Goal: Task Accomplishment & Management: Manage account settings

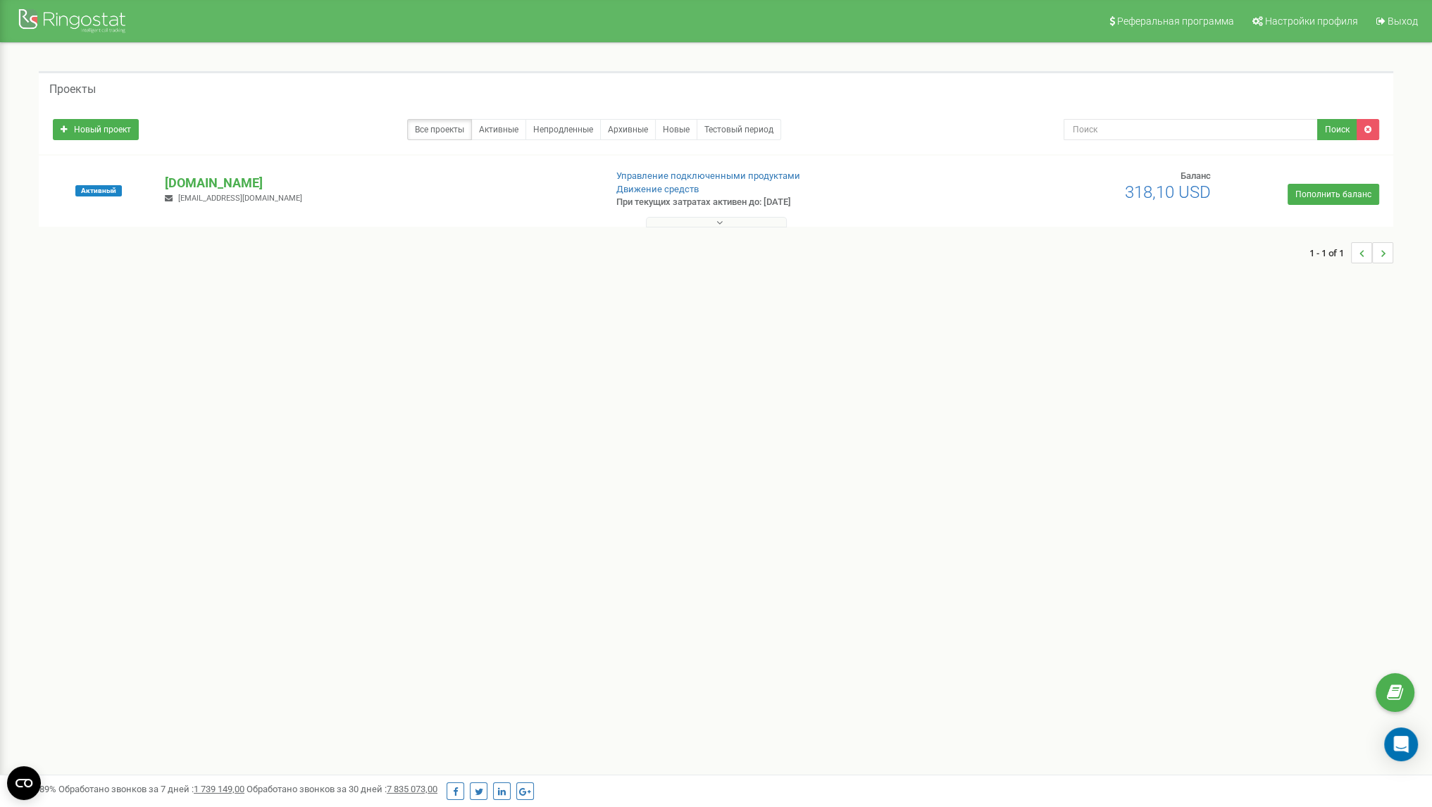
click at [927, 376] on div "Реферальная программа Настройки профиля Выход Проекты Новый проект Все проекты …" at bounding box center [716, 422] width 1432 height 845
drag, startPoint x: 685, startPoint y: 415, endPoint x: 699, endPoint y: 424, distance: 16.8
click at [689, 418] on div "Реферальная программа Настройки профиля Выход Проекты Новый проект Все проекты …" at bounding box center [716, 422] width 1432 height 845
click at [730, 219] on button at bounding box center [716, 222] width 141 height 11
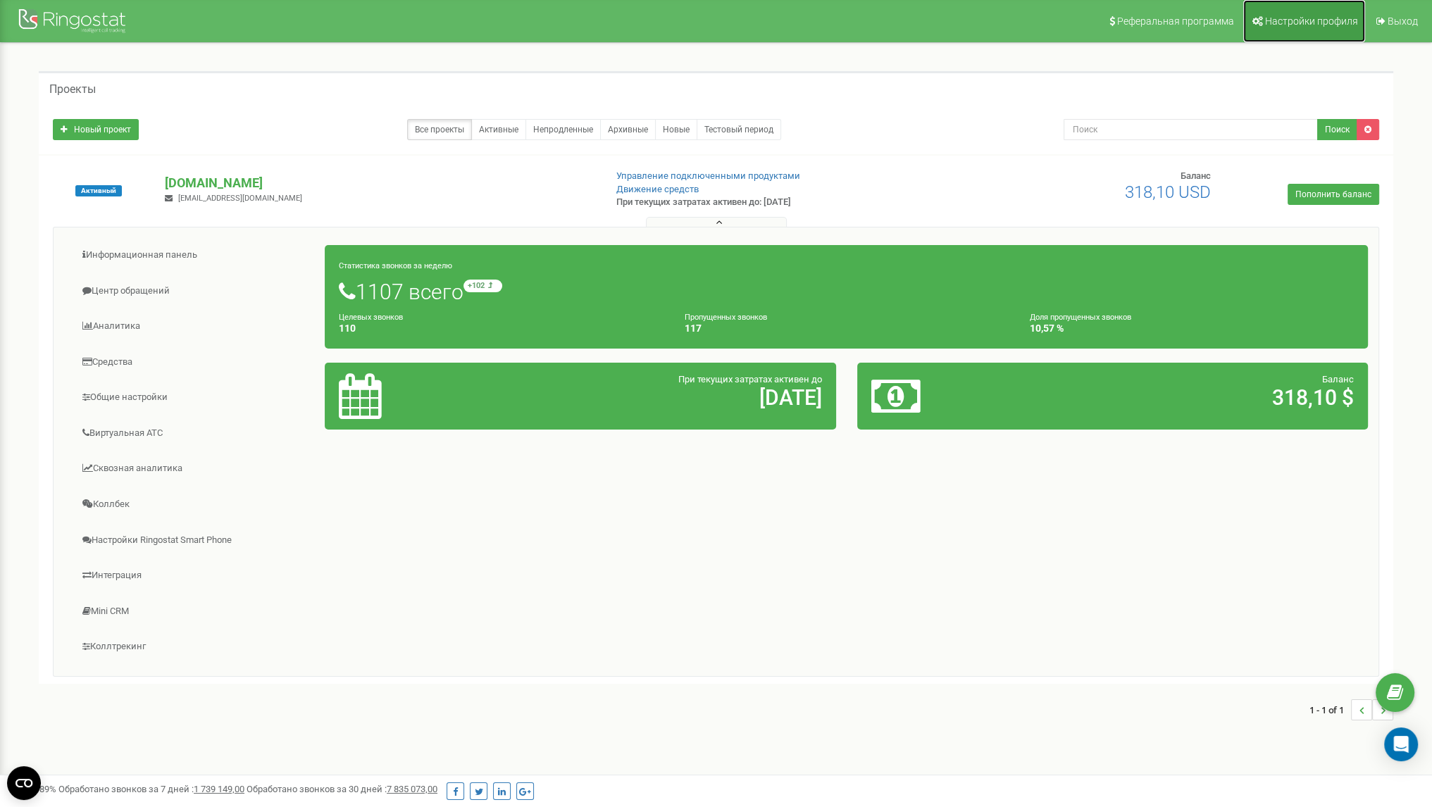
click at [1297, 23] on span "Настройки профиля" at bounding box center [1311, 20] width 93 height 11
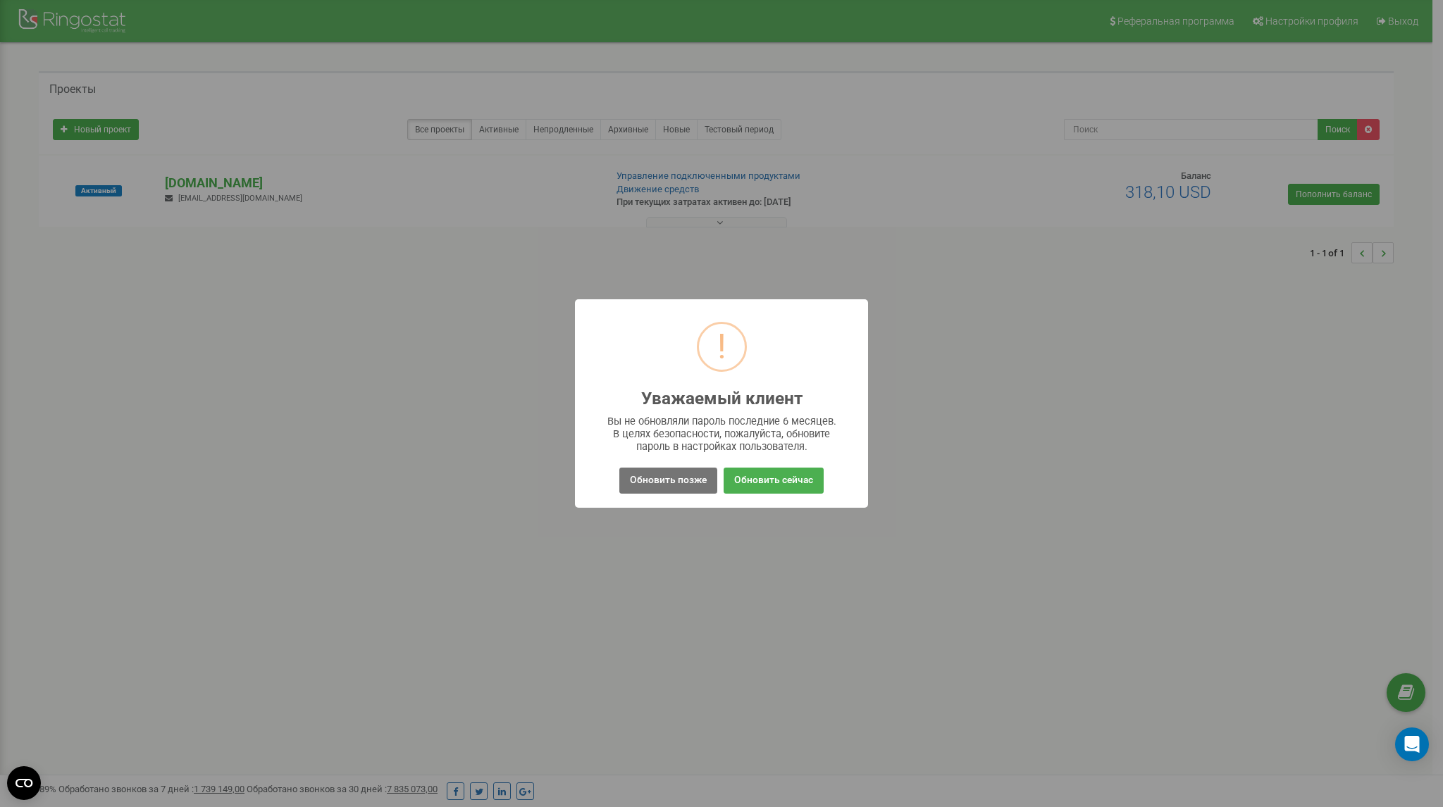
click at [660, 485] on button "Обновить позже" at bounding box center [668, 481] width 98 height 26
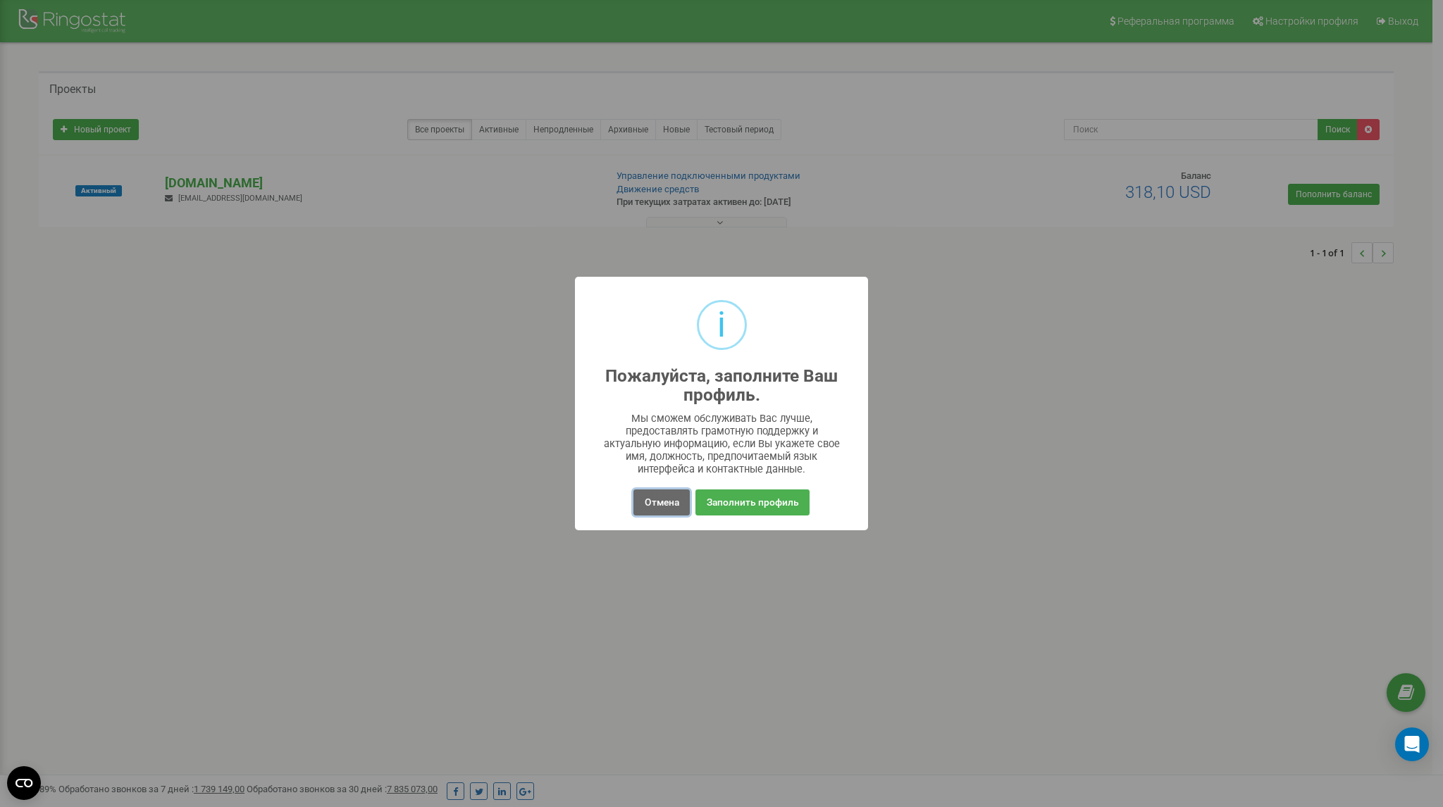
click at [663, 509] on button "Отмена" at bounding box center [661, 503] width 56 height 26
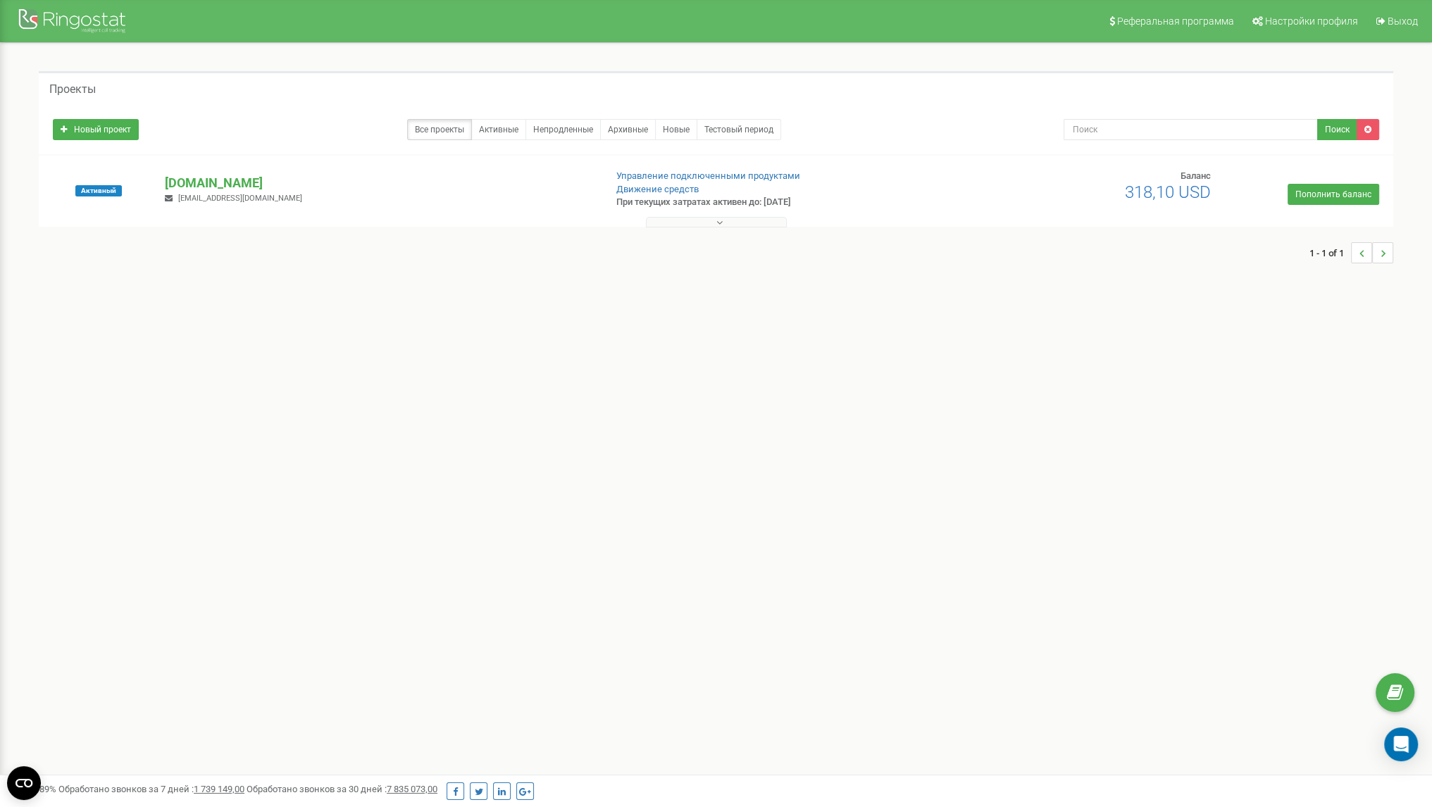
drag, startPoint x: 270, startPoint y: 182, endPoint x: 155, endPoint y: 183, distance: 115.5
click at [155, 183] on div "baza-drov.com.ua foppivovarchuk@gmail.com" at bounding box center [378, 189] width 449 height 31
copy p "[DOMAIN_NAME]"
drag, startPoint x: 285, startPoint y: 204, endPoint x: 178, endPoint y: 198, distance: 107.2
click at [178, 198] on div "baza-drov.com.ua foppivovarchuk@gmail.com" at bounding box center [378, 189] width 449 height 31
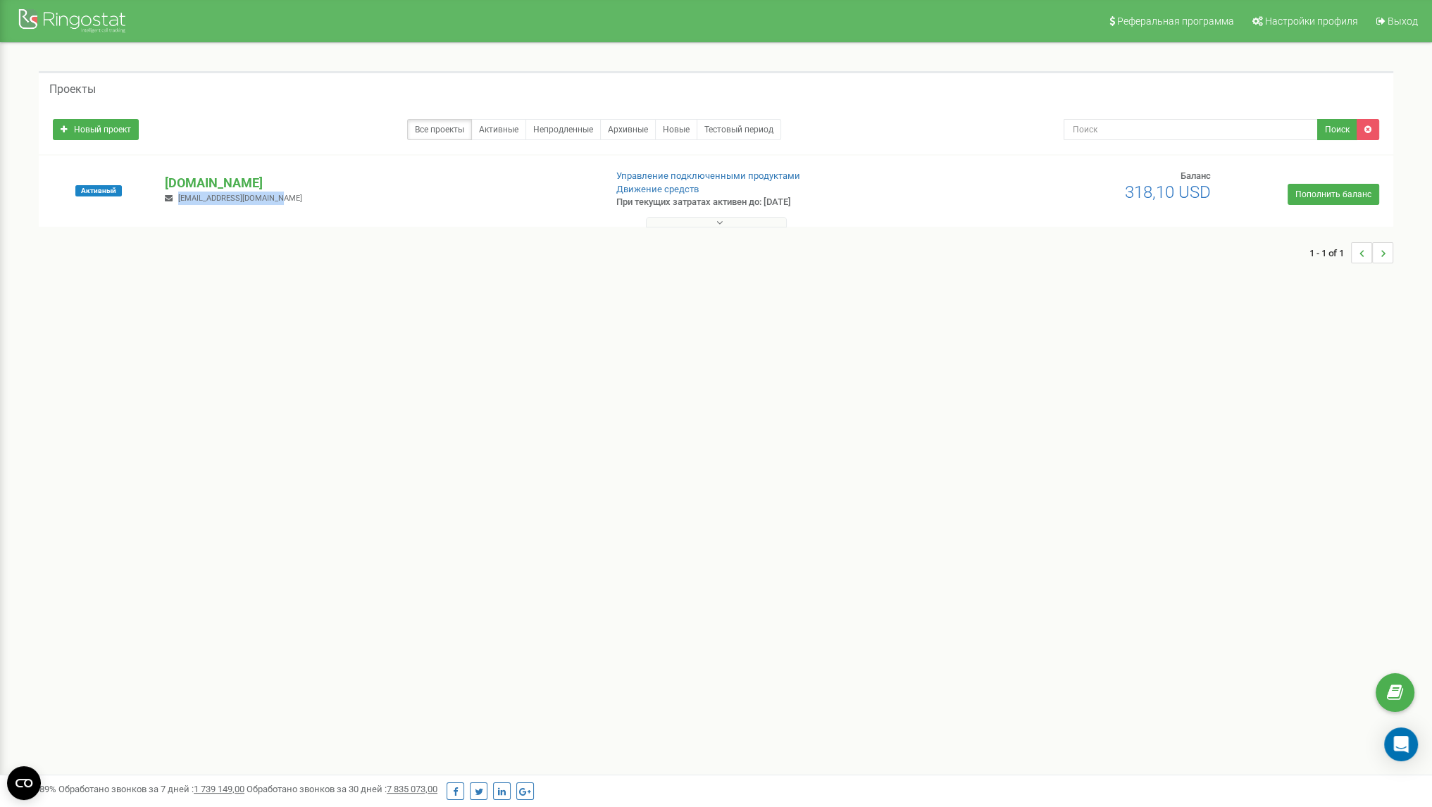
copy span "[EMAIL_ADDRESS][DOMAIN_NAME]"
click at [1402, 740] on icon "Open Intercom Messenger" at bounding box center [1401, 744] width 16 height 18
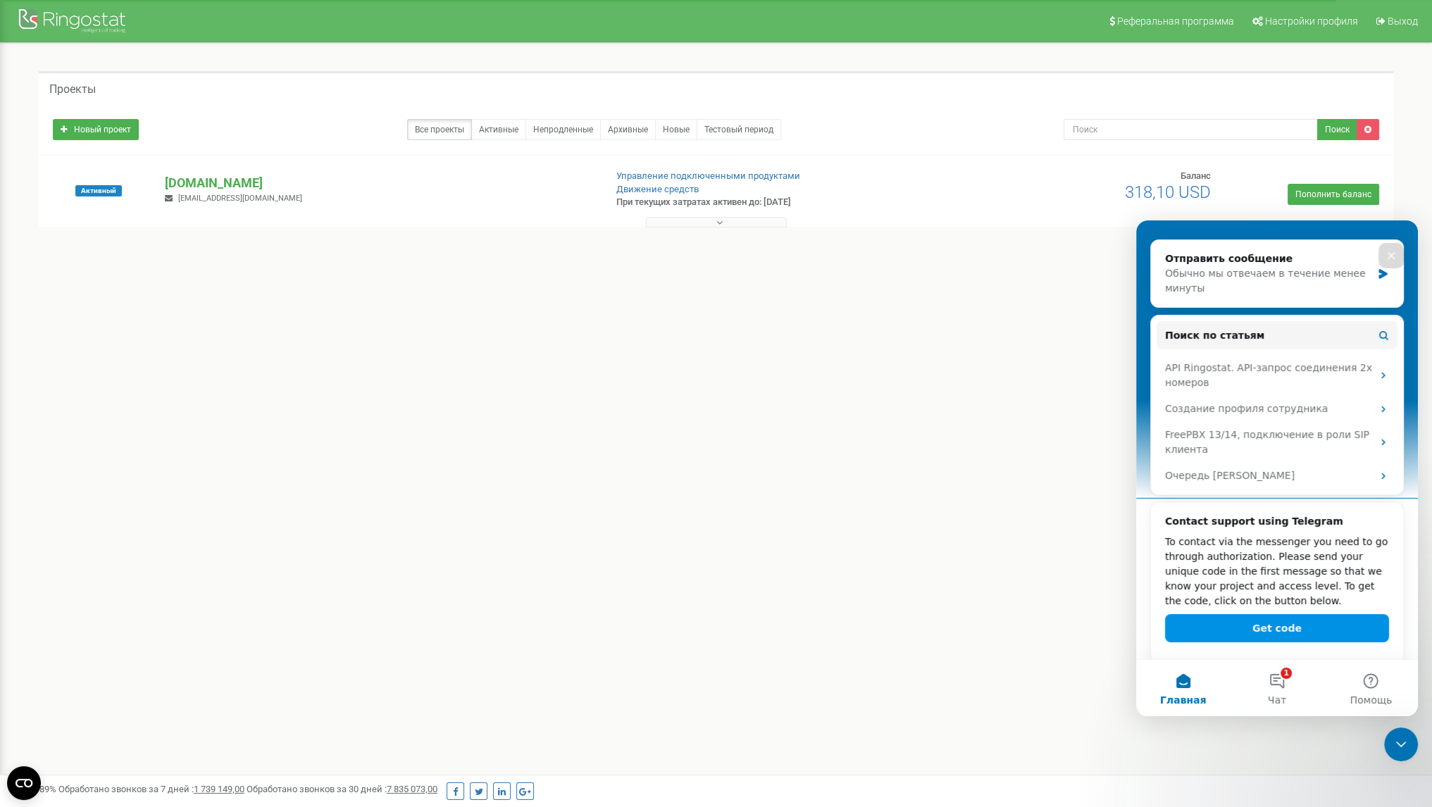
scroll to position [182, 0]
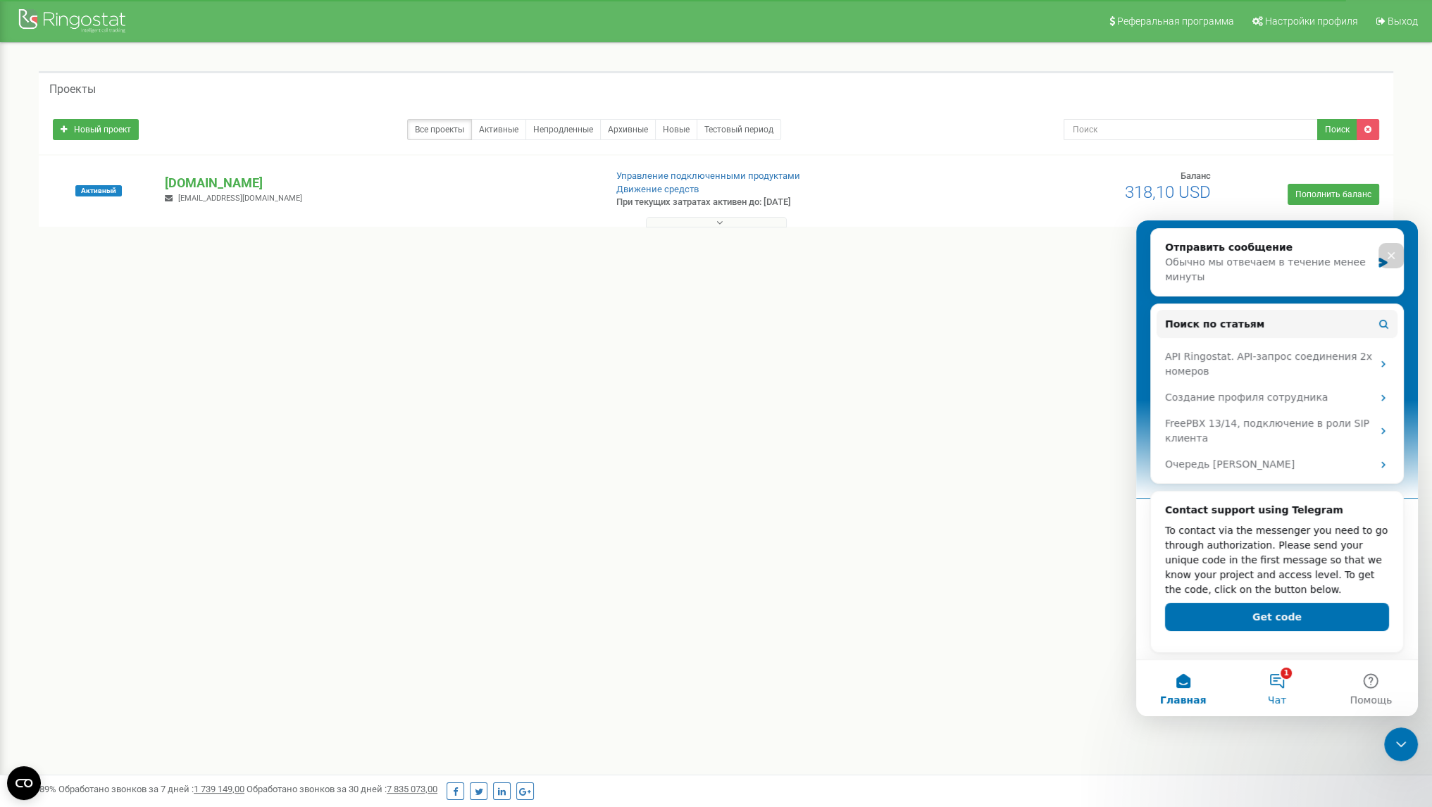
click at [1288, 690] on button "1 Чат" at bounding box center [1277, 688] width 94 height 56
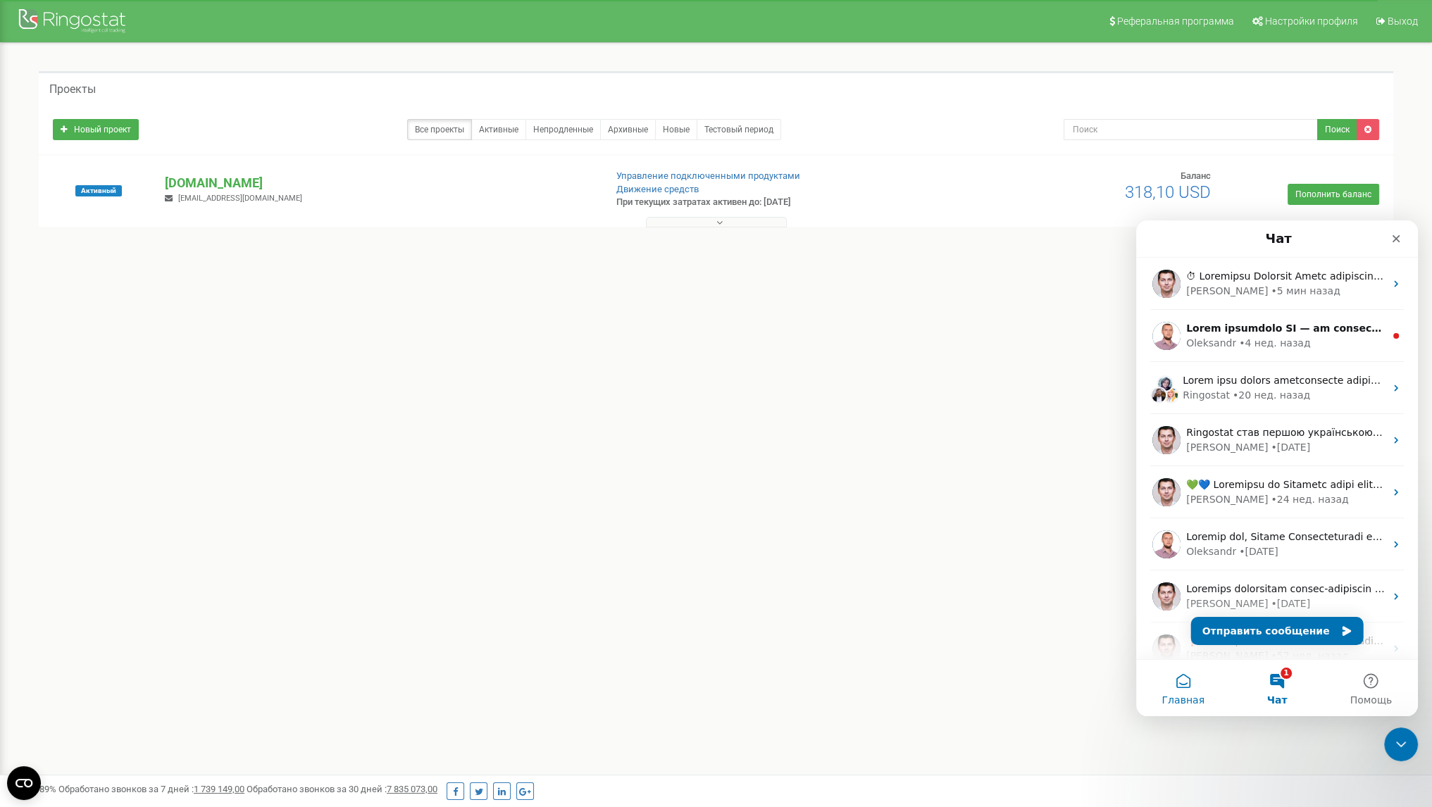
click at [1205, 692] on button "Главная" at bounding box center [1183, 688] width 94 height 56
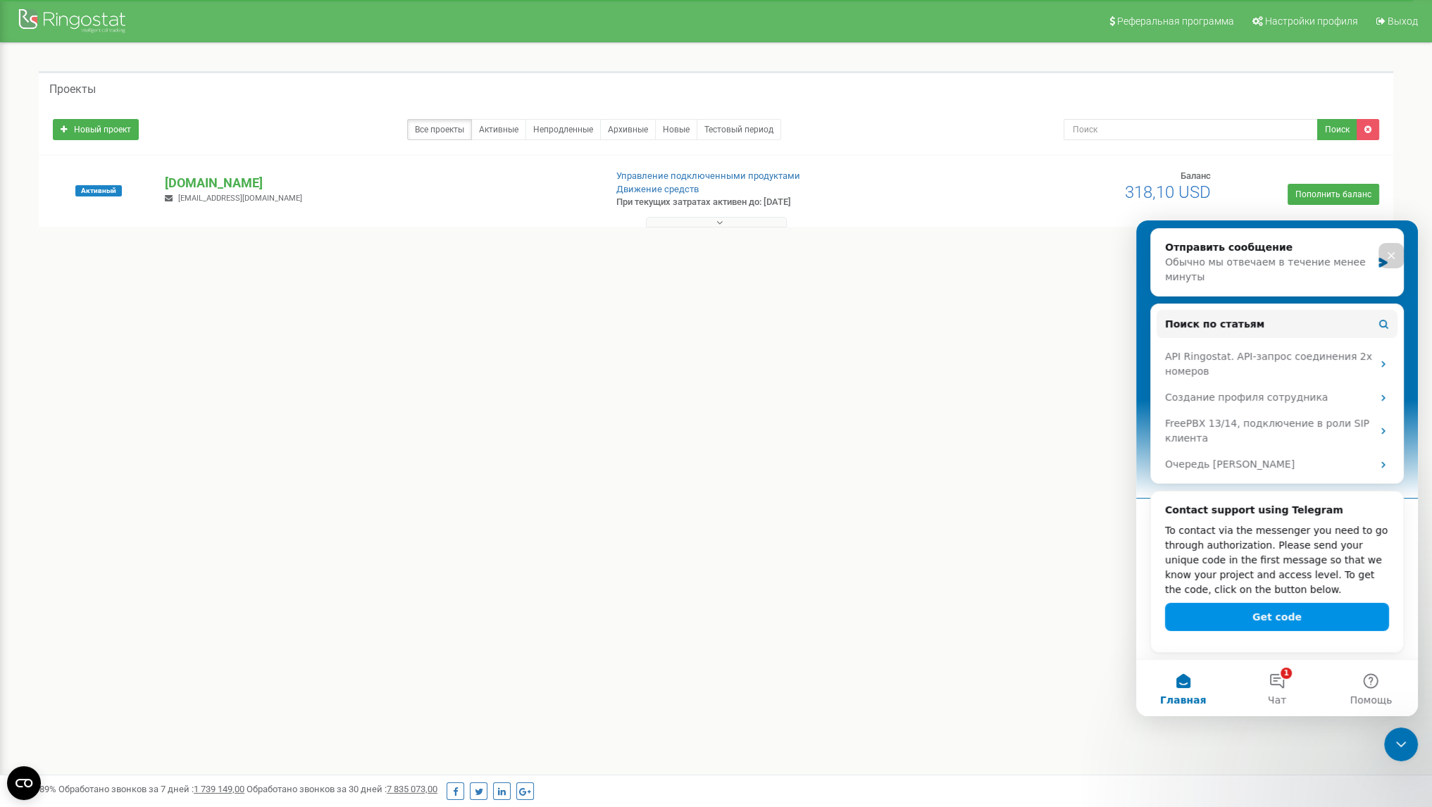
click at [1304, 622] on button "Get code" at bounding box center [1277, 617] width 224 height 28
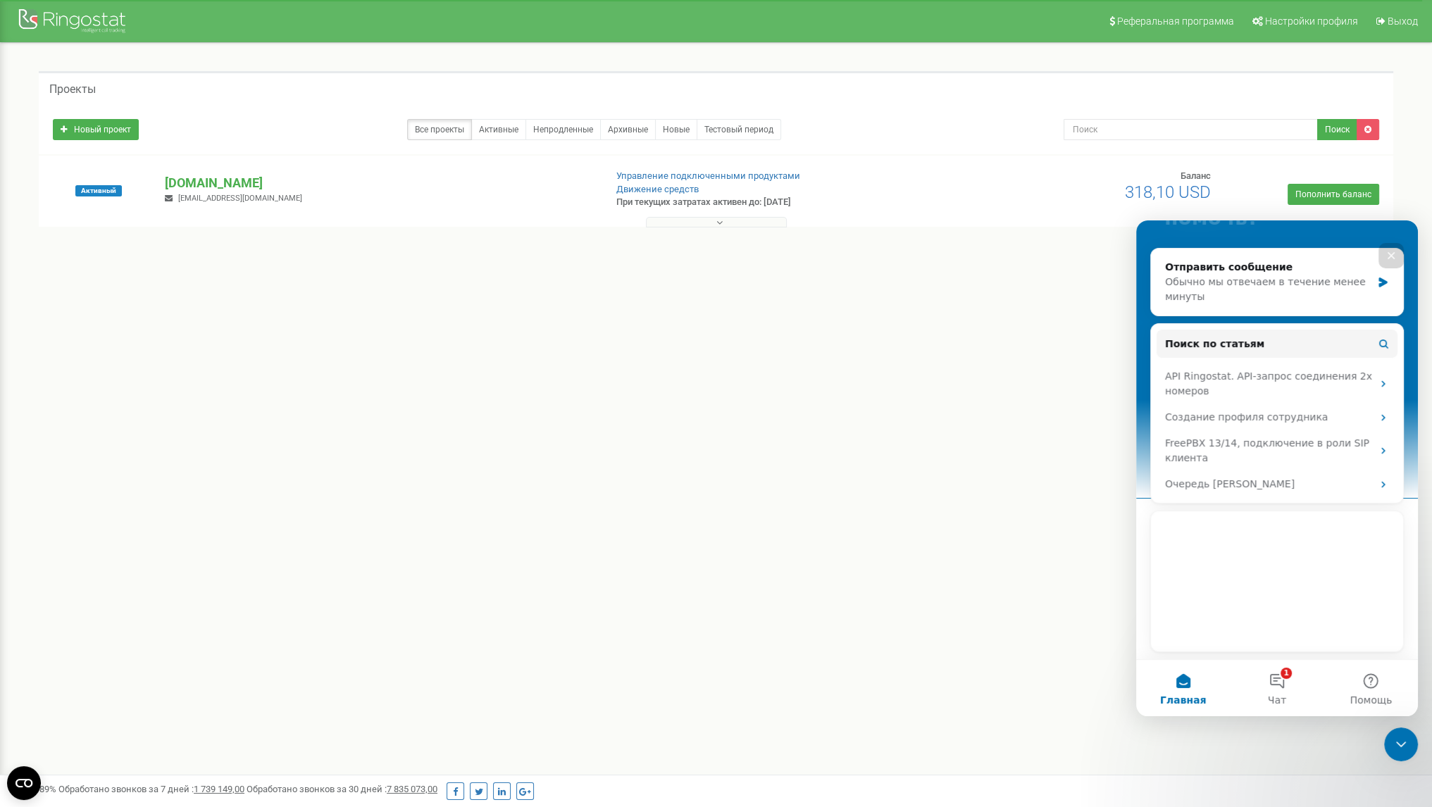
scroll to position [161, 0]
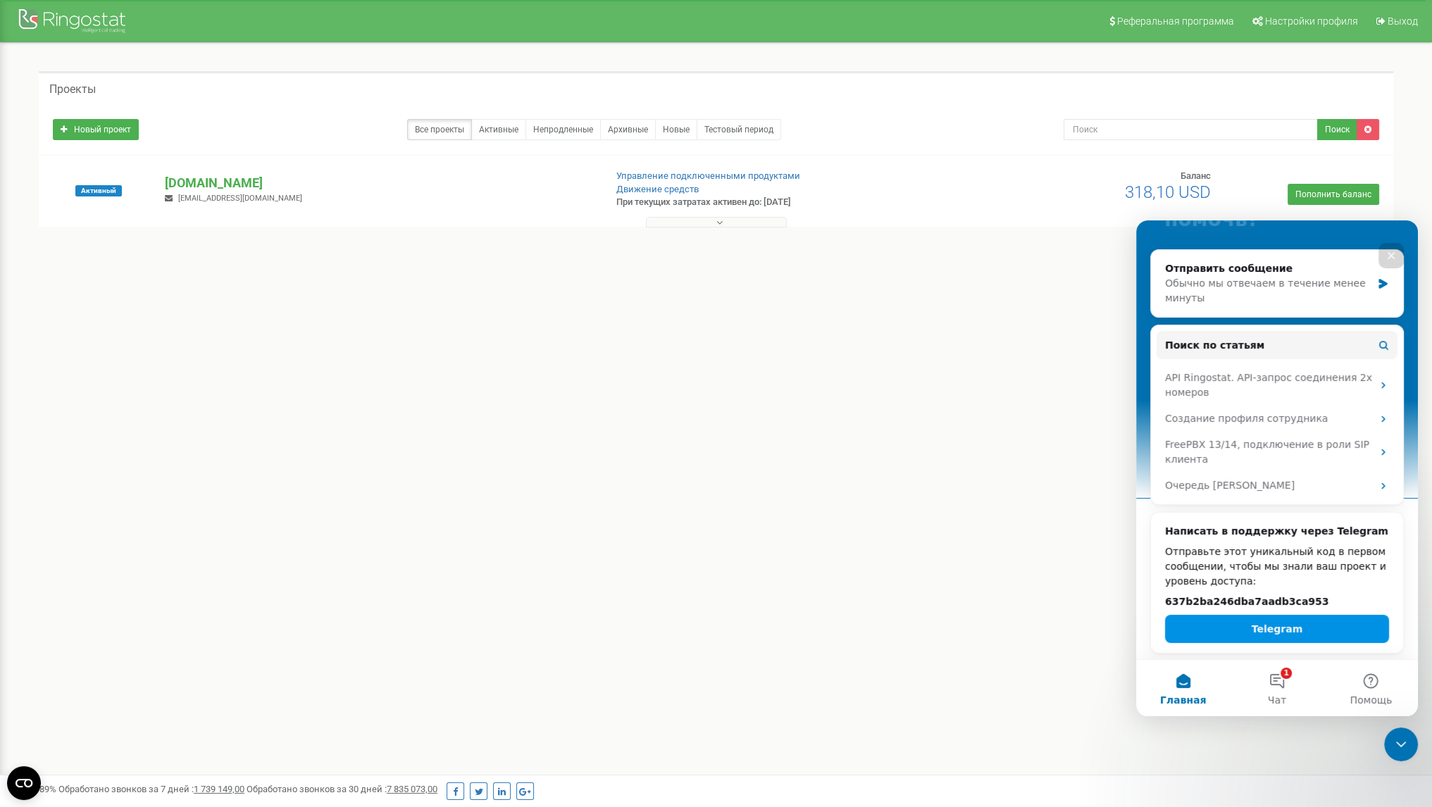
click at [1293, 630] on button "Telegram" at bounding box center [1277, 629] width 224 height 28
click at [1246, 597] on h2 "637b2ba246dba7aadb3ca953" at bounding box center [1277, 602] width 224 height 15
copy div "637b2ba246dba7aadb3ca953 Telegram"
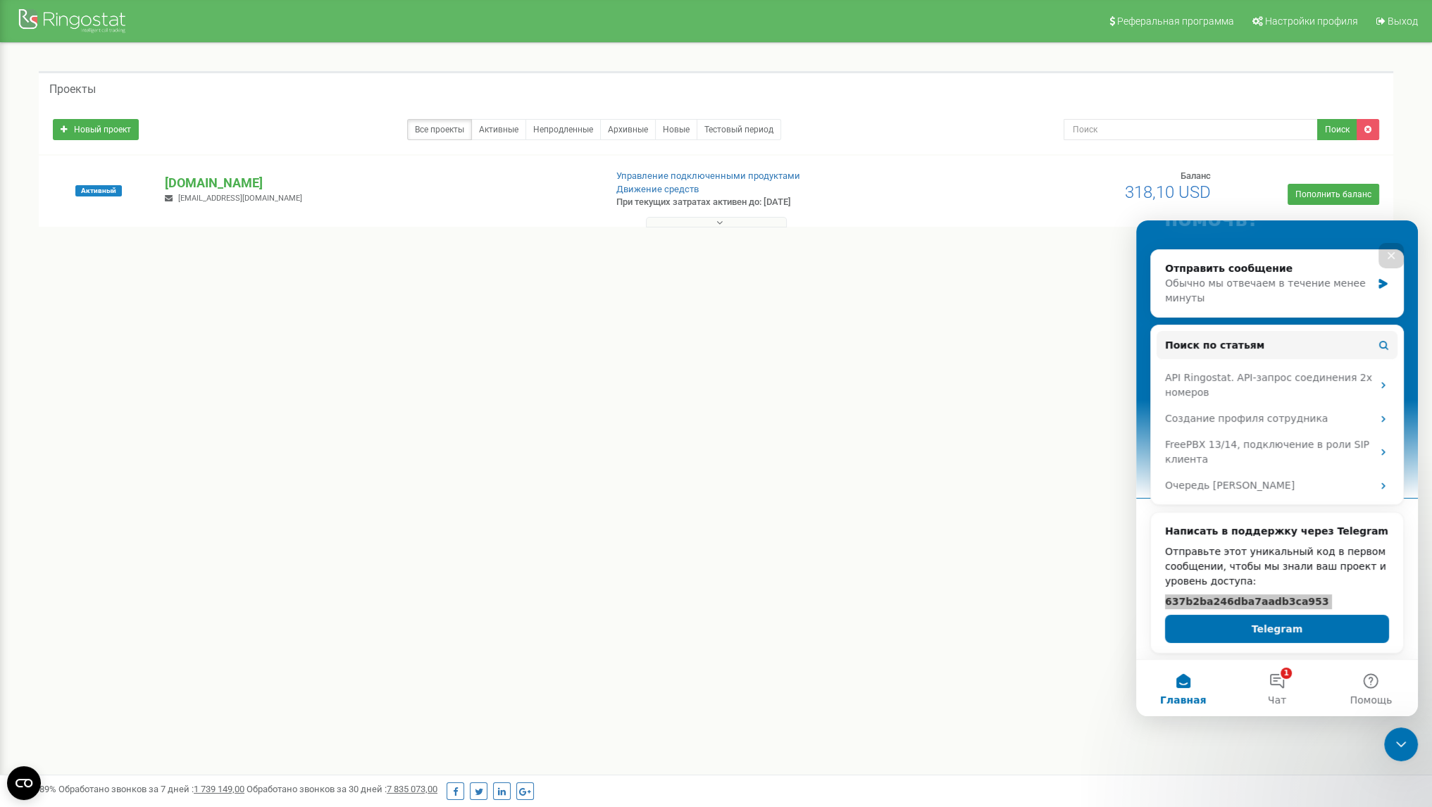
click at [895, 575] on div "Реферальная программа Настройки профиля Выход Проекты Новый проект Все проекты …" at bounding box center [716, 422] width 1432 height 845
click at [1398, 258] on div "Закрыть" at bounding box center [1390, 255] width 25 height 25
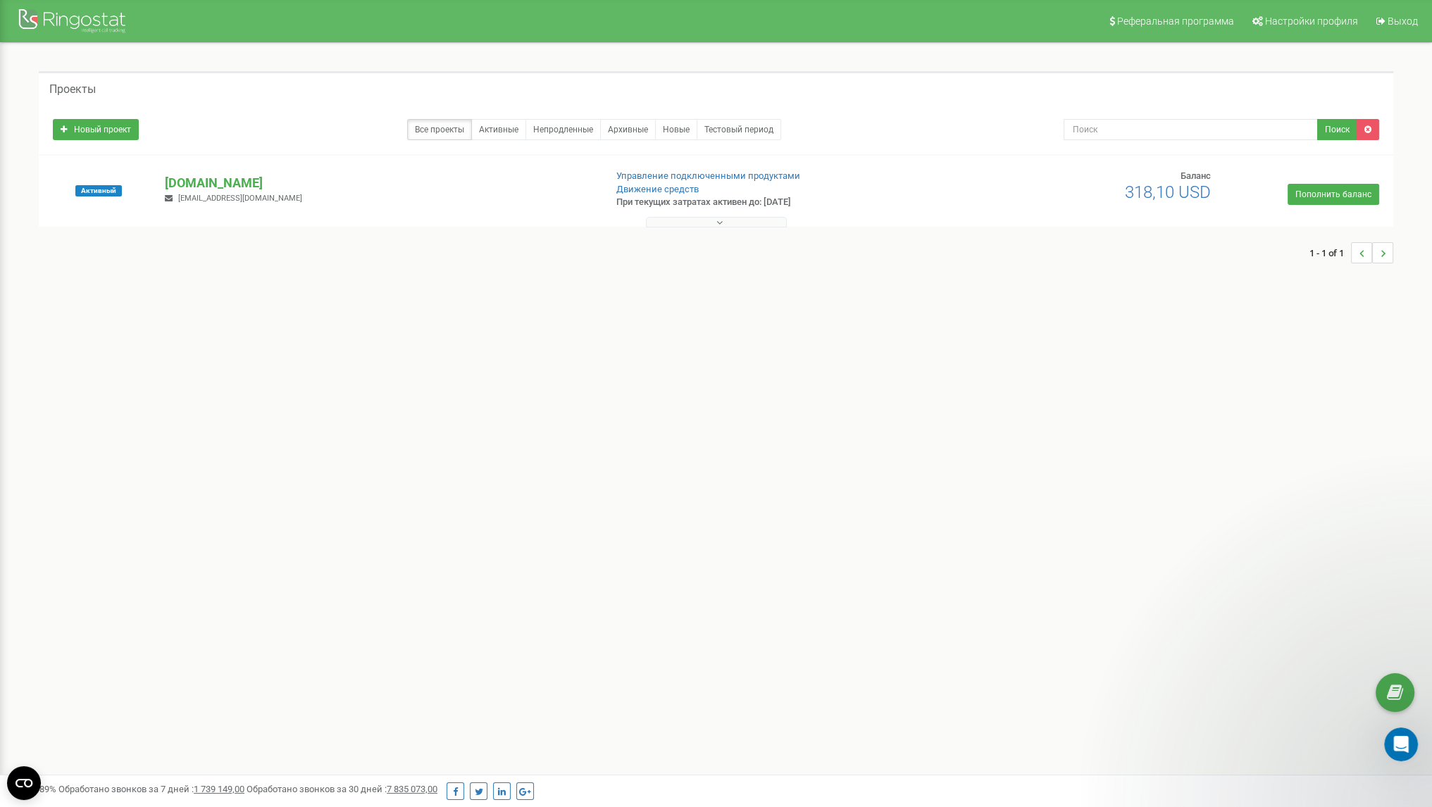
scroll to position [0, 0]
click at [892, 353] on div "Реферальная программа Настройки профиля Выход Проекты Новый проект Все проекты …" at bounding box center [716, 422] width 1432 height 845
click at [216, 178] on p "[DOMAIN_NAME]" at bounding box center [379, 183] width 428 height 18
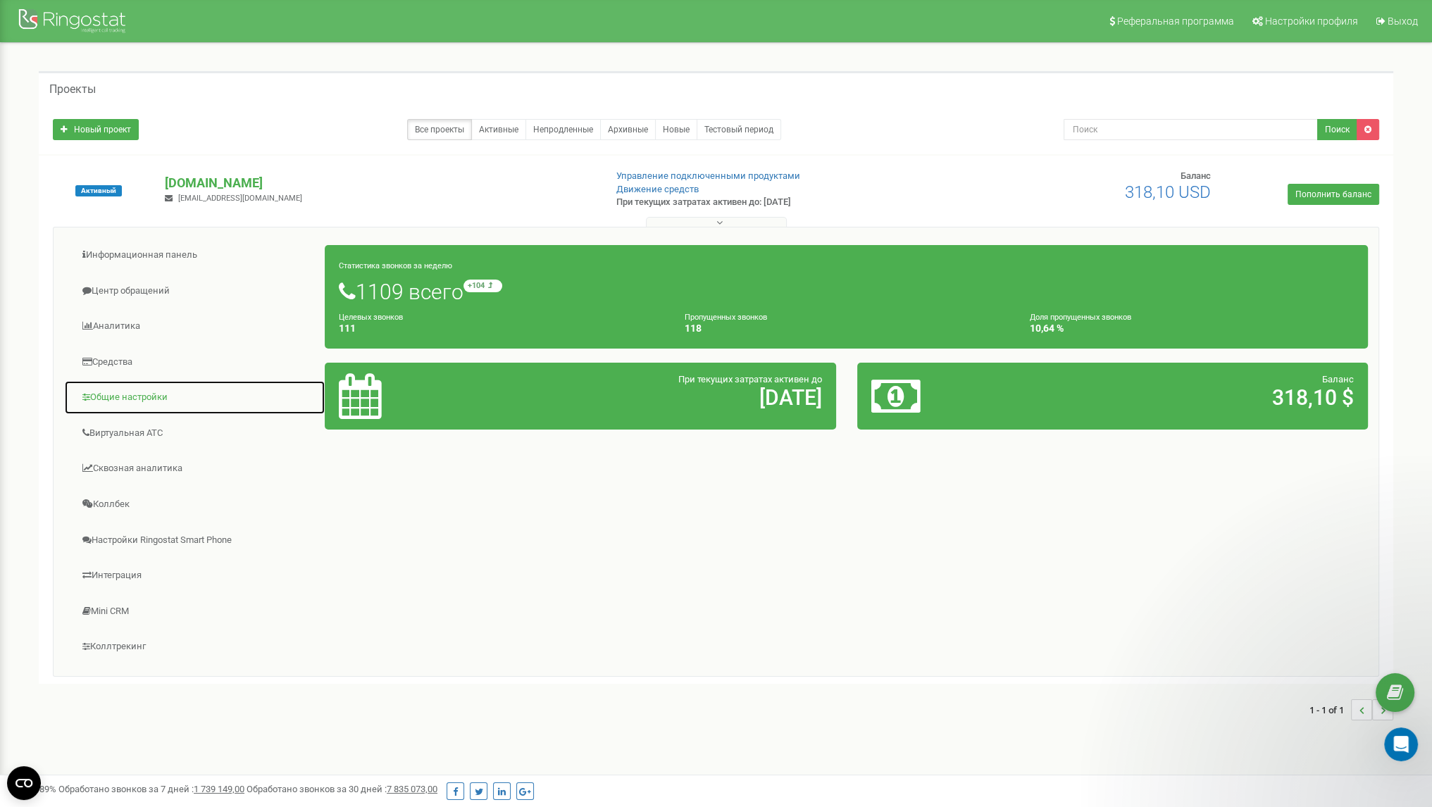
click at [179, 394] on link "Общие настройки" at bounding box center [194, 397] width 261 height 35
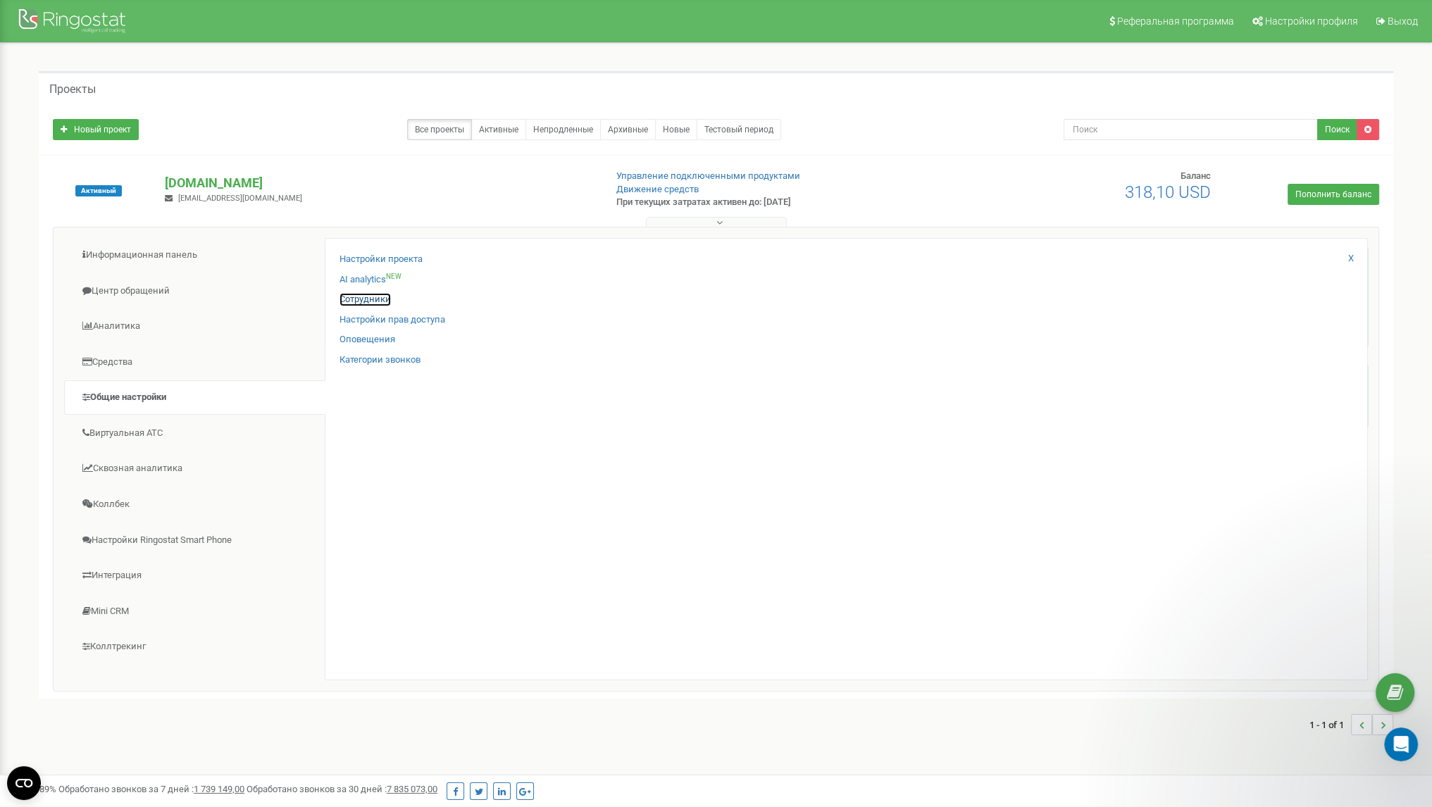
click at [381, 302] on link "Сотрудники" at bounding box center [365, 299] width 51 height 13
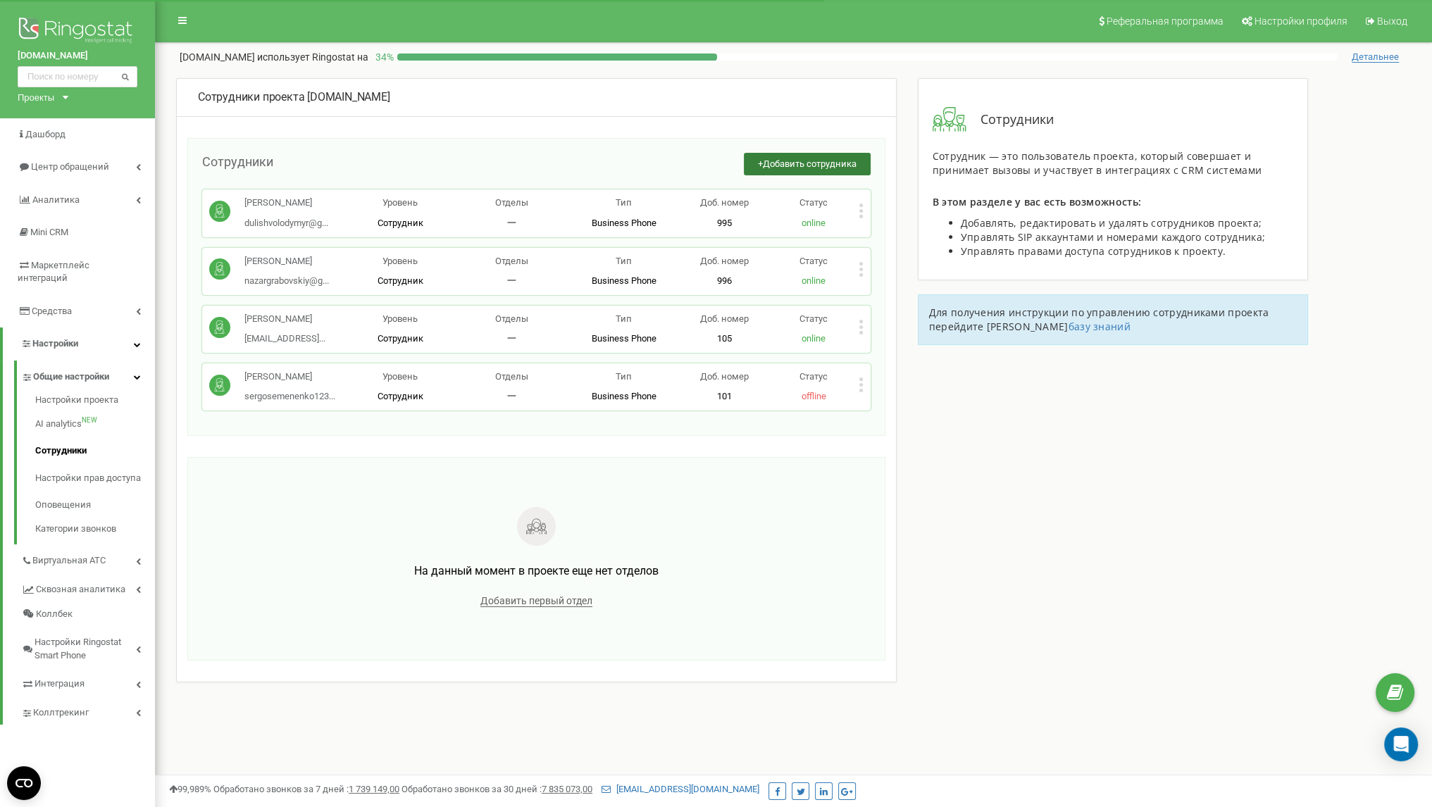
click at [821, 170] on button "+ Добавить сотрудника" at bounding box center [807, 164] width 127 height 23
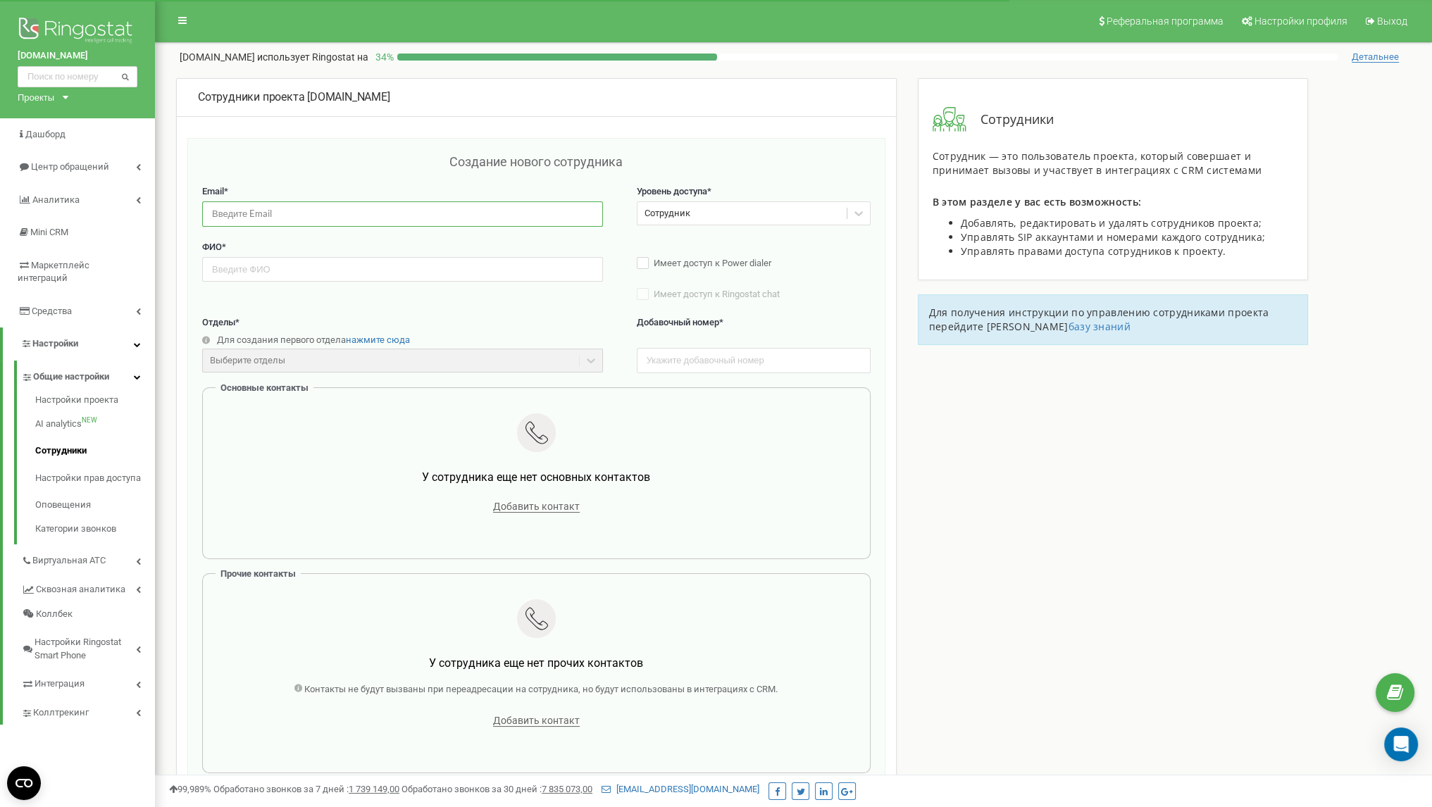
click at [360, 220] on input "email" at bounding box center [402, 213] width 401 height 25
type input "denpr1jma69@gmail.com"
click at [352, 270] on input "text" at bounding box center [402, 269] width 401 height 25
type input "Прийменко Денис"
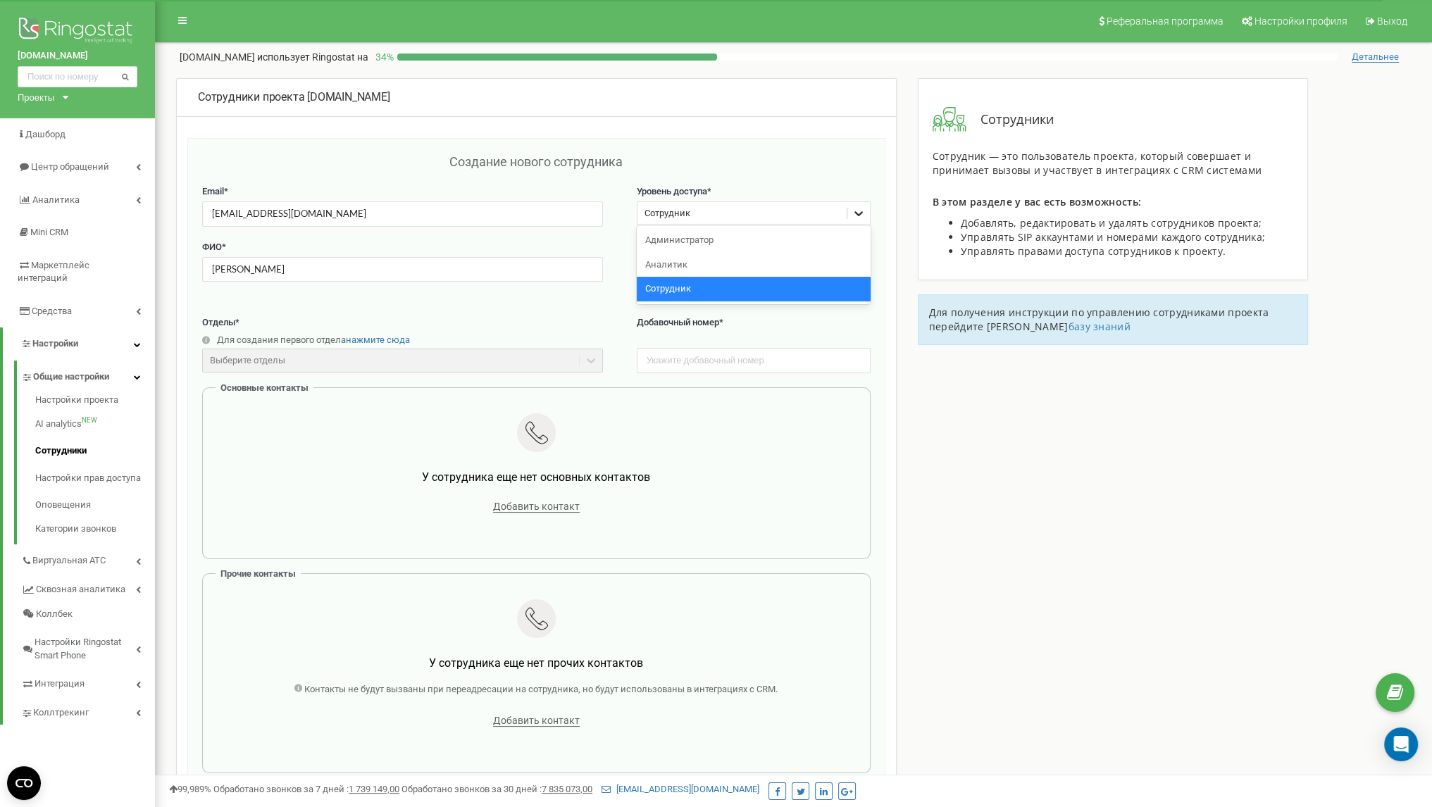
click at [860, 215] on icon at bounding box center [859, 213] width 14 height 14
click at [758, 243] on div "Администратор" at bounding box center [754, 240] width 234 height 25
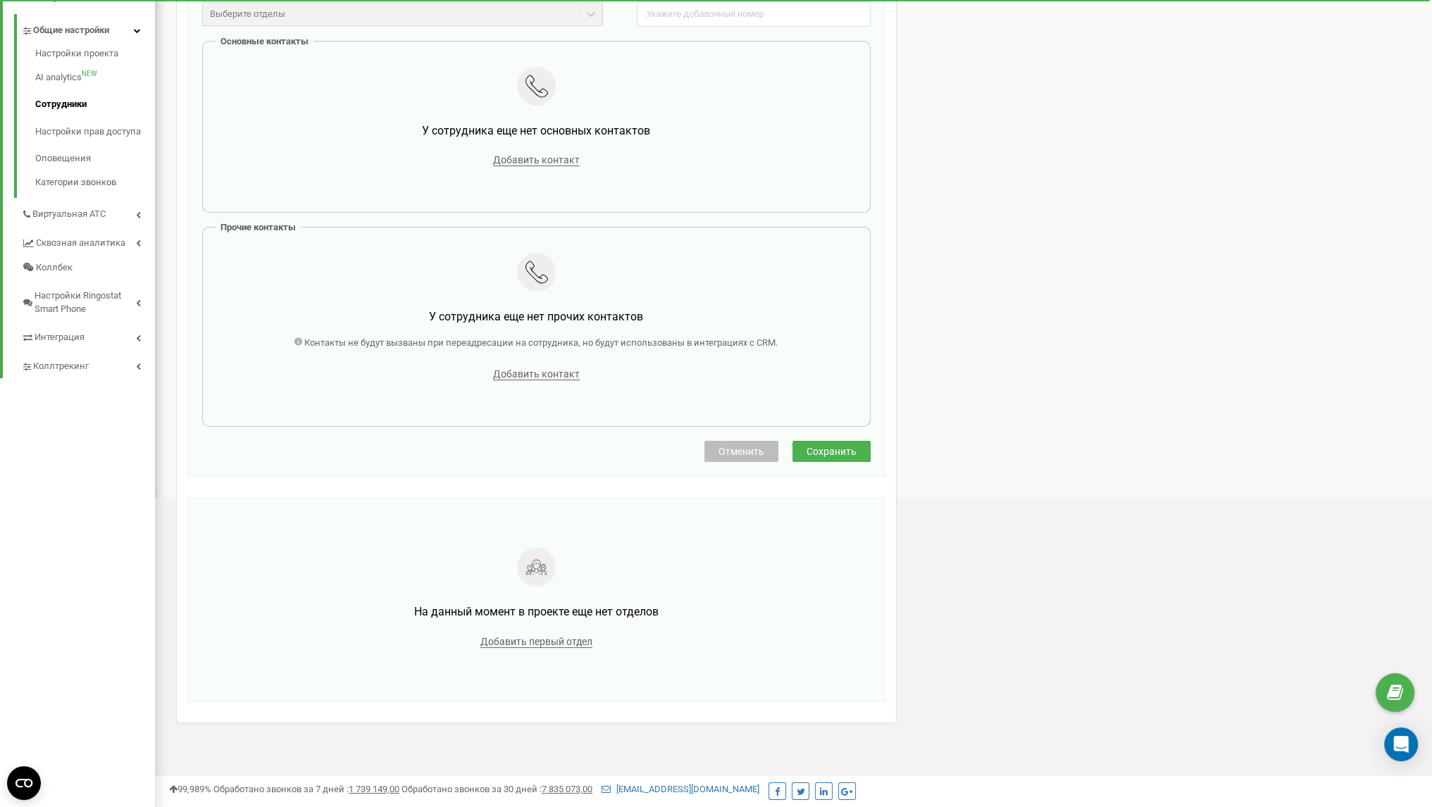
scroll to position [352, 0]
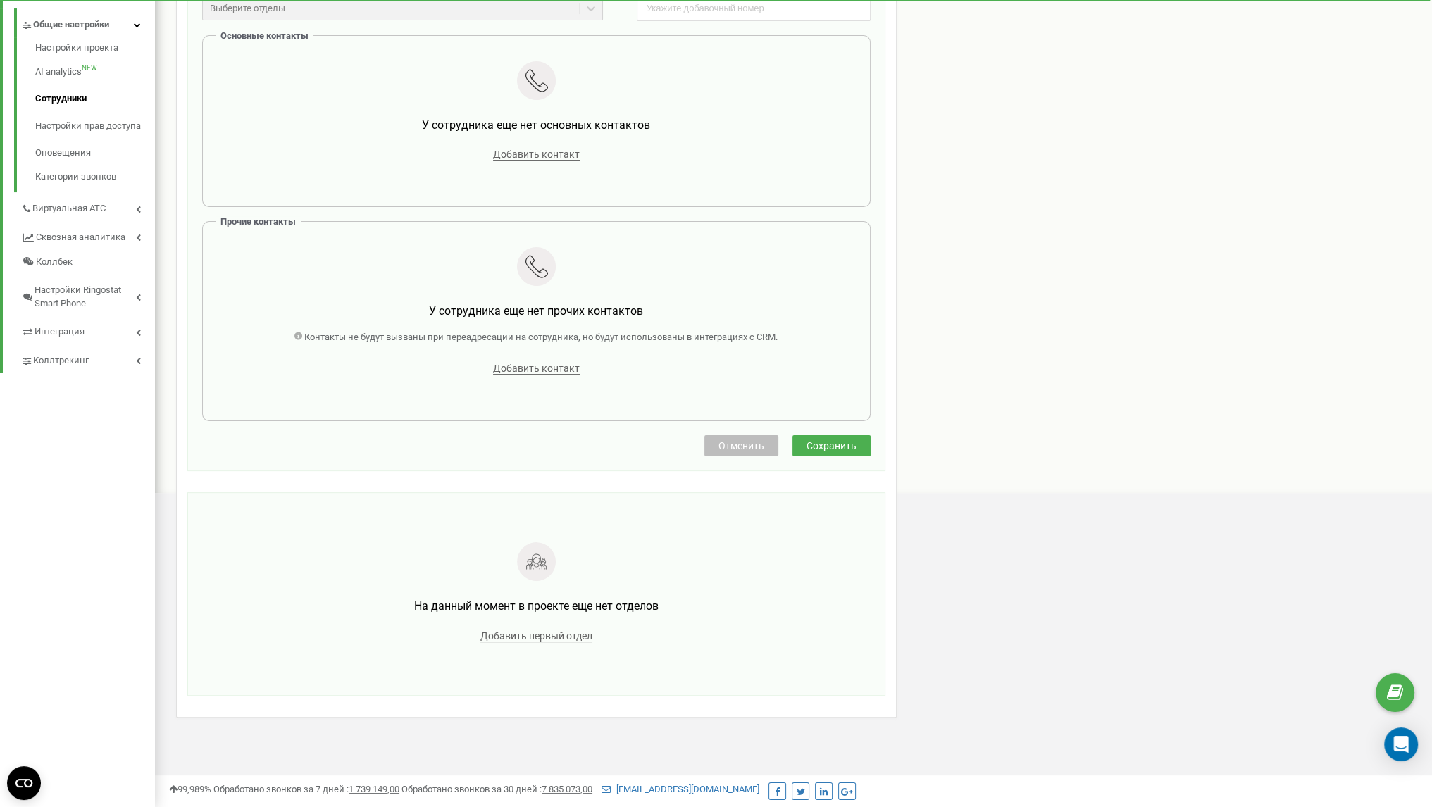
click at [835, 447] on span "Сохранить" at bounding box center [832, 445] width 50 height 11
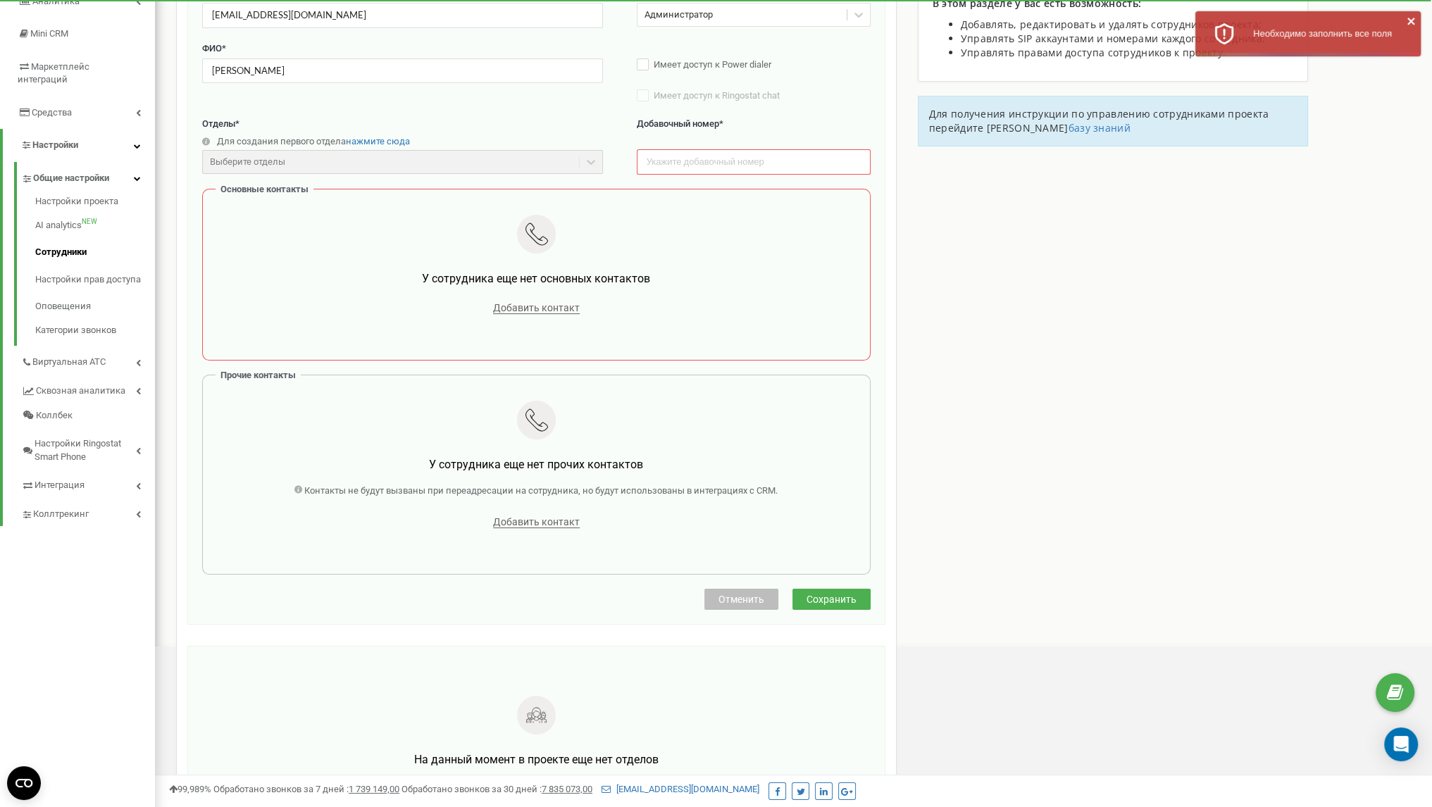
scroll to position [0, 0]
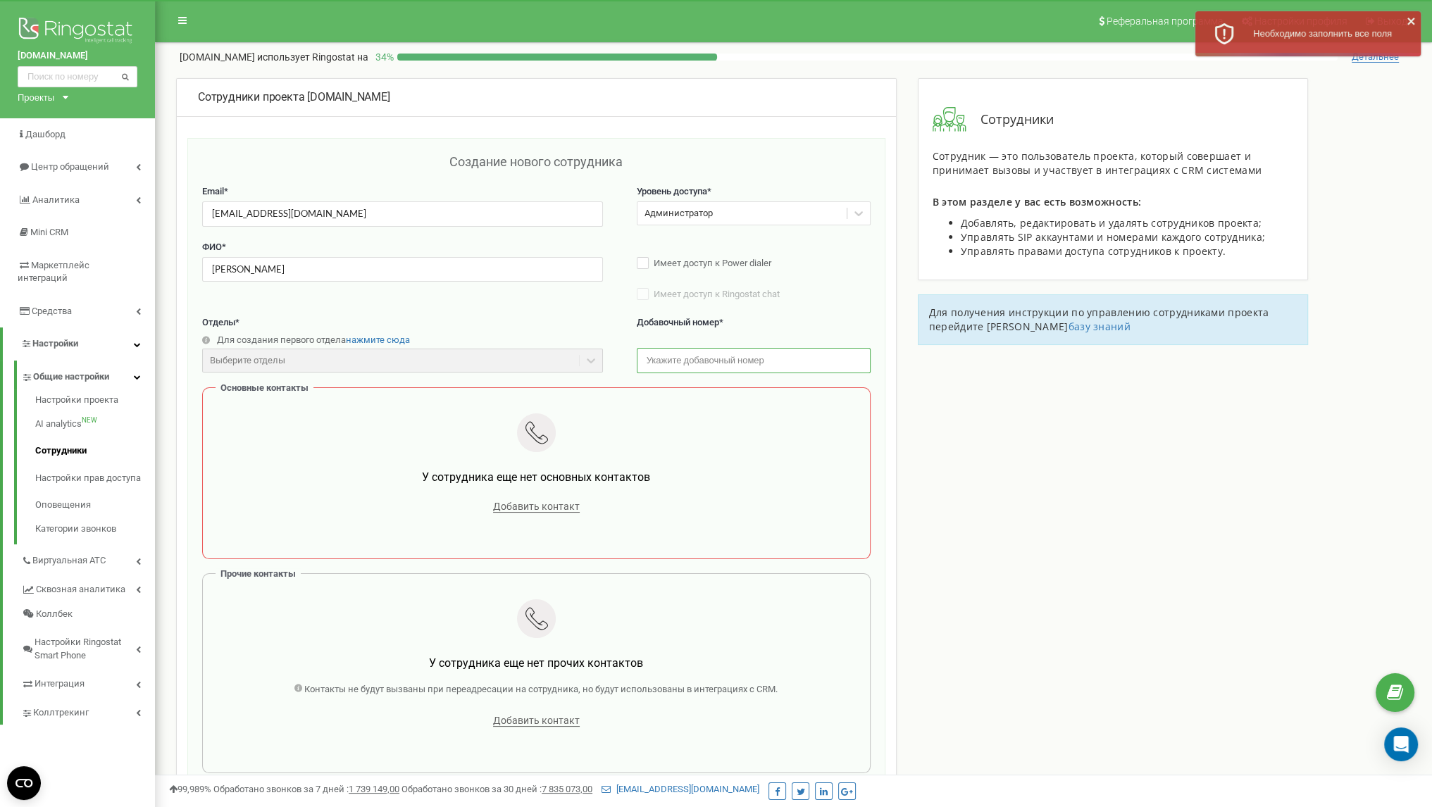
click at [678, 362] on input "text" at bounding box center [754, 360] width 234 height 25
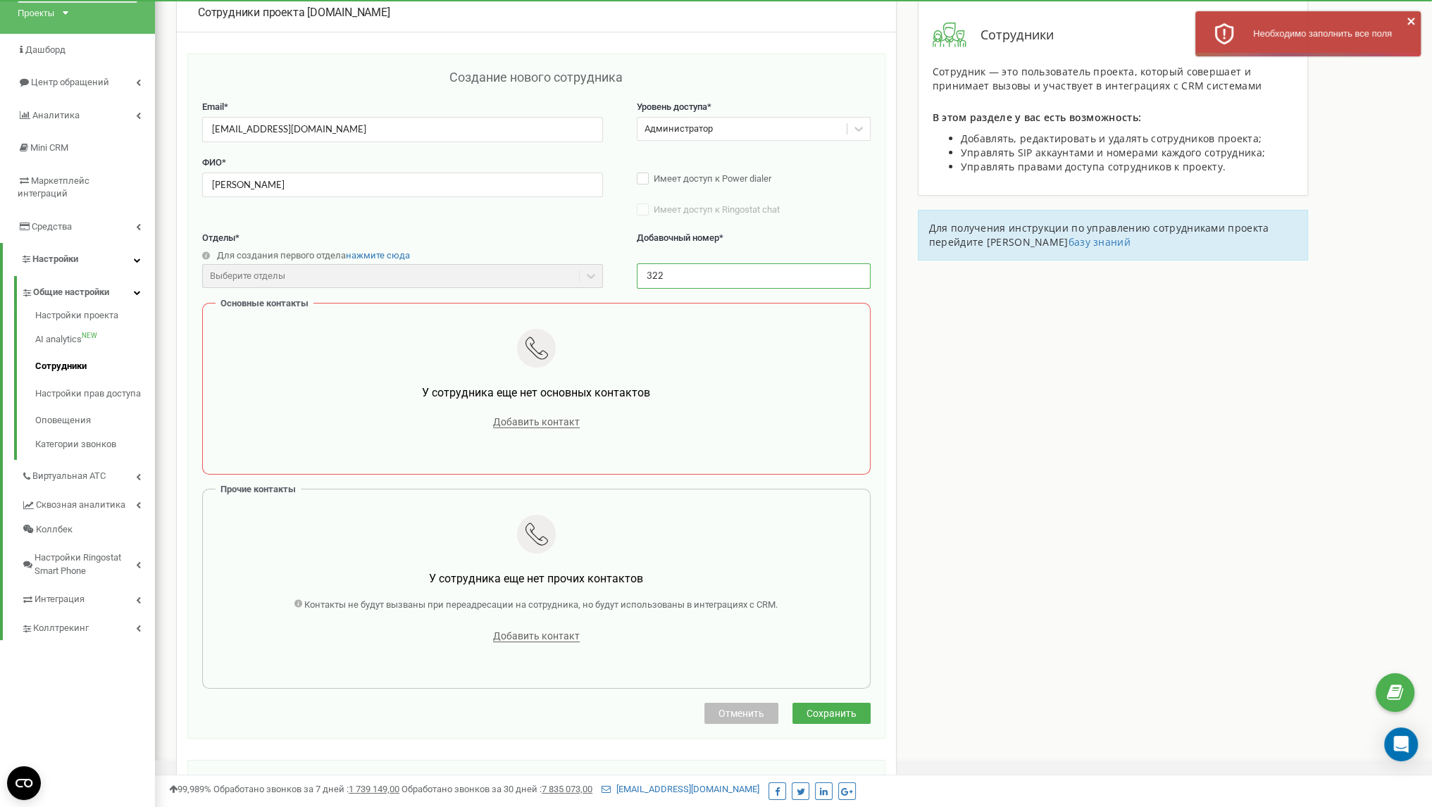
scroll to position [141, 0]
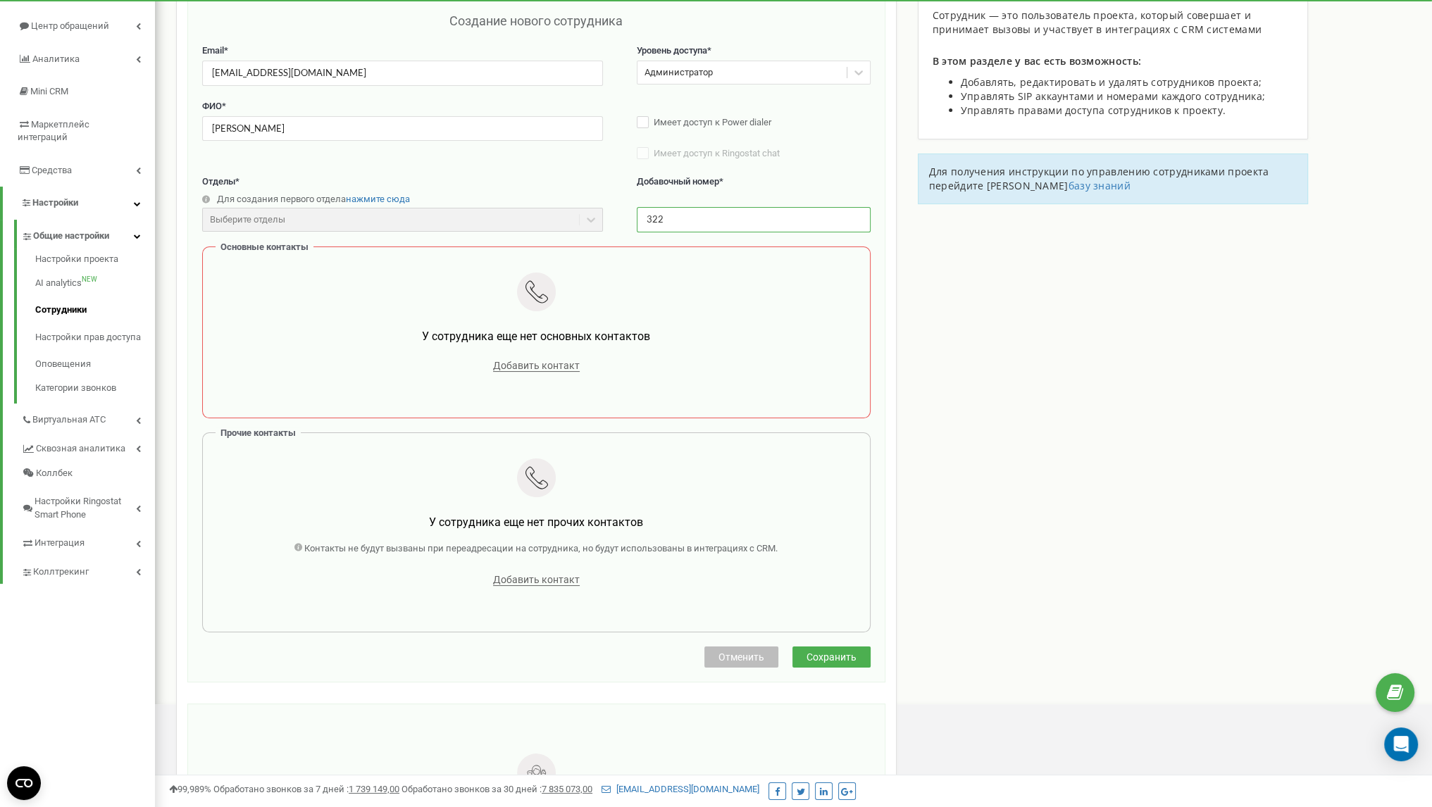
type input "322"
click at [857, 656] on button "Сохранить" at bounding box center [831, 657] width 78 height 21
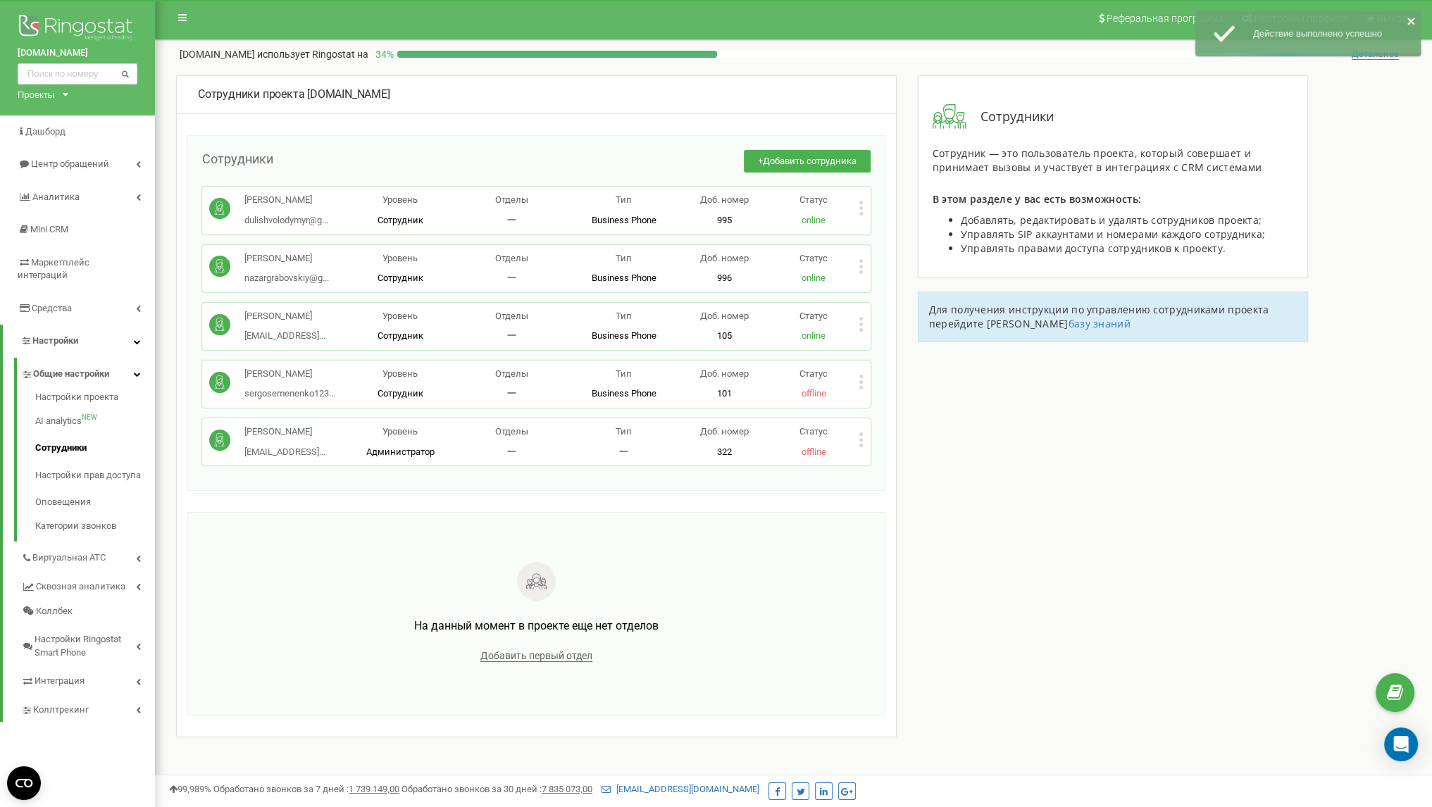
scroll to position [0, 0]
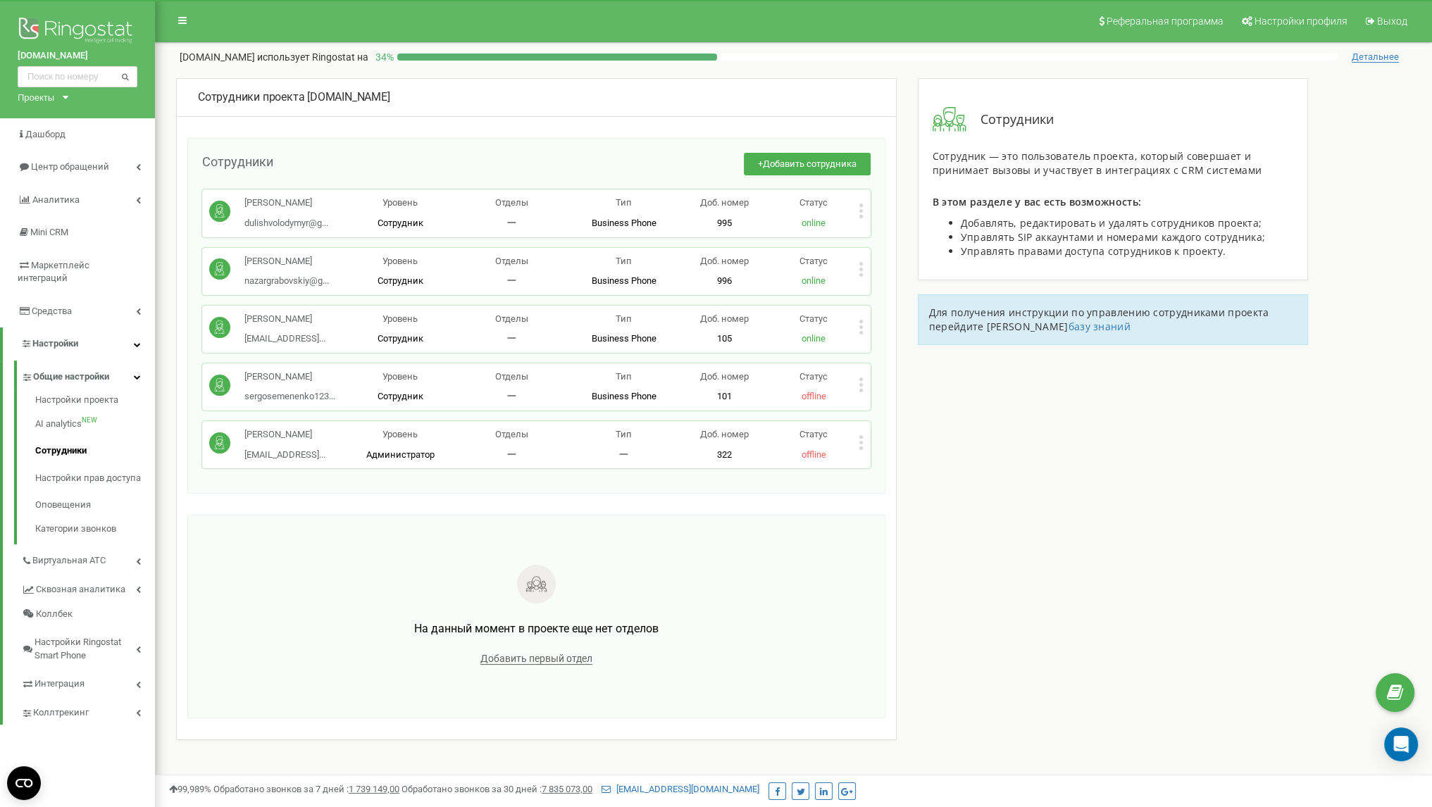
click at [1001, 595] on div "Сотрудники проекта baza-drov.com.ua Сотрудники + Добавить сотрудника Дулиш Воло…" at bounding box center [794, 455] width 1256 height 754
click at [284, 460] on span "denpr1jma69@gmail..." at bounding box center [284, 454] width 81 height 11
copy span "denpr1jma69@gmail..."
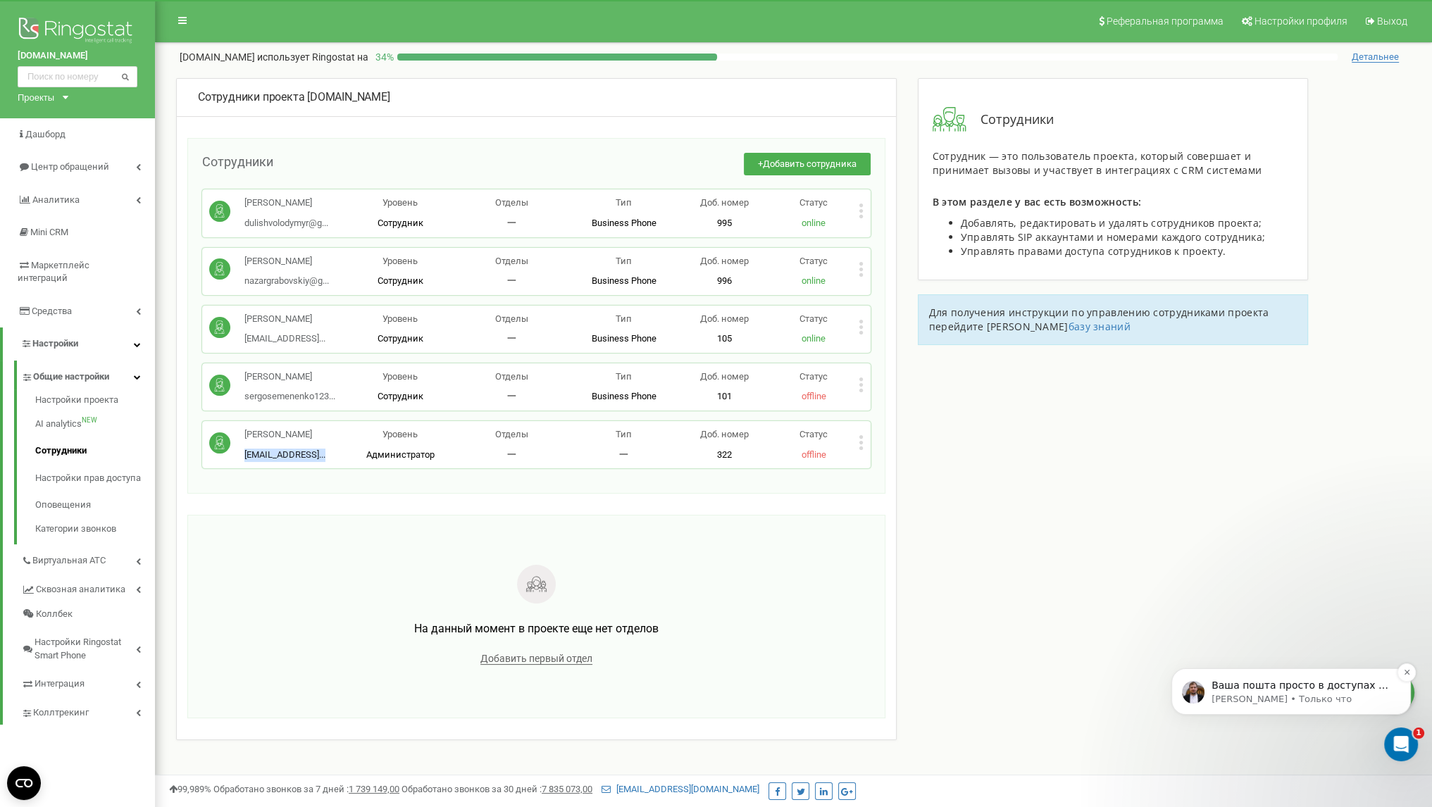
click at [1270, 695] on p "Serhii • Только что" at bounding box center [1303, 699] width 182 height 13
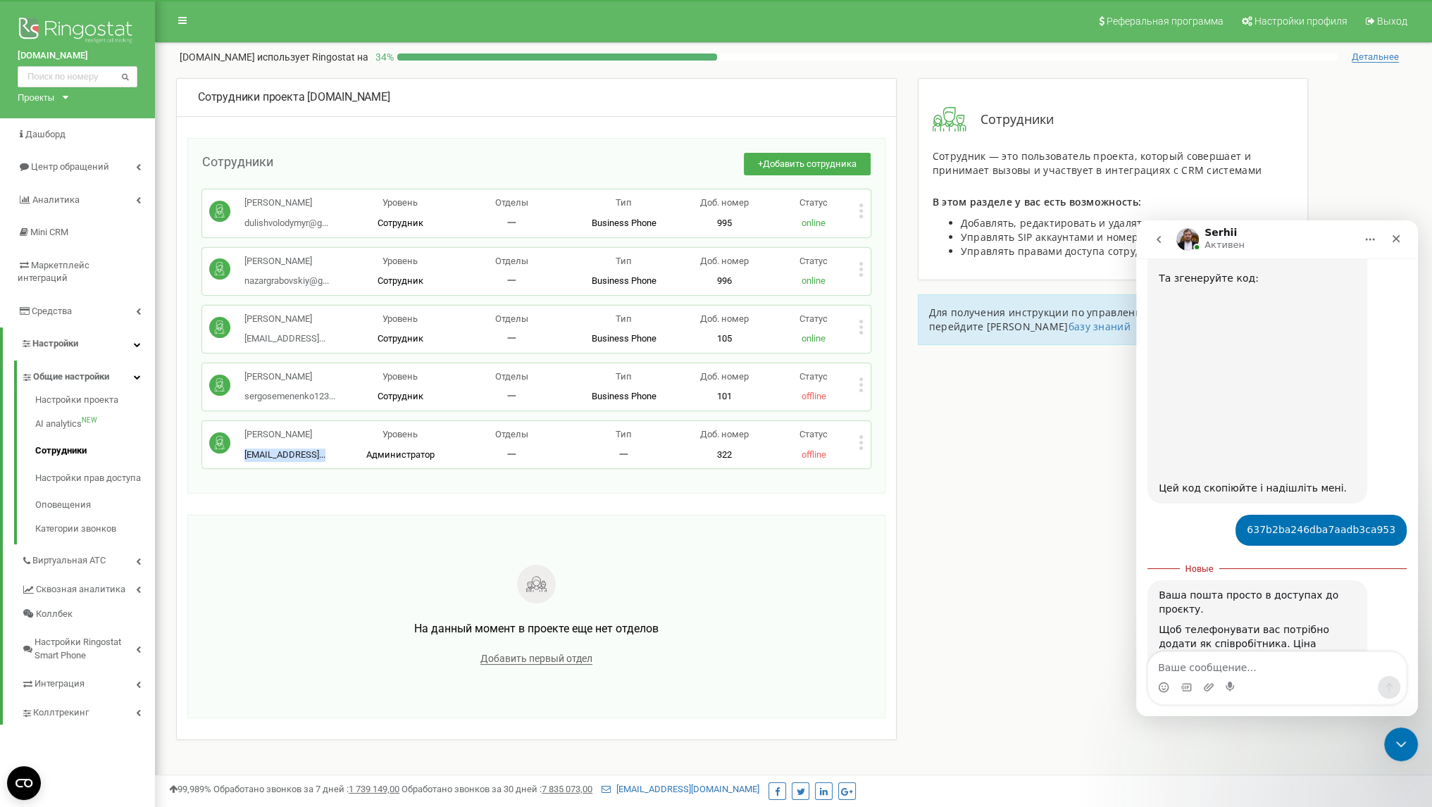
scroll to position [1297, 0]
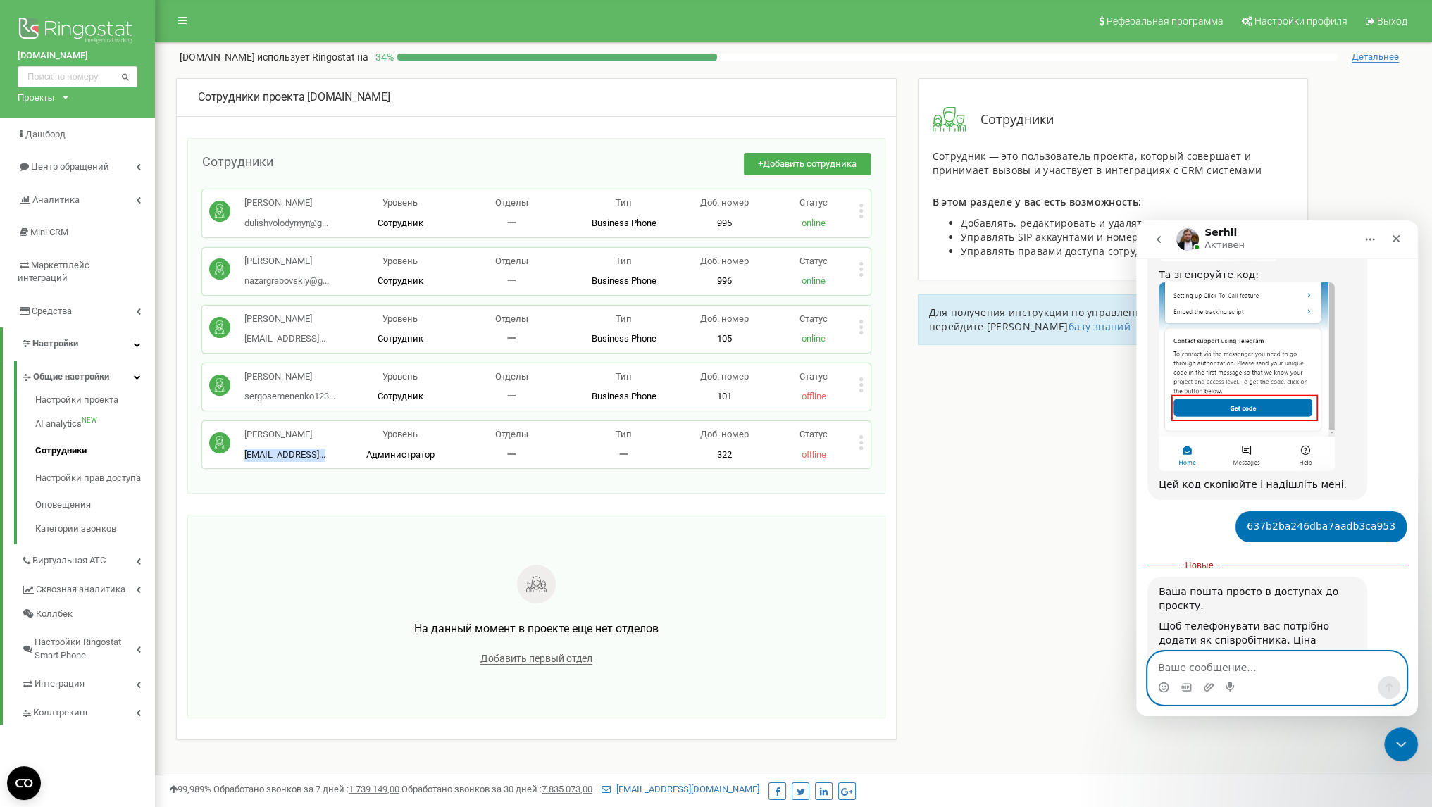
click at [1262, 662] on textarea "Ваше сообщение..." at bounding box center [1277, 664] width 258 height 24
type textarea "n"
type textarea "tak"
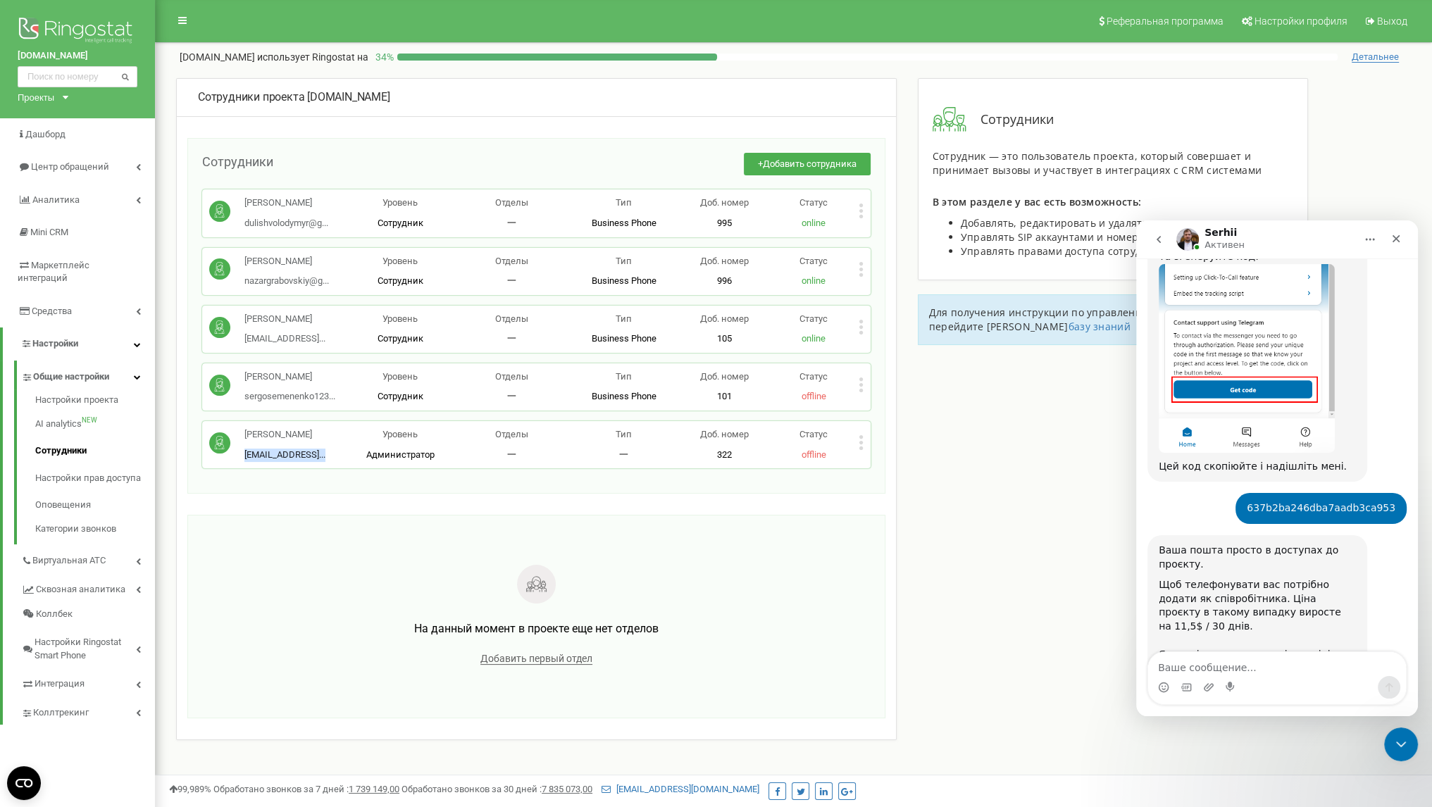
scroll to position [1369, 0]
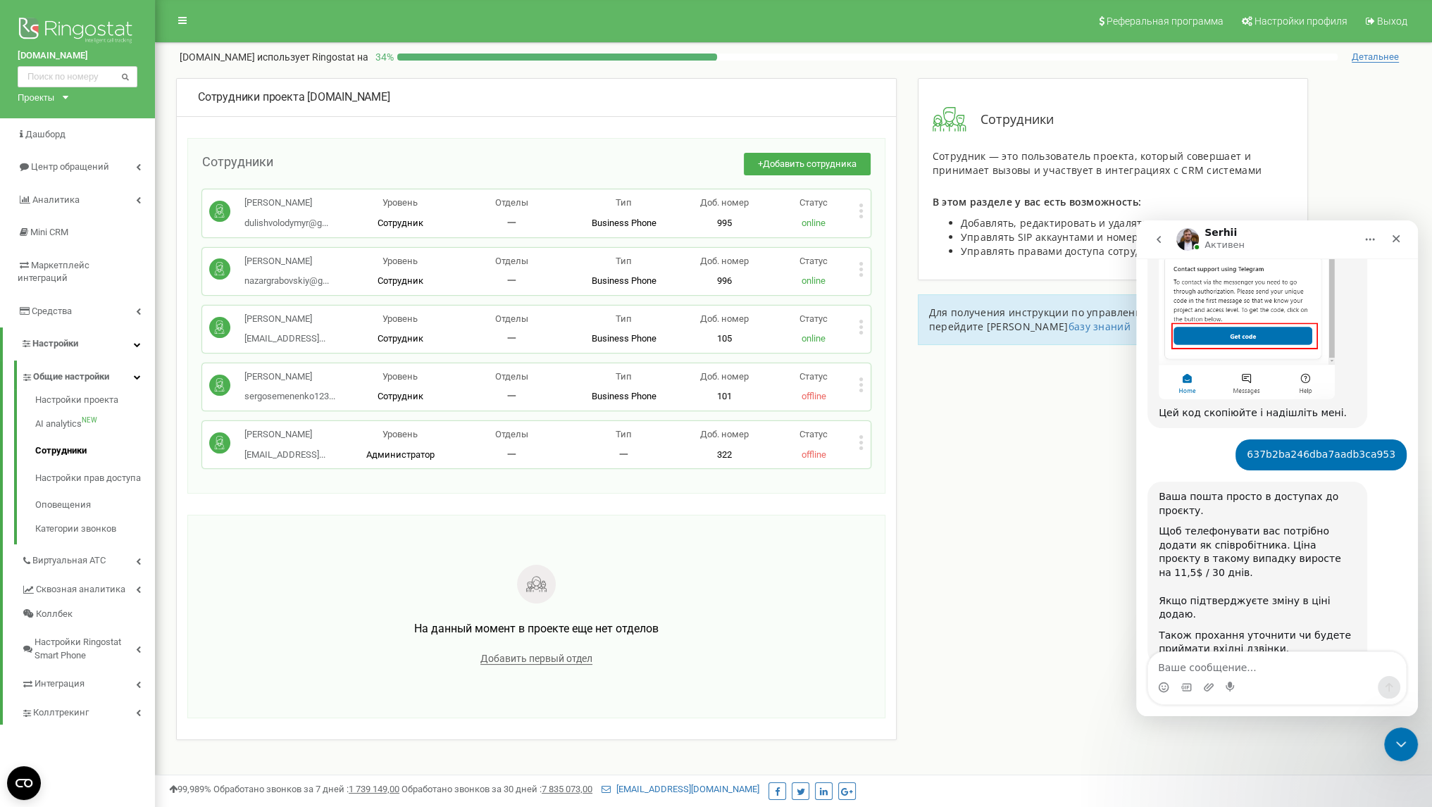
click at [332, 569] on div "На данный момент в проекте еще нет отделов Добавить первый отдел" at bounding box center [536, 617] width 668 height 174
click at [1240, 659] on textarea "Ваше сообщение..." at bounding box center [1277, 664] width 258 height 24
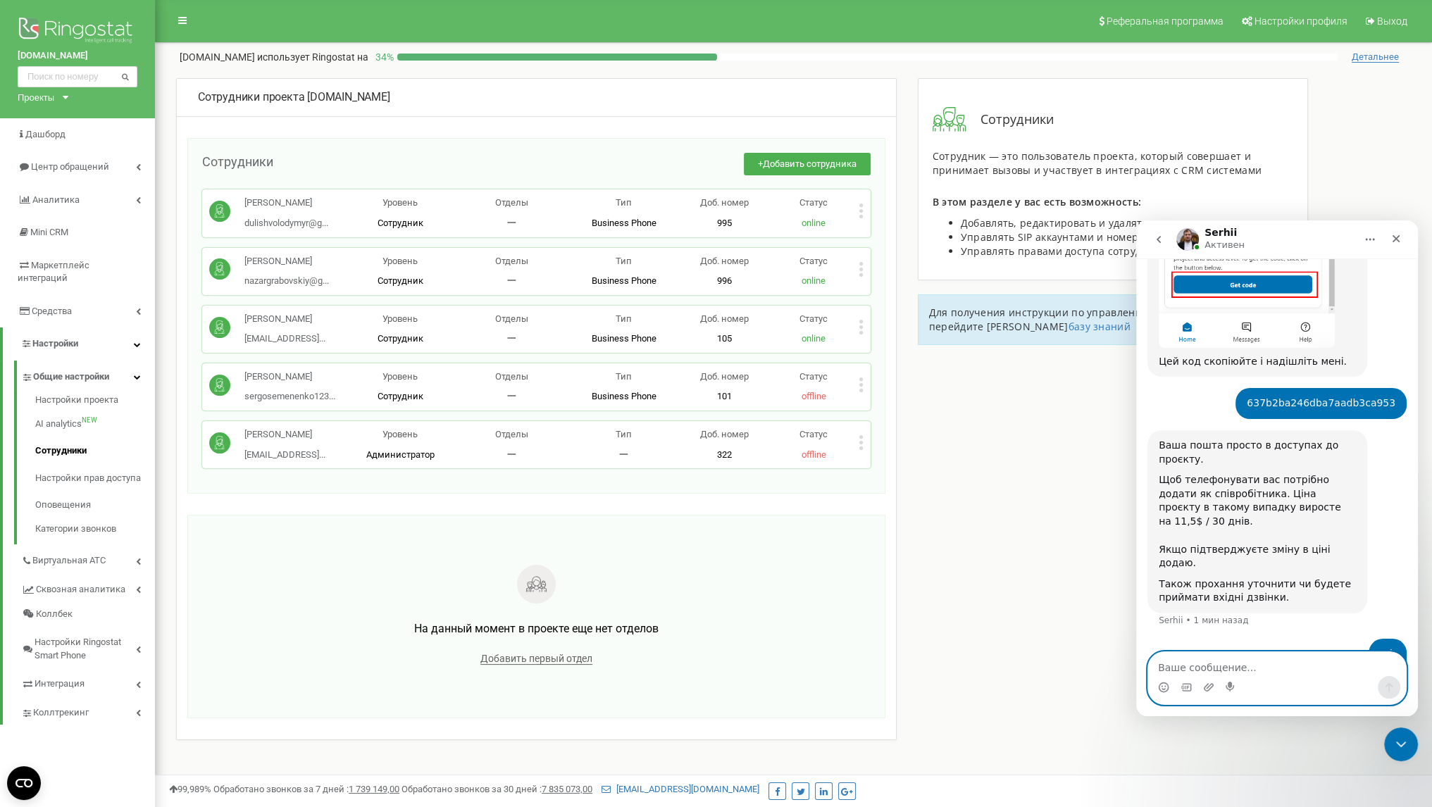
scroll to position [1411, 0]
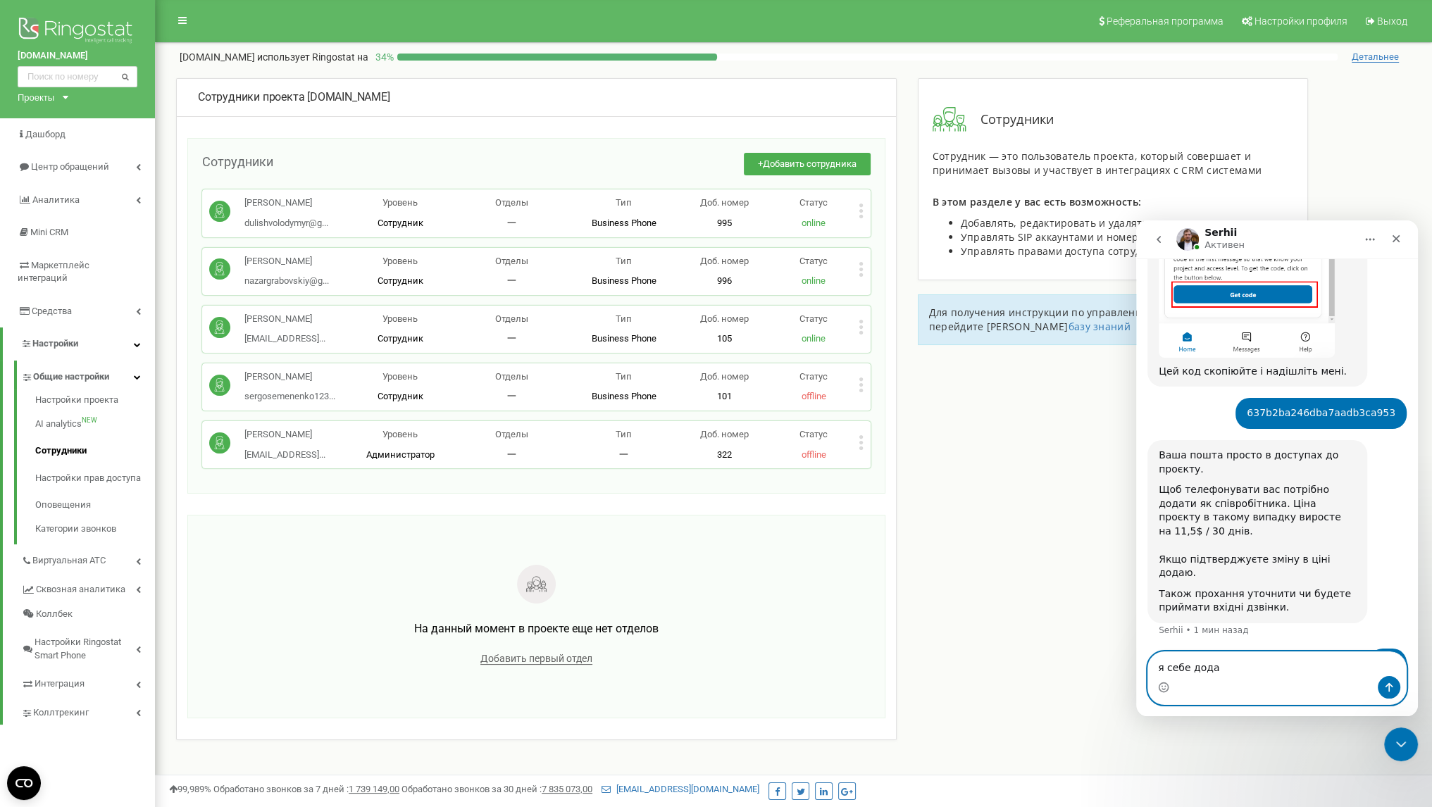
type textarea "я себе додав"
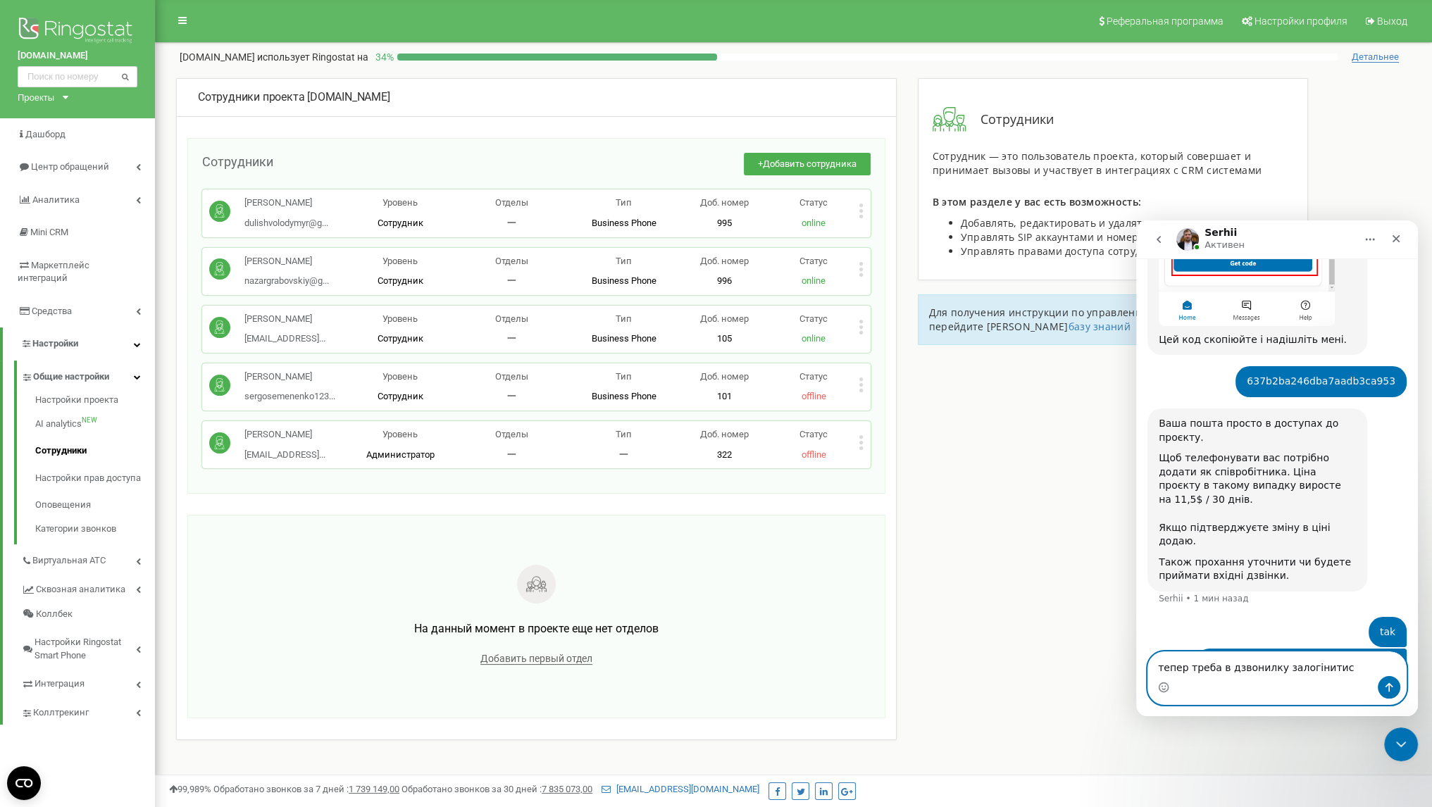
type textarea "тепер треба в дзвонилку залогінитись"
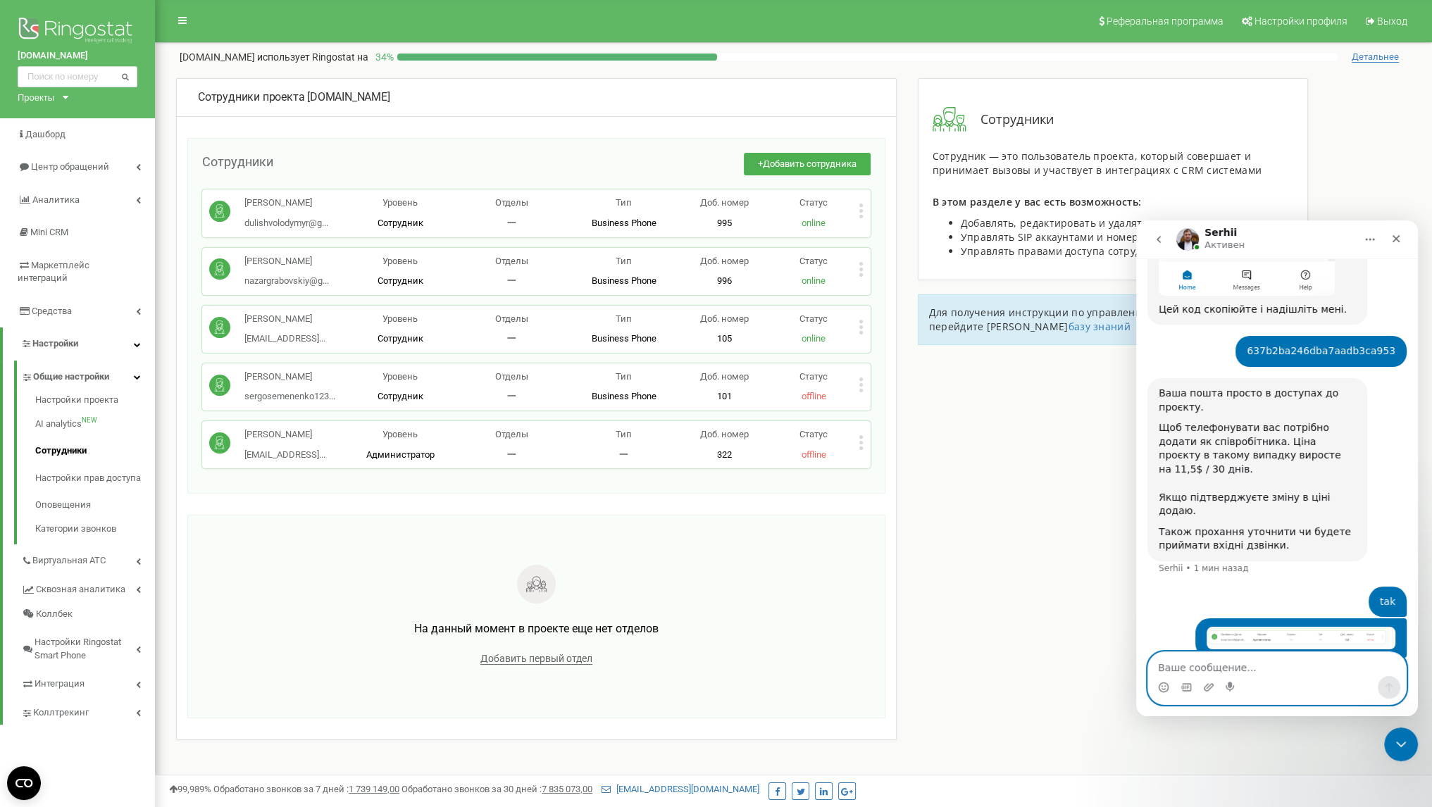
scroll to position [1475, 0]
type textarea "сіп акаунт каже"
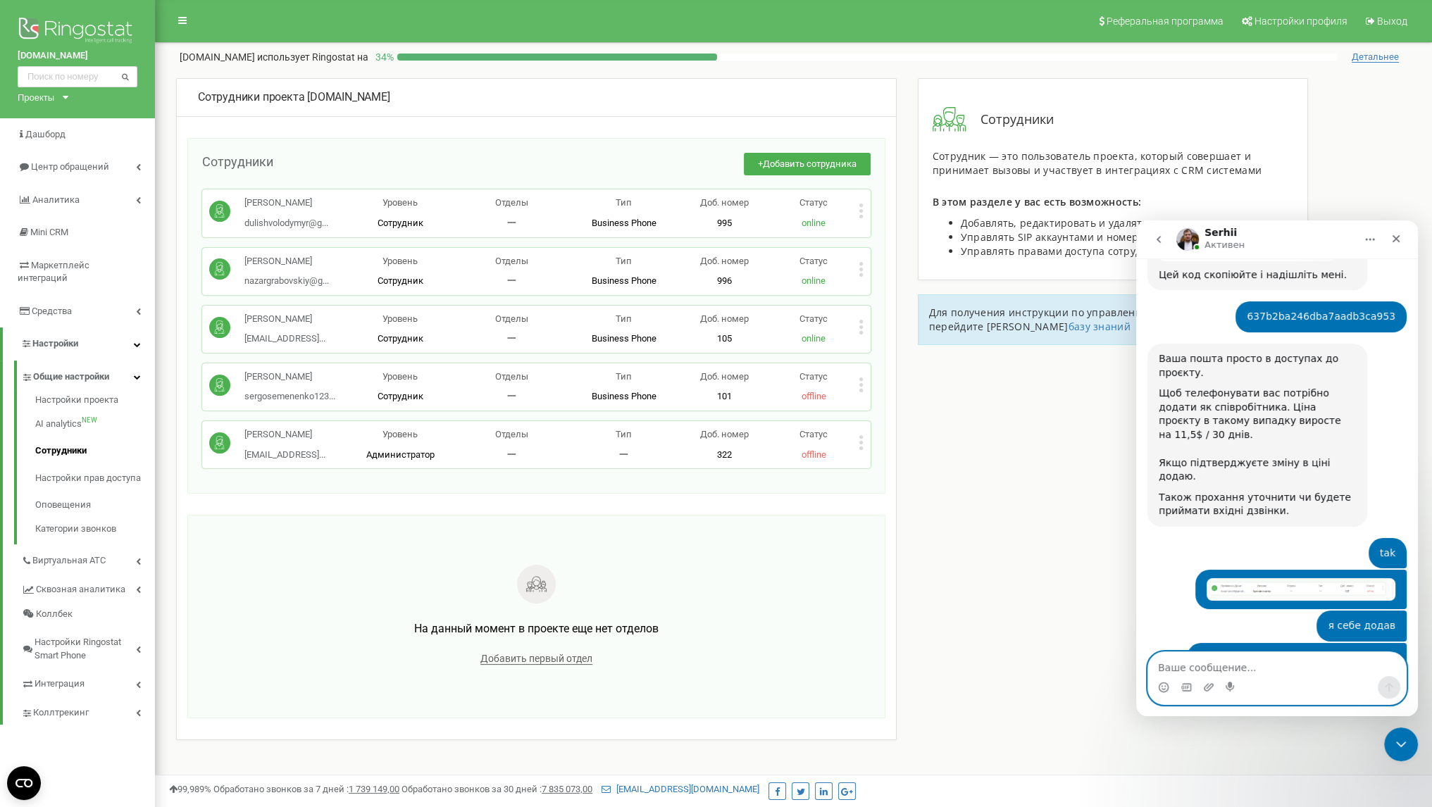
scroll to position [1508, 0]
click at [1265, 667] on textarea "Ваше сообщение..." at bounding box center [1277, 664] width 258 height 24
type textarea "ні"
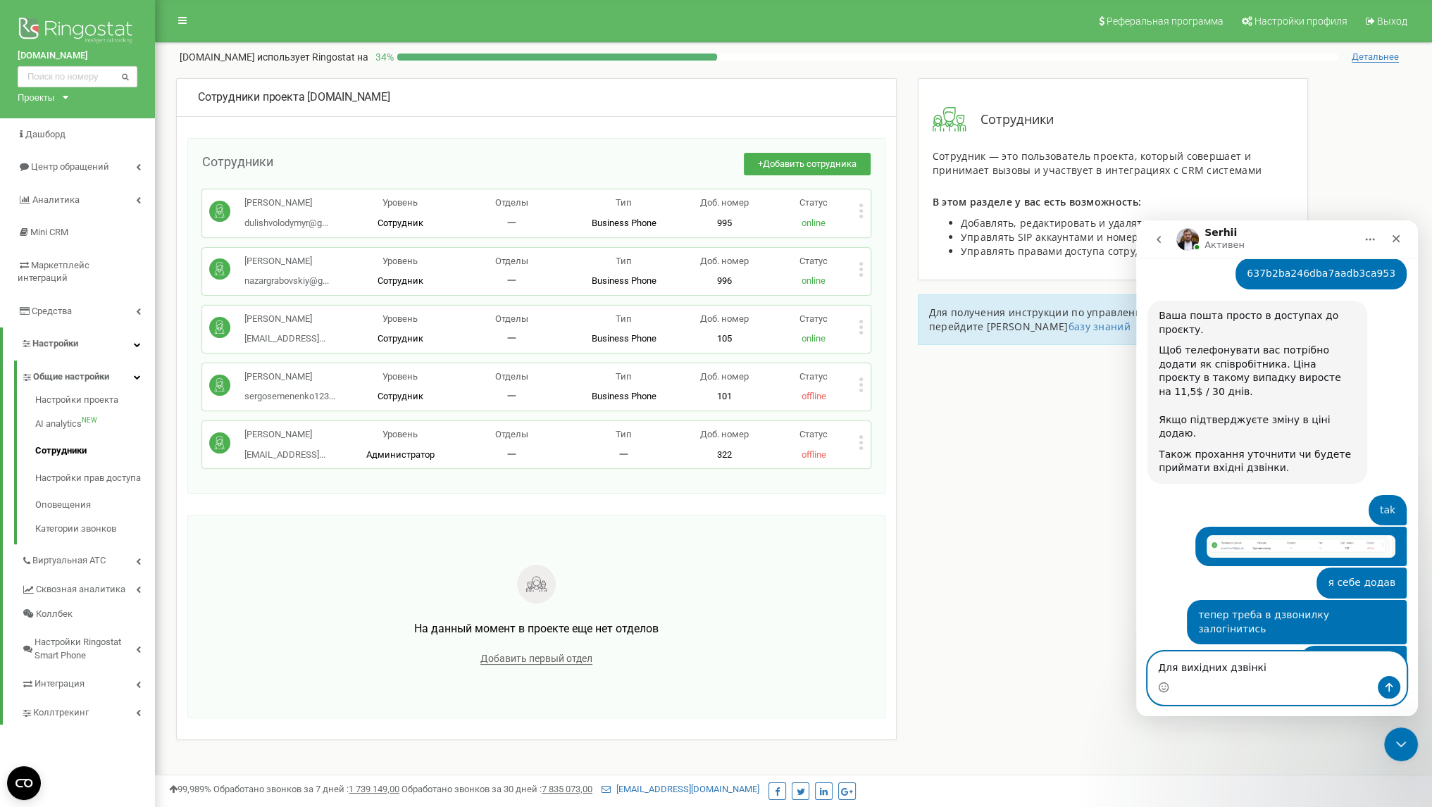
type textarea "Для вихідних дзвінків"
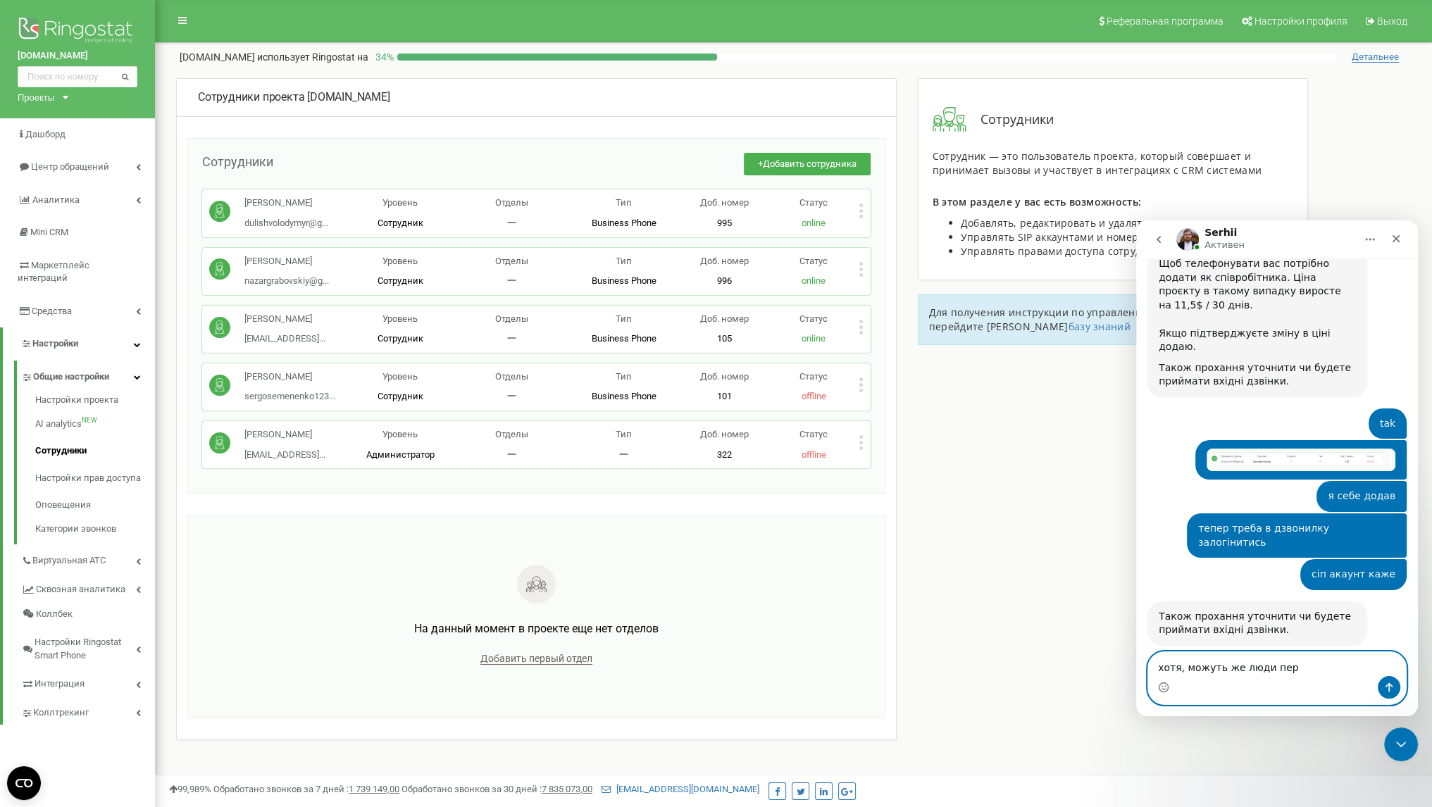
scroll to position [1645, 0]
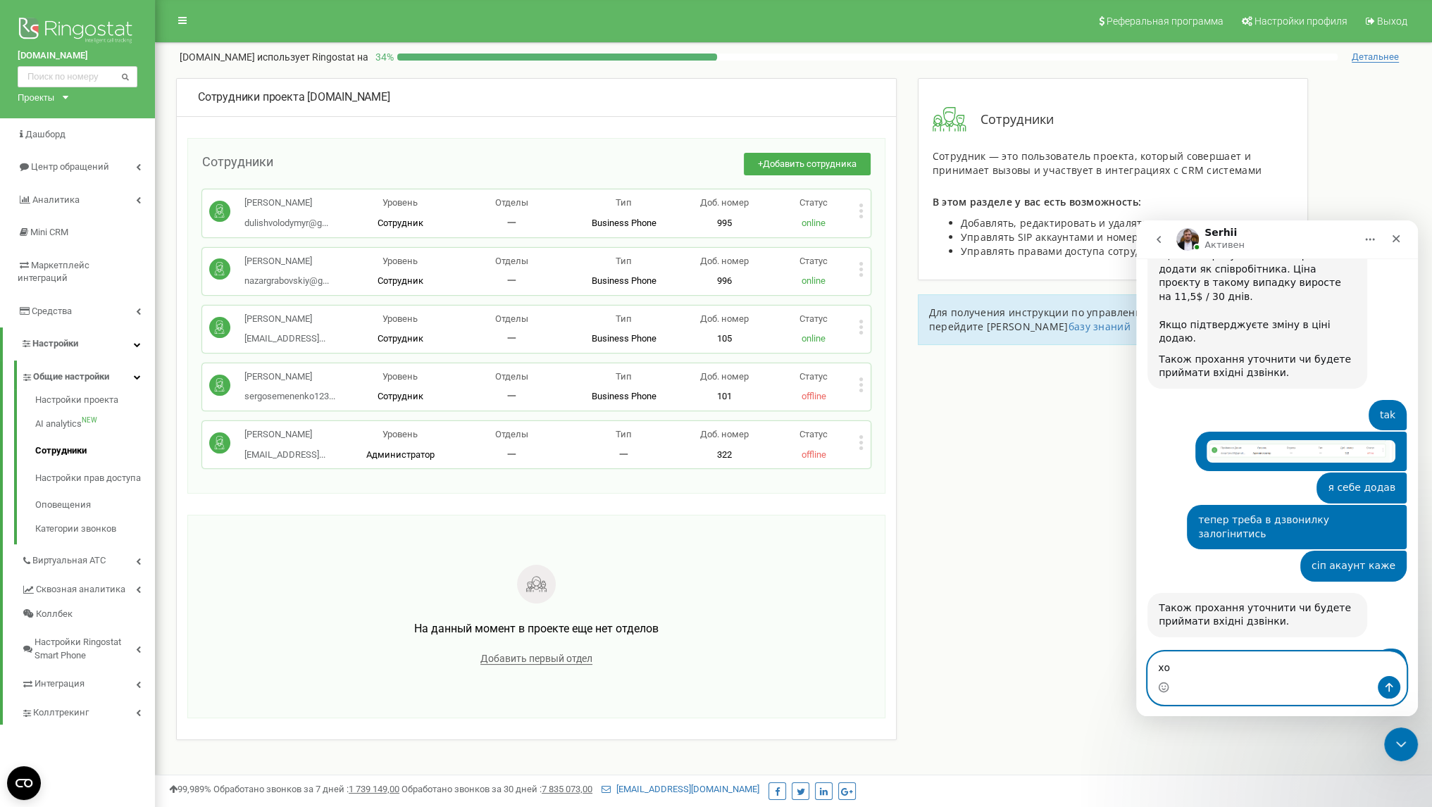
type textarea "х"
type textarea "ок"
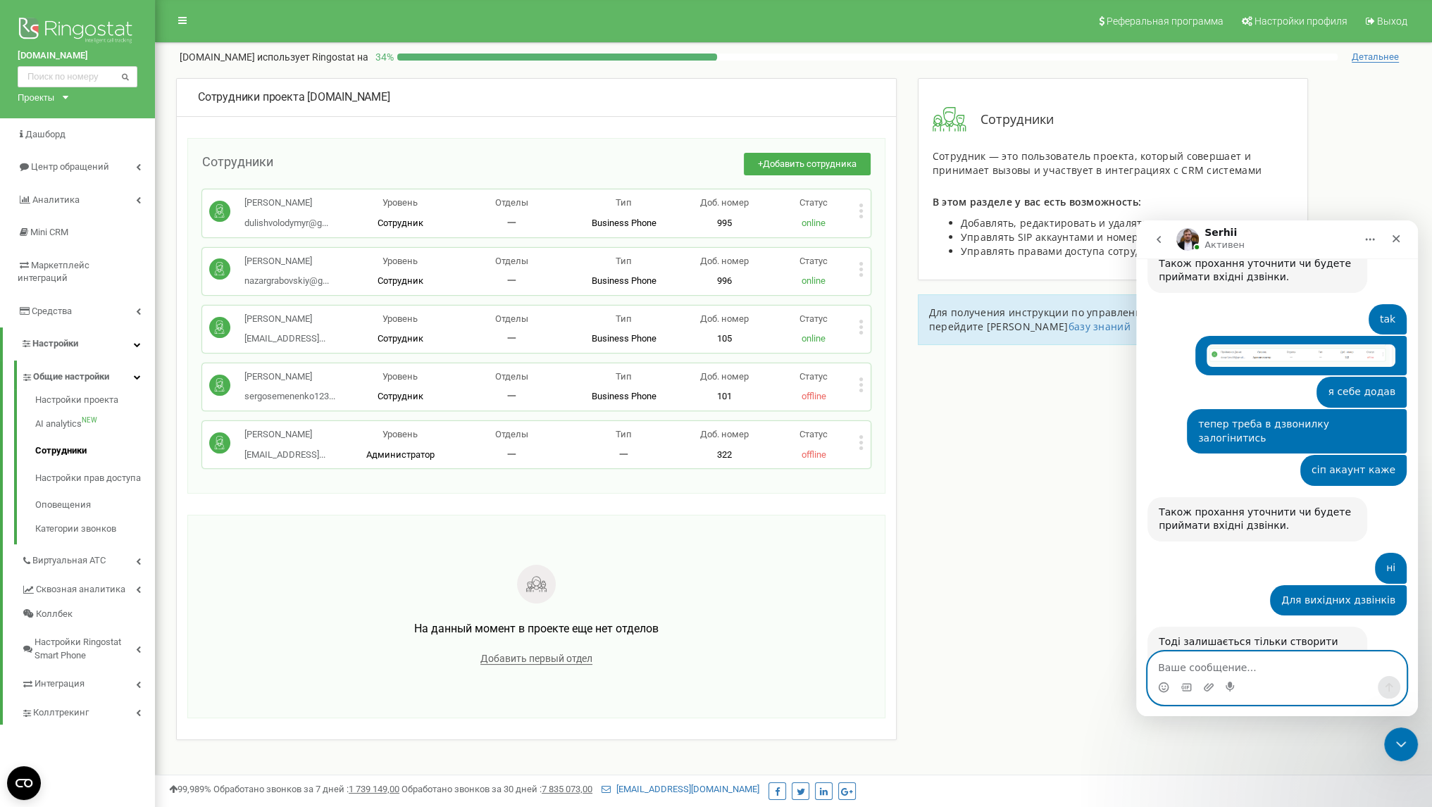
scroll to position [1819, 0]
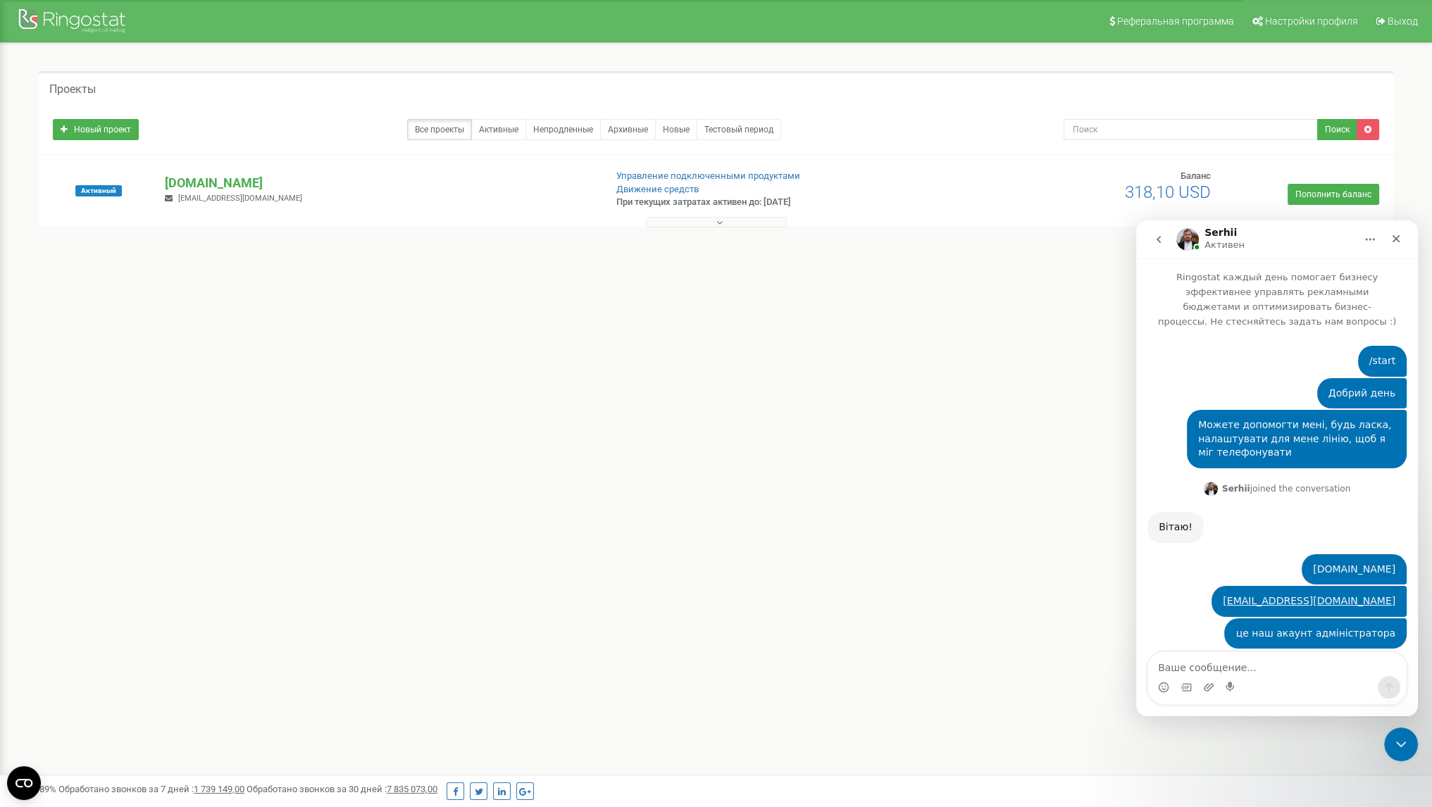
scroll to position [1819, 0]
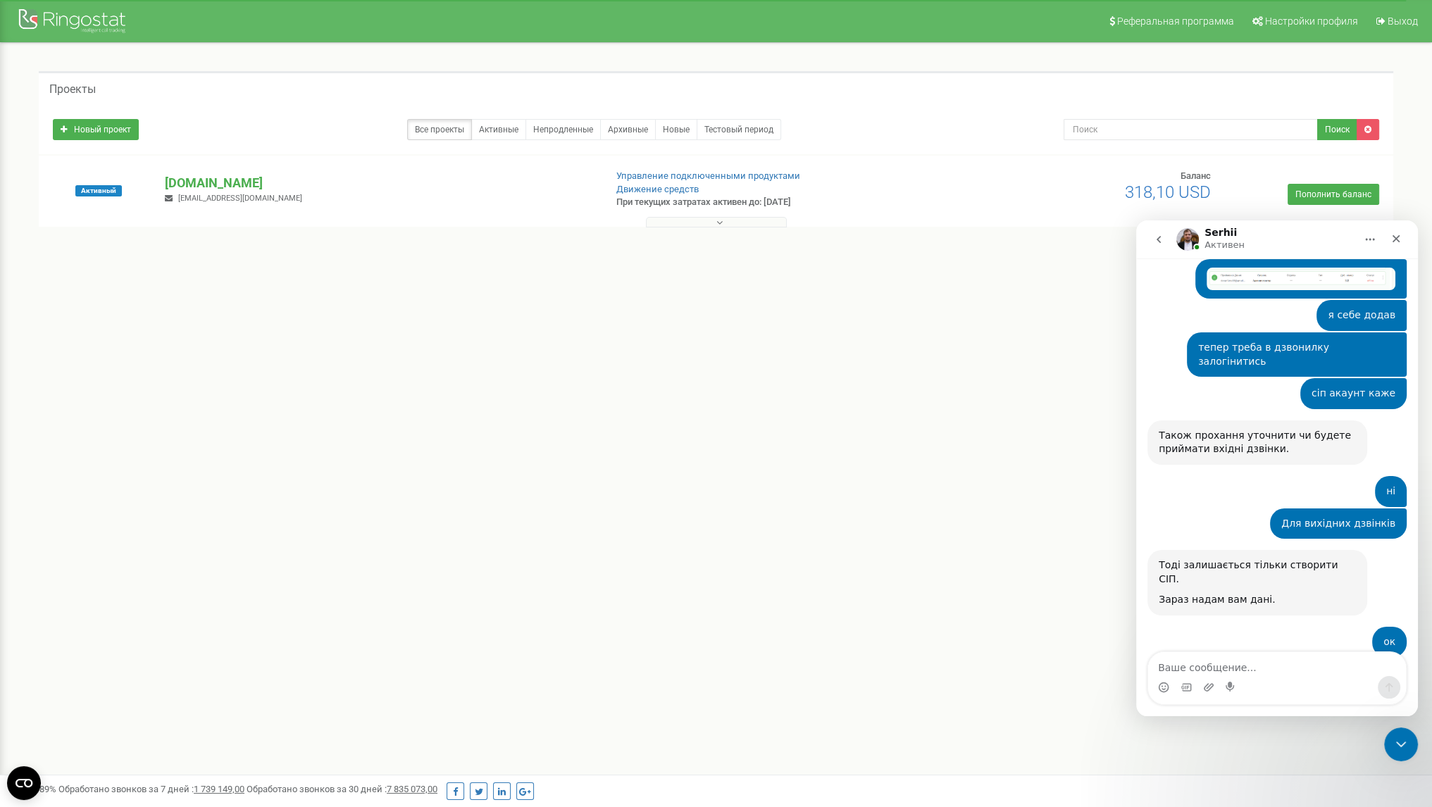
click at [1221, 698] on div "bazadrovcomua_pryimenko" at bounding box center [1257, 705] width 197 height 14
copy div "bazadrovcomua_pryimenko"
click at [1190, 712] on div "nzzKfL3,W5bFp4fs" at bounding box center [1257, 719] width 197 height 14
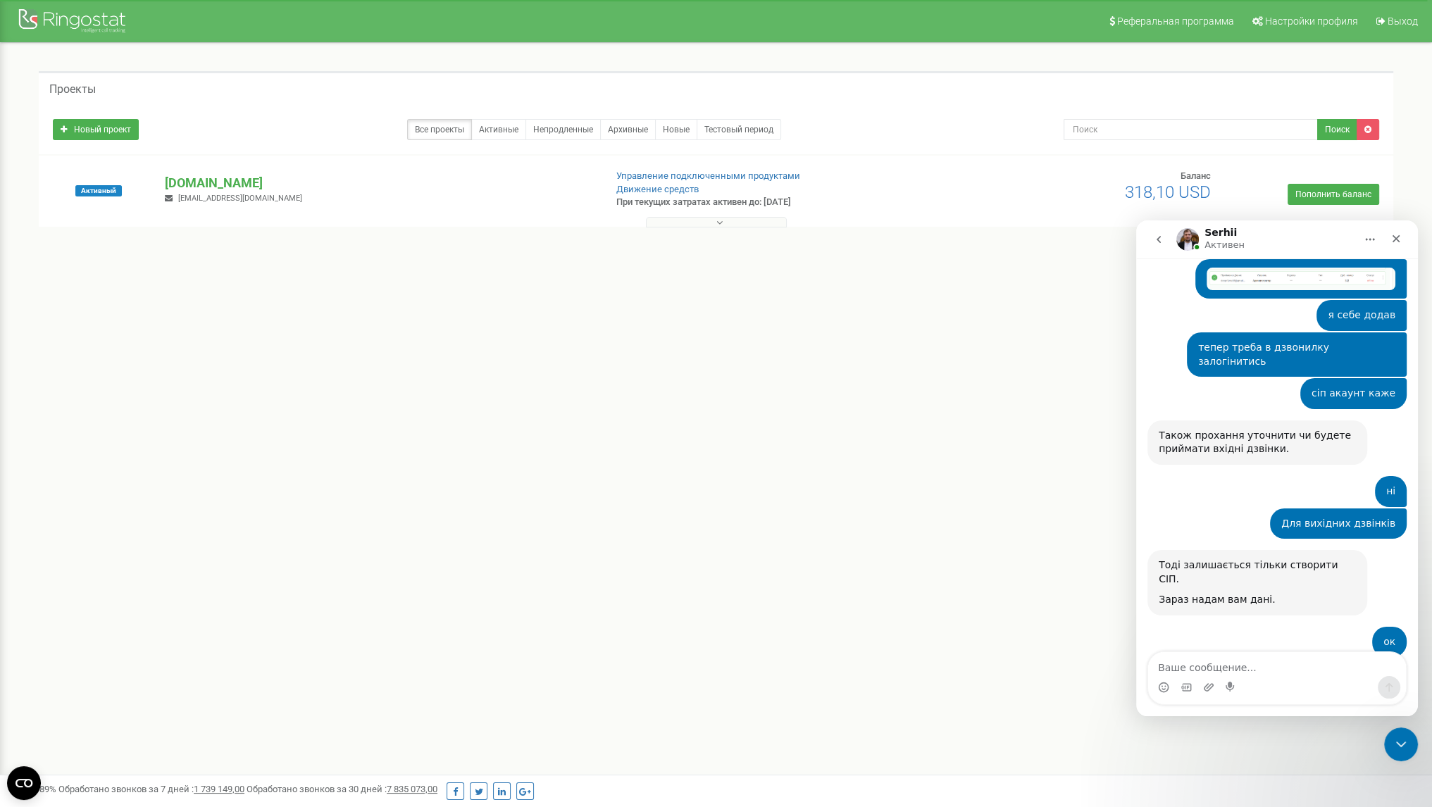
click at [1190, 712] on div "nzzKfL3,W5bFp4fs" at bounding box center [1257, 719] width 197 height 14
copy div "nzzKfL3,W5bFp4fs"
click at [1262, 667] on textarea "Ваше сообщение..." at bounding box center [1277, 664] width 258 height 24
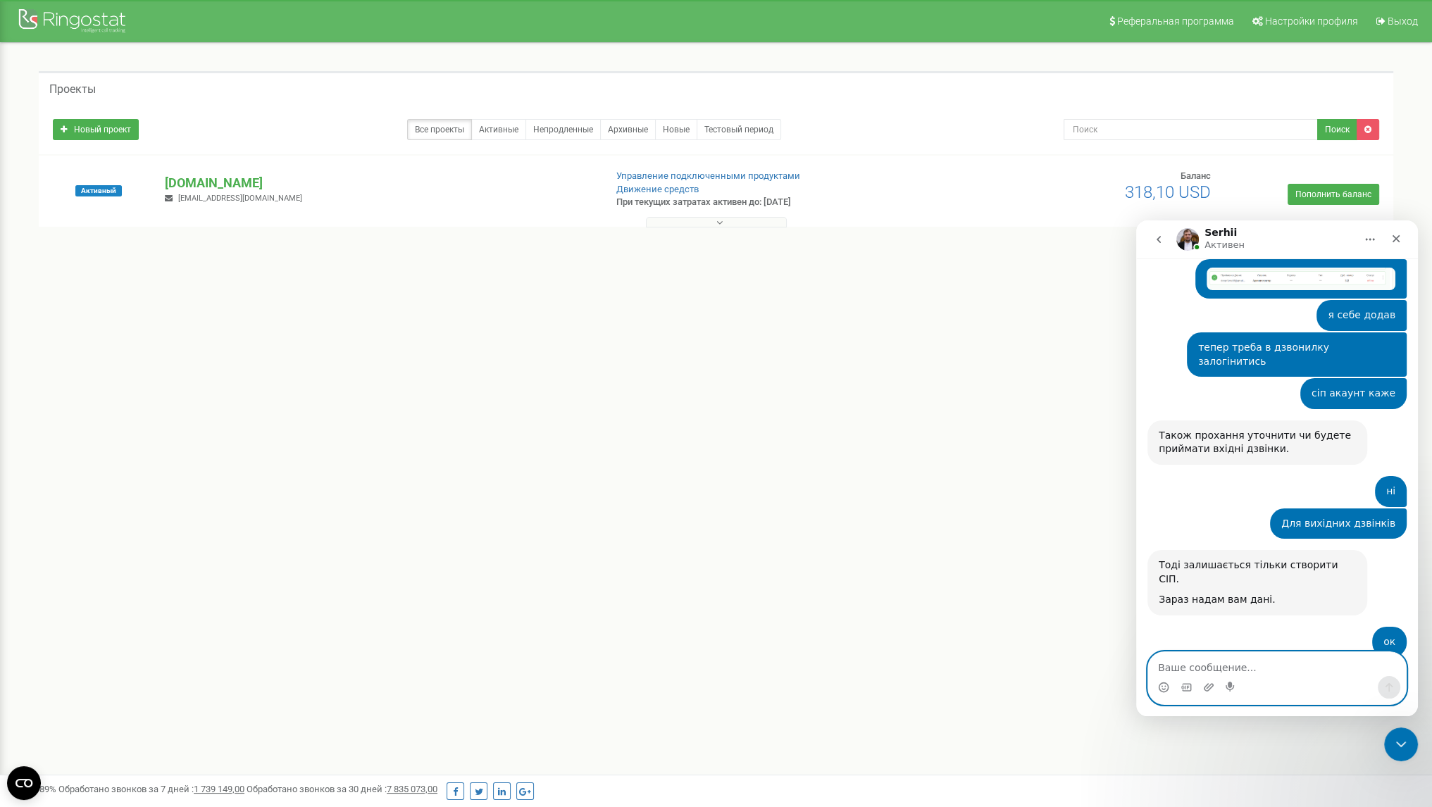
click at [1273, 670] on textarea "Ваше сообщение..." at bounding box center [1277, 664] width 258 height 24
type textarea "Що до вхідних дзвінків, доречі"
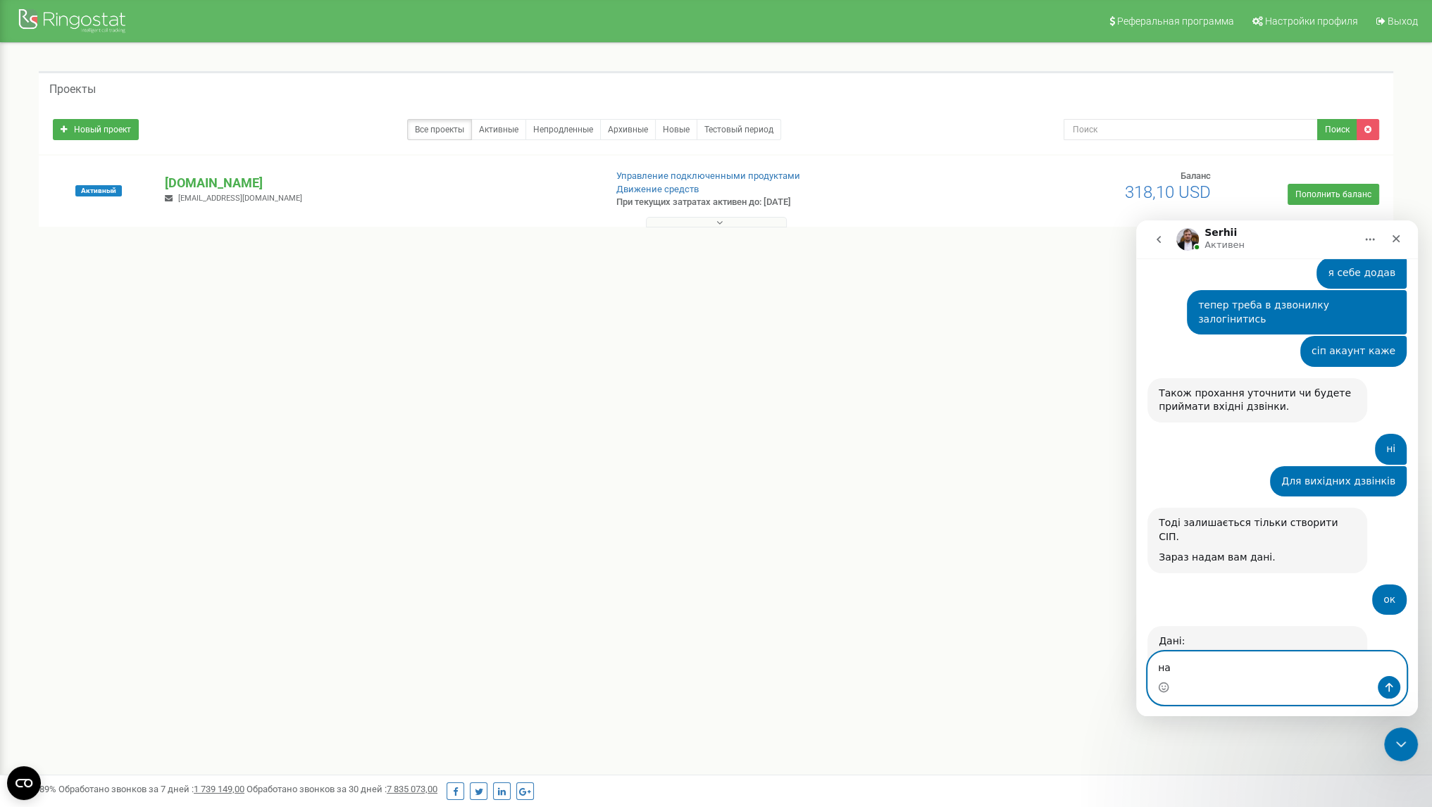
type textarea "н"
type textarea "Люди в будь якому випадку можуть передзвонювати"
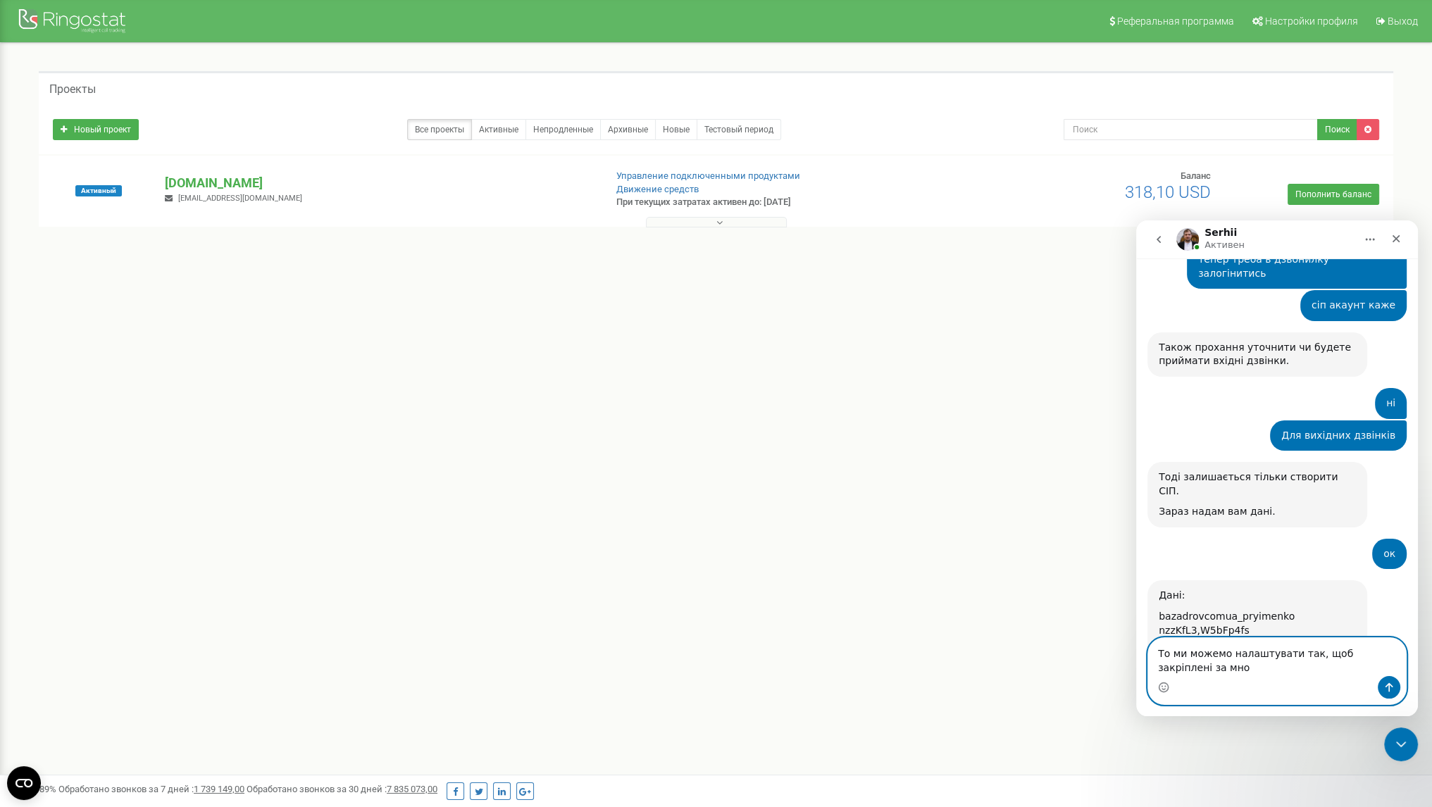
scroll to position [1922, 0]
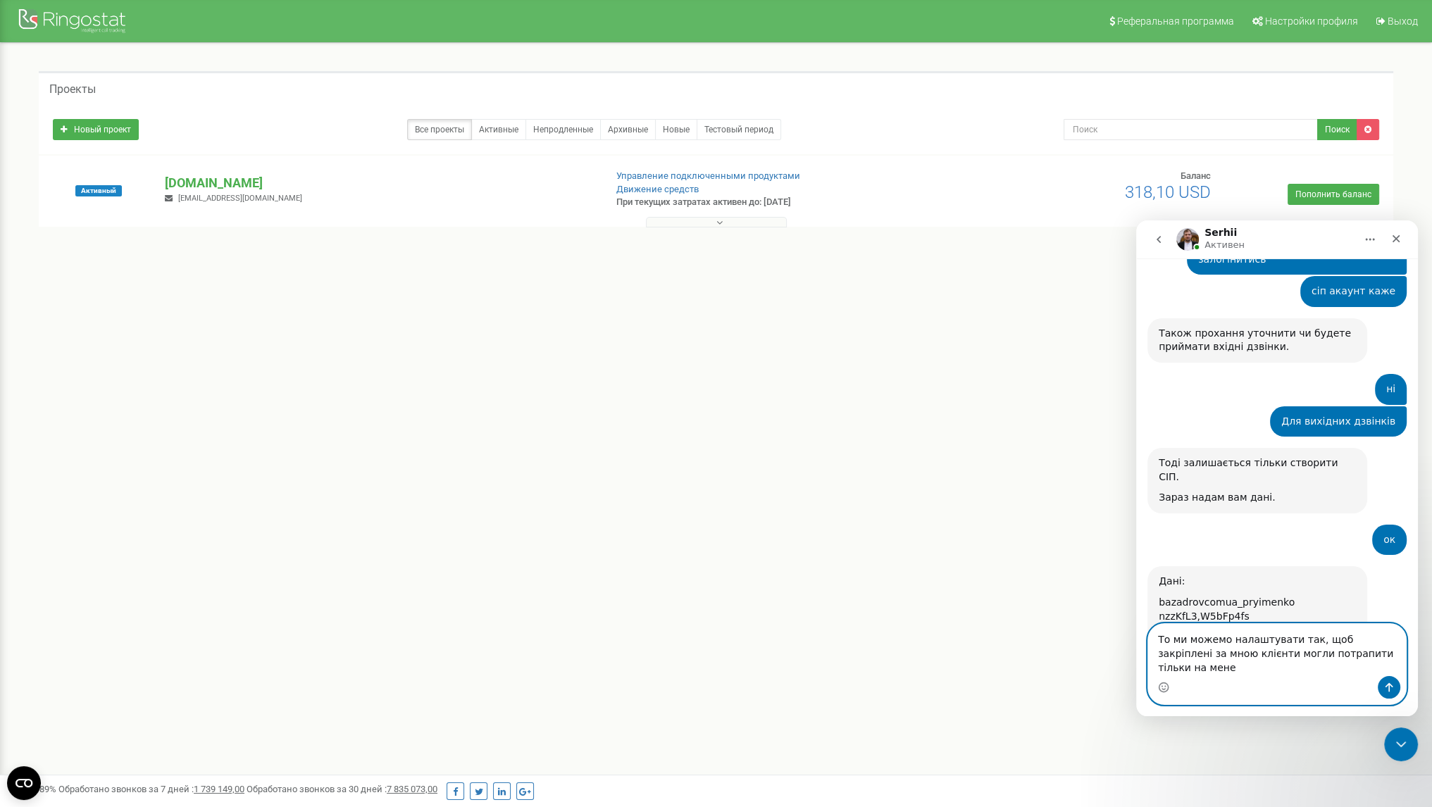
type textarea "То ми можемо налаштувати так, щоб закріплені за мною клієнти могли потрапити ті…"
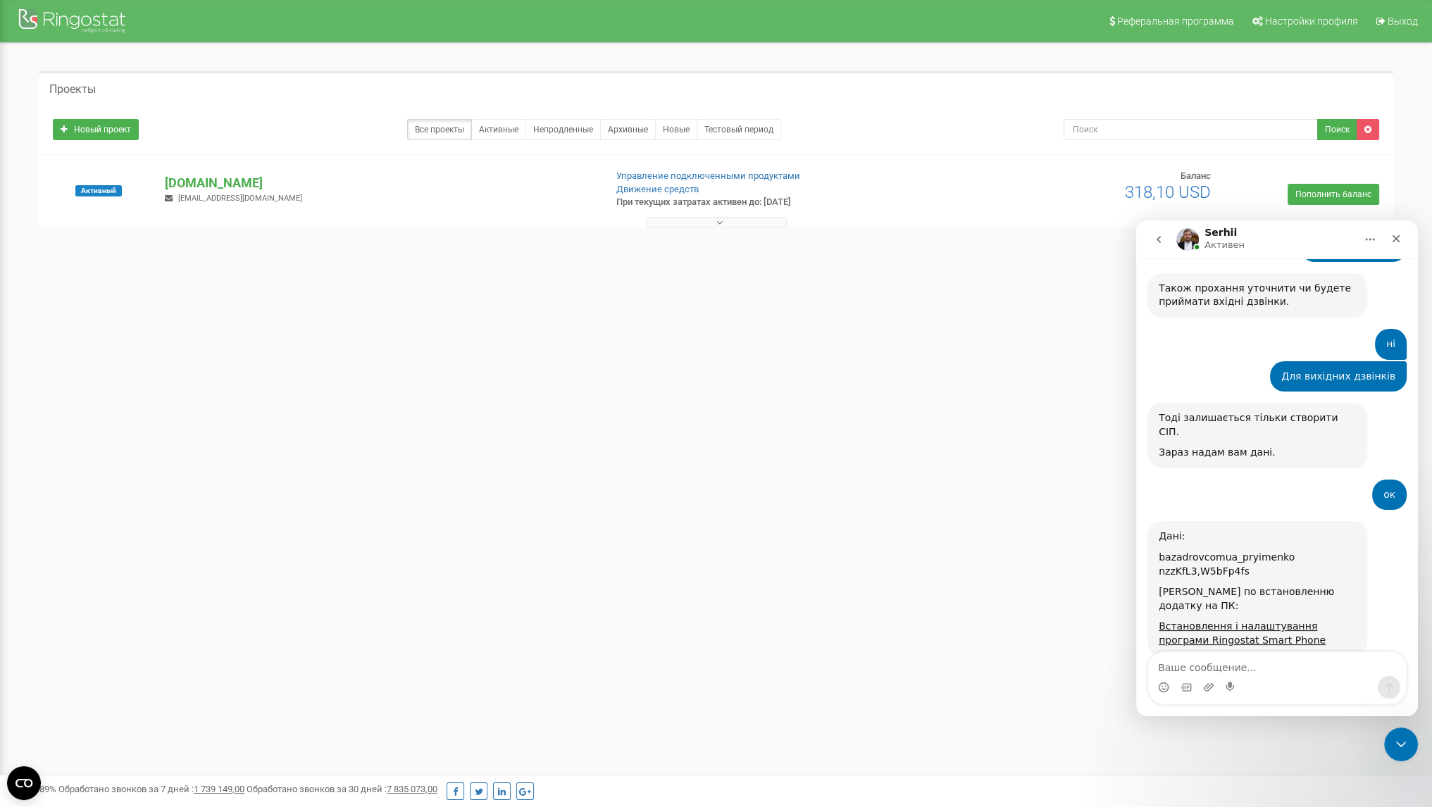
click at [1291, 521] on div "Дані: bazadrovcomua_pryimenko nzzKfL3,W5bFp4fs Мануал по встановленню додатку н…" at bounding box center [1276, 601] width 259 height 160
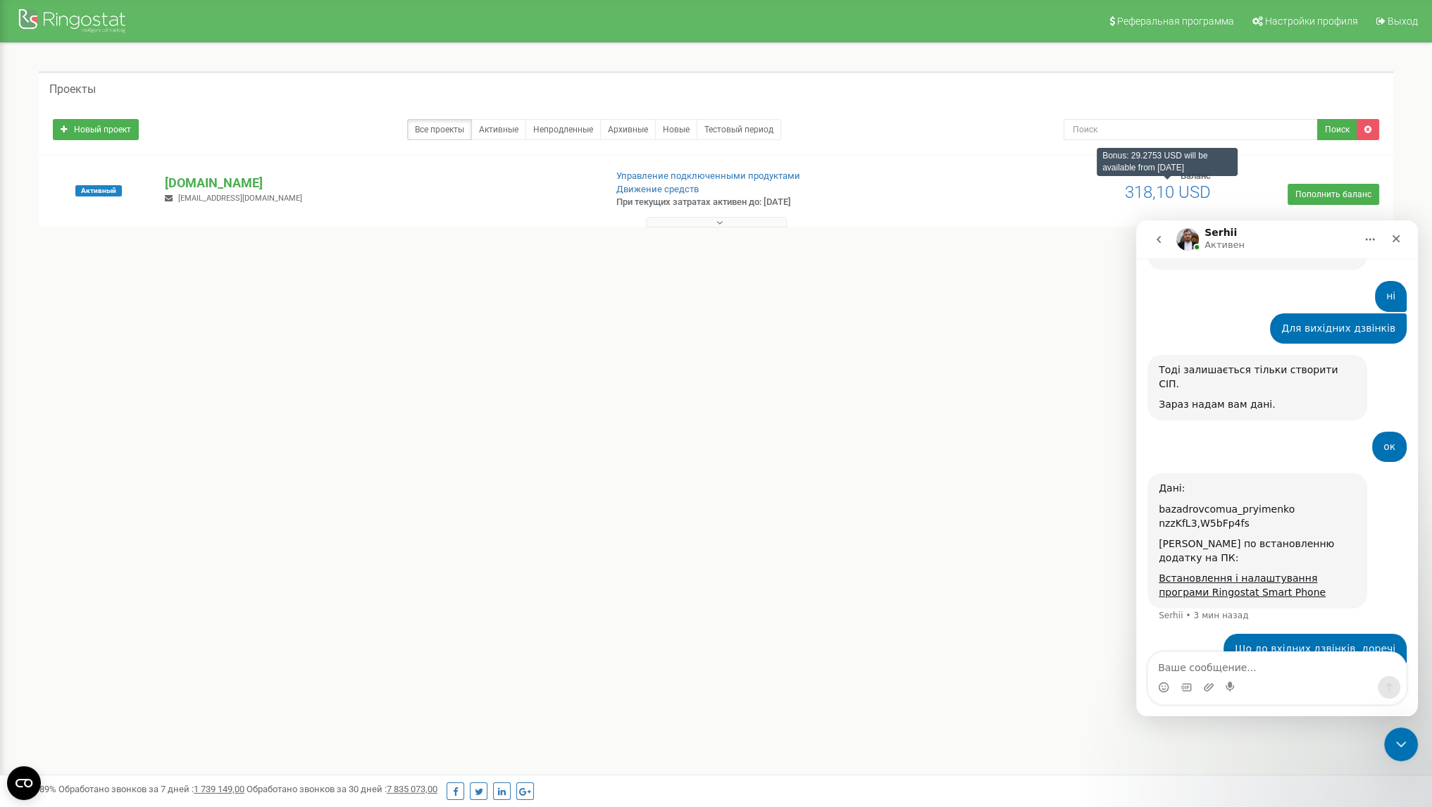
scroll to position [2022, 0]
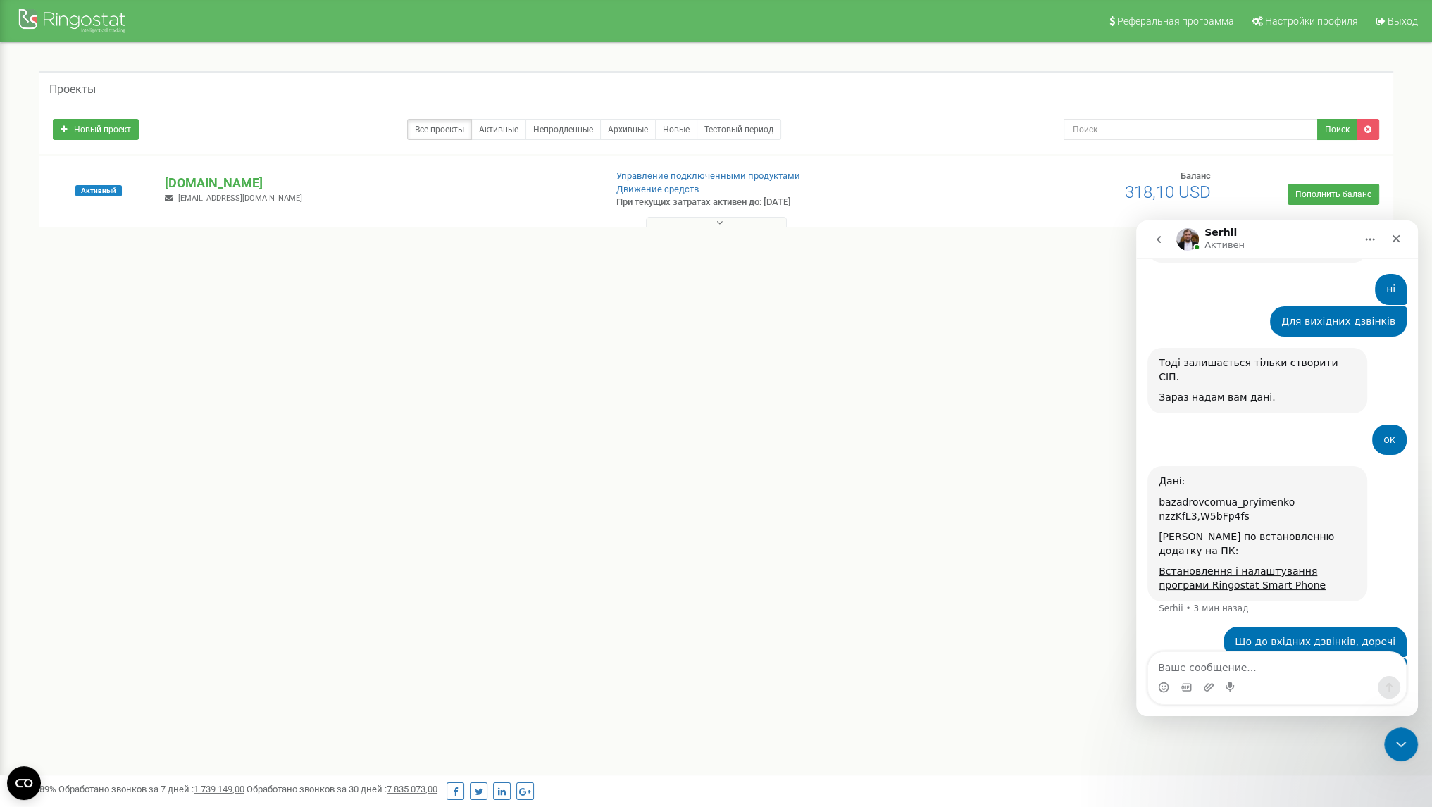
click at [744, 77] on div "Проекты" at bounding box center [716, 88] width 1355 height 34
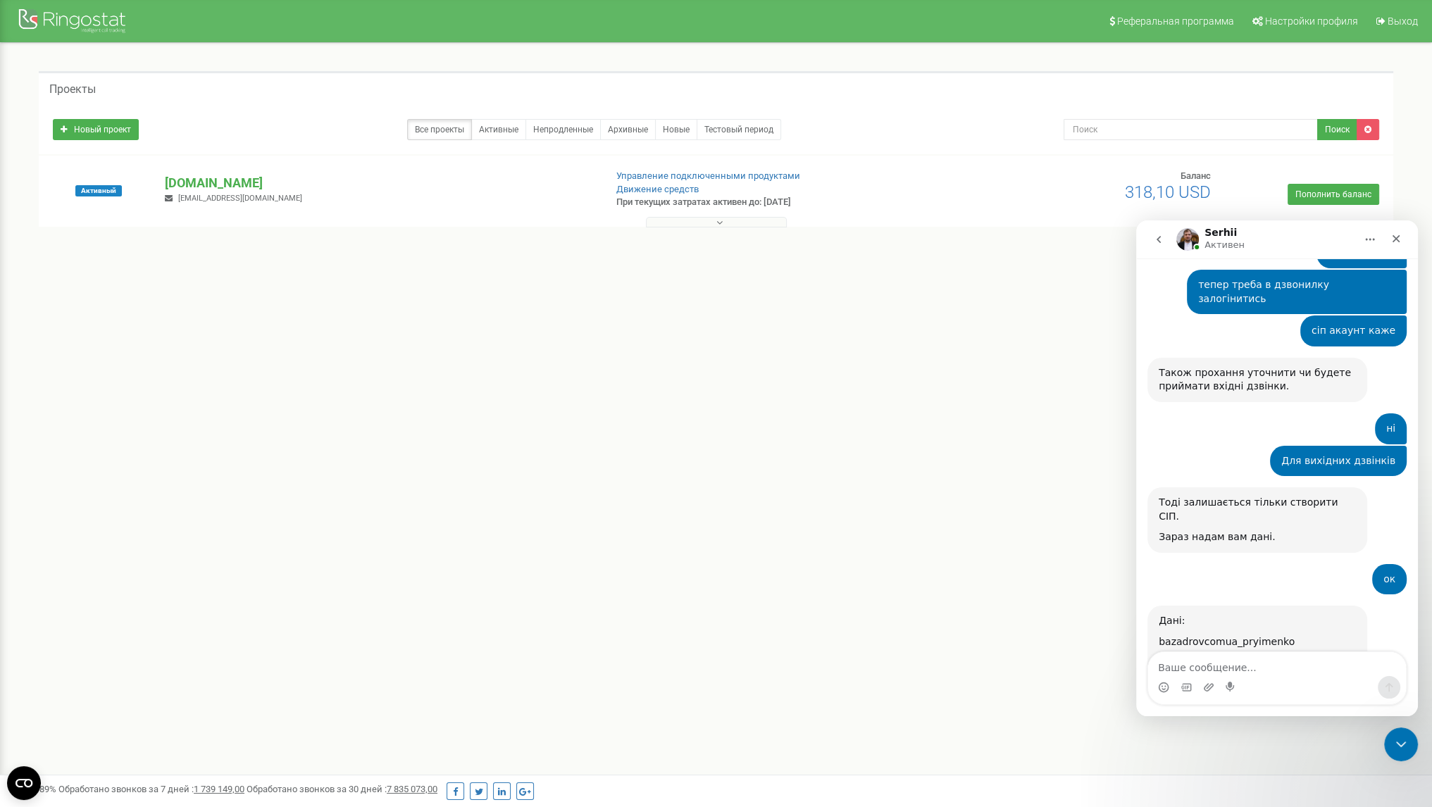
scroll to position [1967, 0]
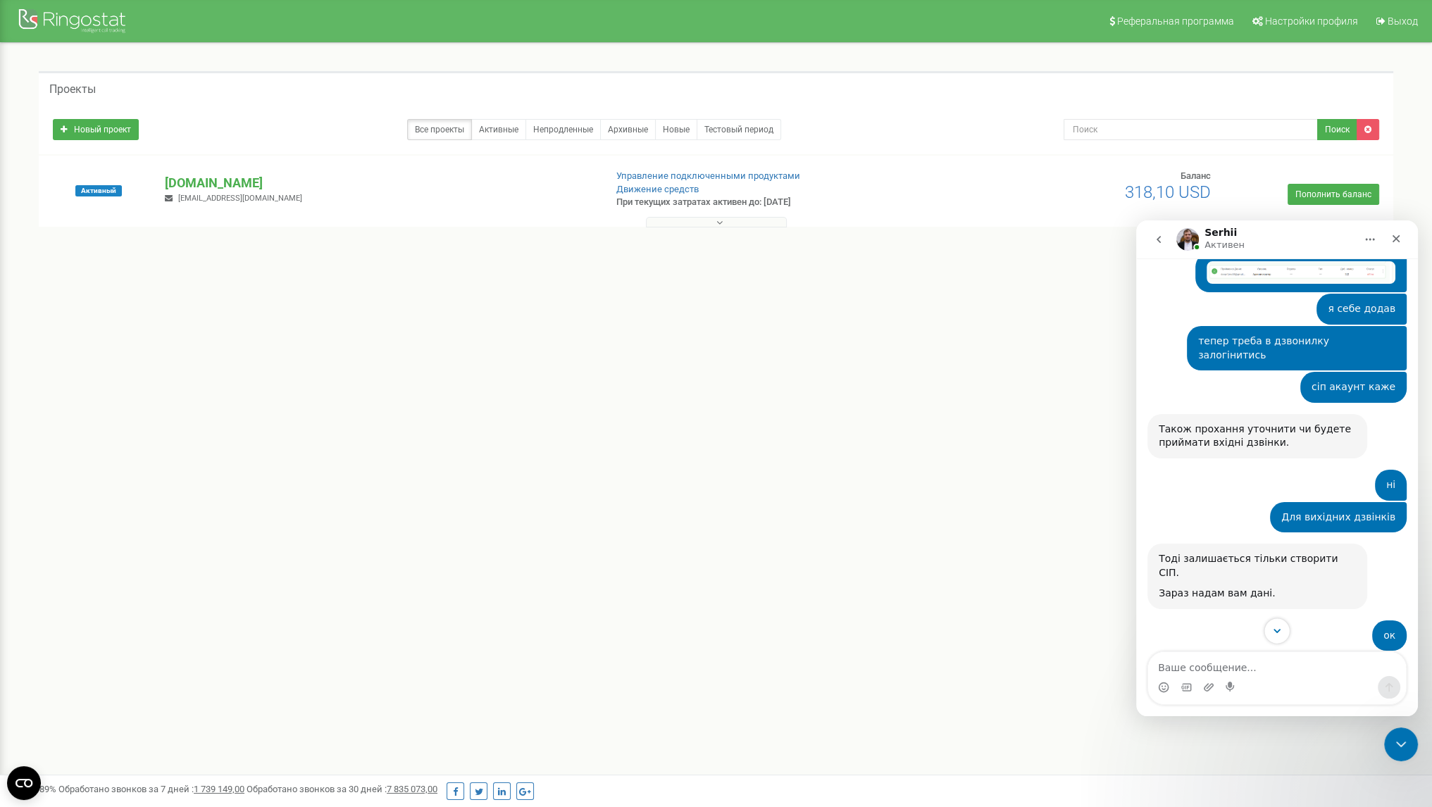
click at [1281, 642] on button "Scroll to bottom" at bounding box center [1277, 631] width 26 height 26
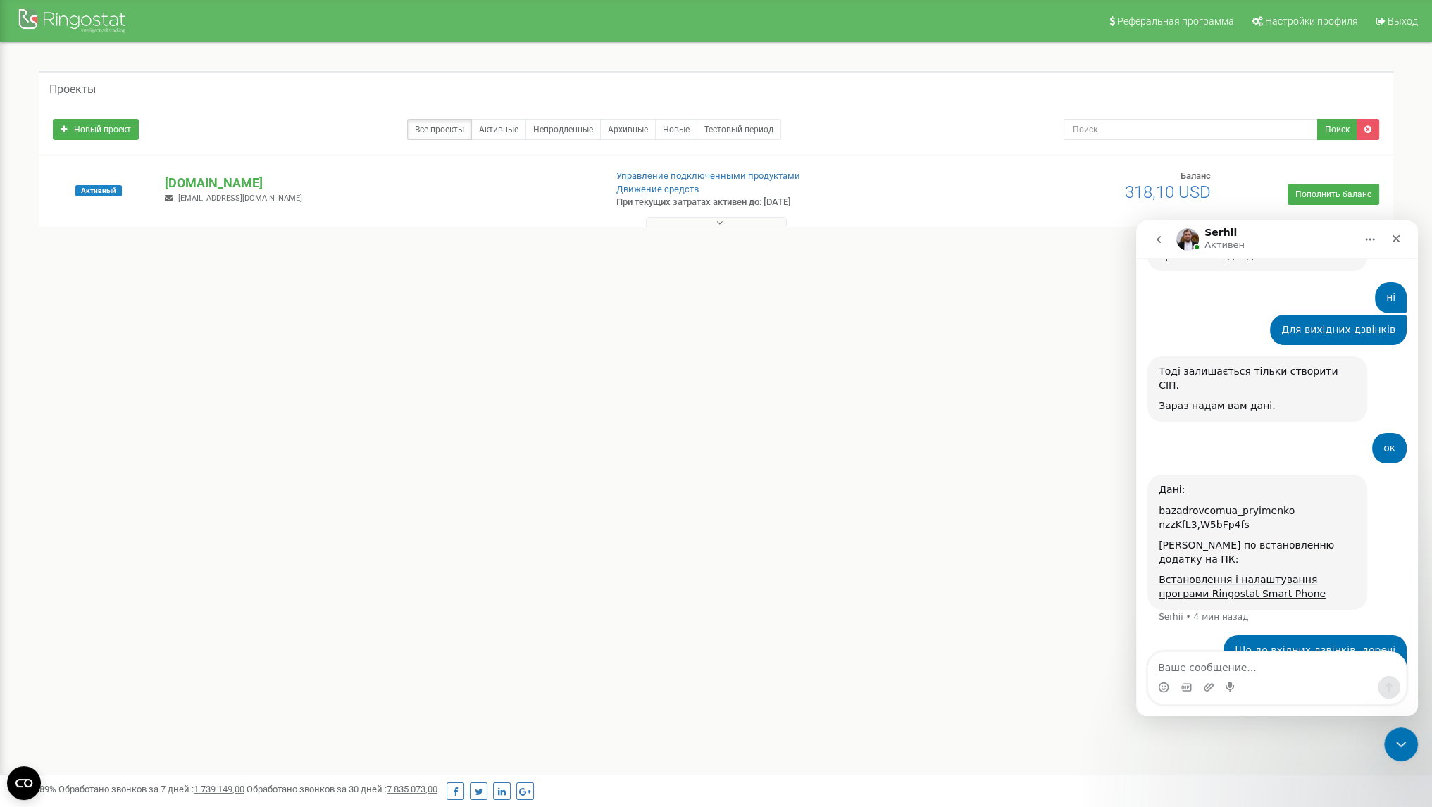
scroll to position [2022, 0]
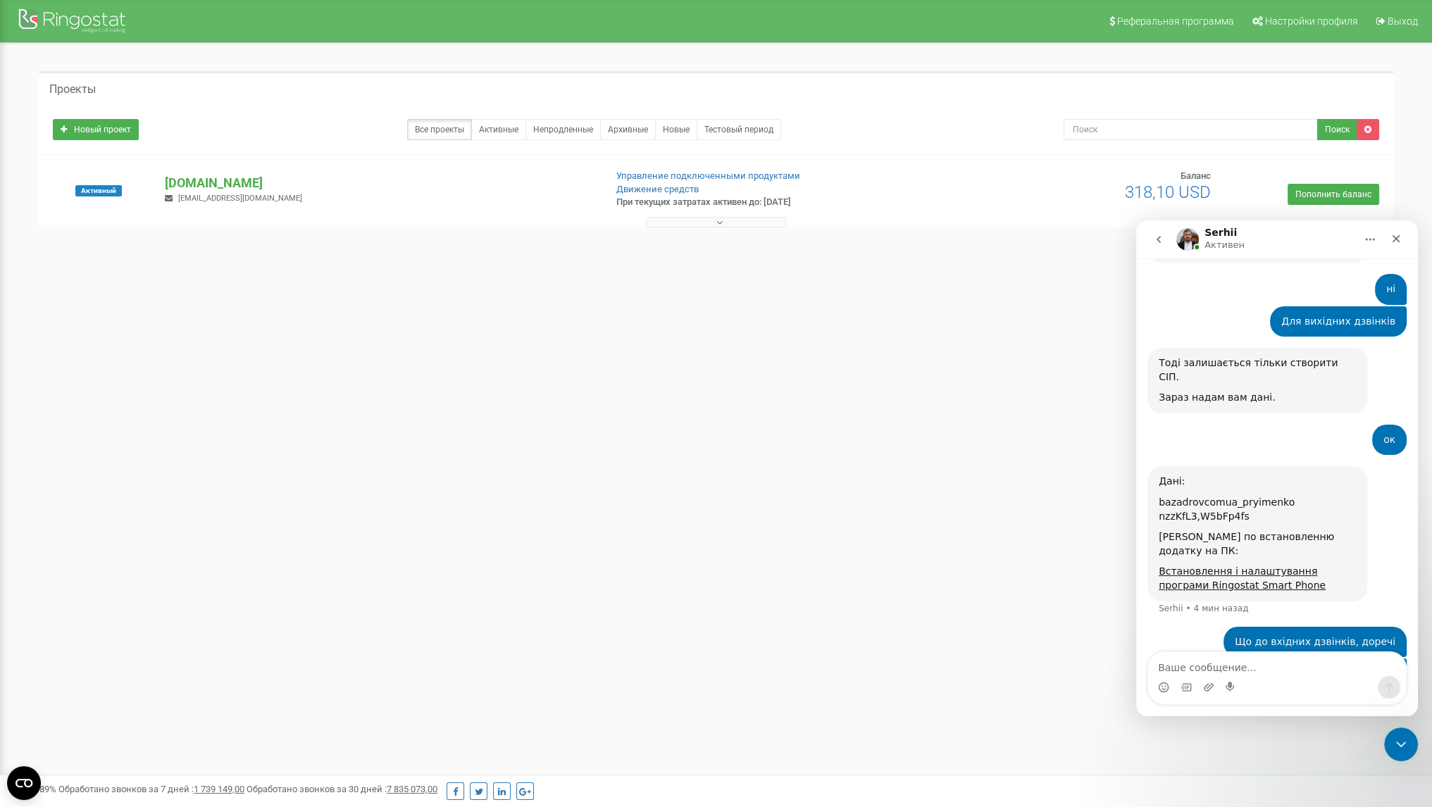
click at [1262, 425] on div "ок [PERSON_NAME] • 6 мин назад" at bounding box center [1276, 446] width 259 height 42
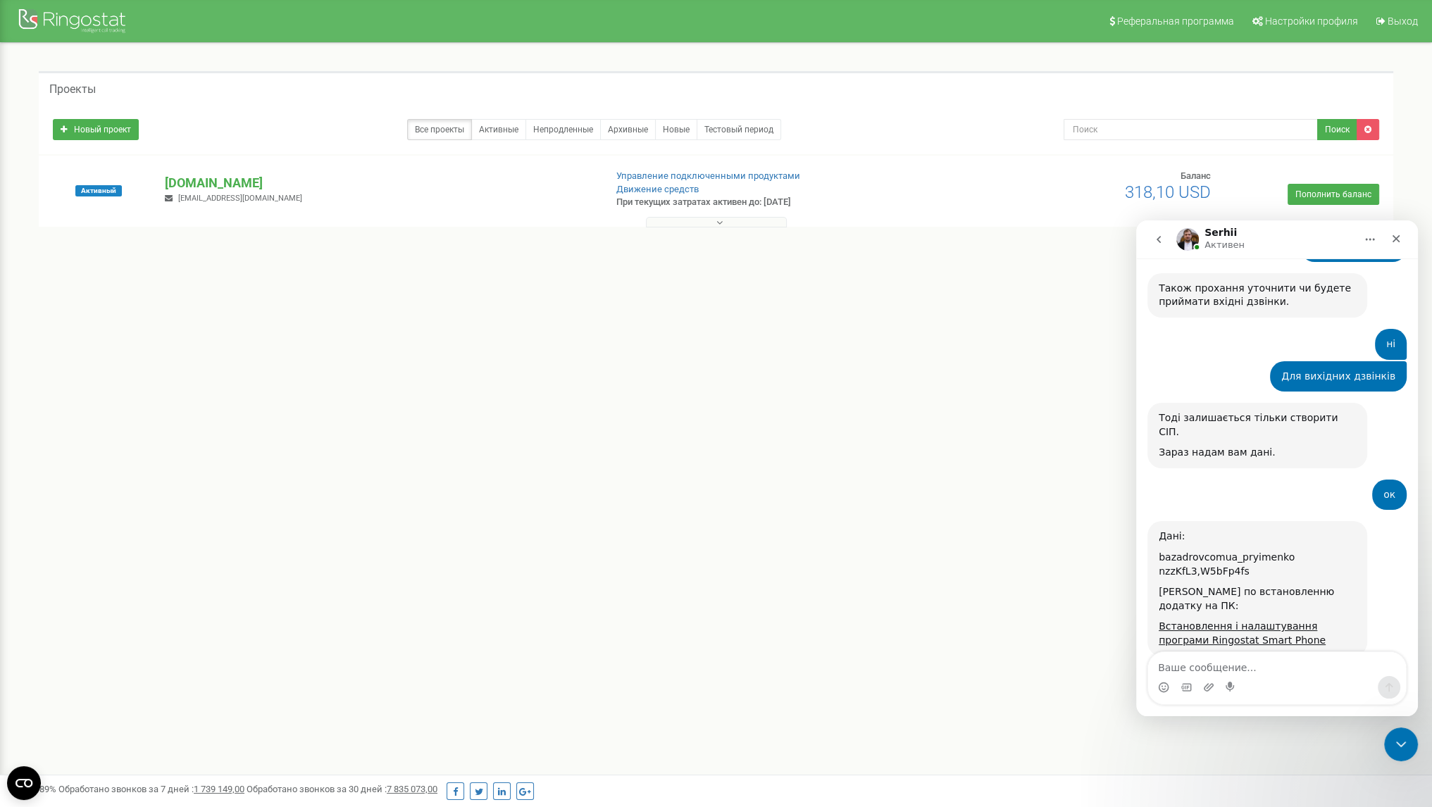
click at [689, 301] on div "Проекты Новый проект Все проекты Активные Непродленные Архивные Новые Тестовый …" at bounding box center [716, 174] width 1411 height 263
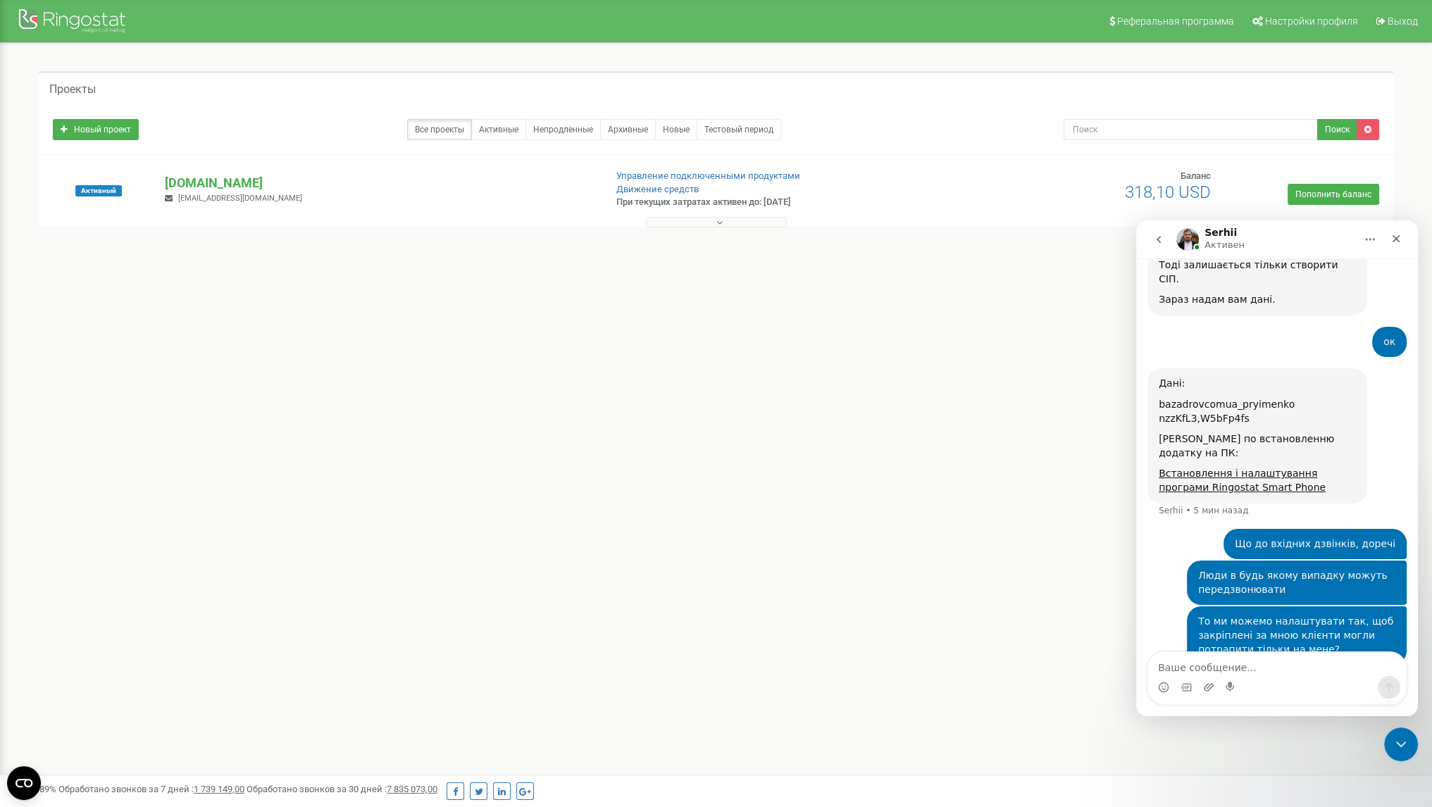
scroll to position [2120, 0]
drag, startPoint x: 1245, startPoint y: 683, endPoint x: 1245, endPoint y: 666, distance: 16.2
click at [1245, 683] on div "Мессенджер Intercom" at bounding box center [1277, 687] width 258 height 23
click at [1246, 664] on textarea "Ваше сообщение..." at bounding box center [1277, 664] width 258 height 24
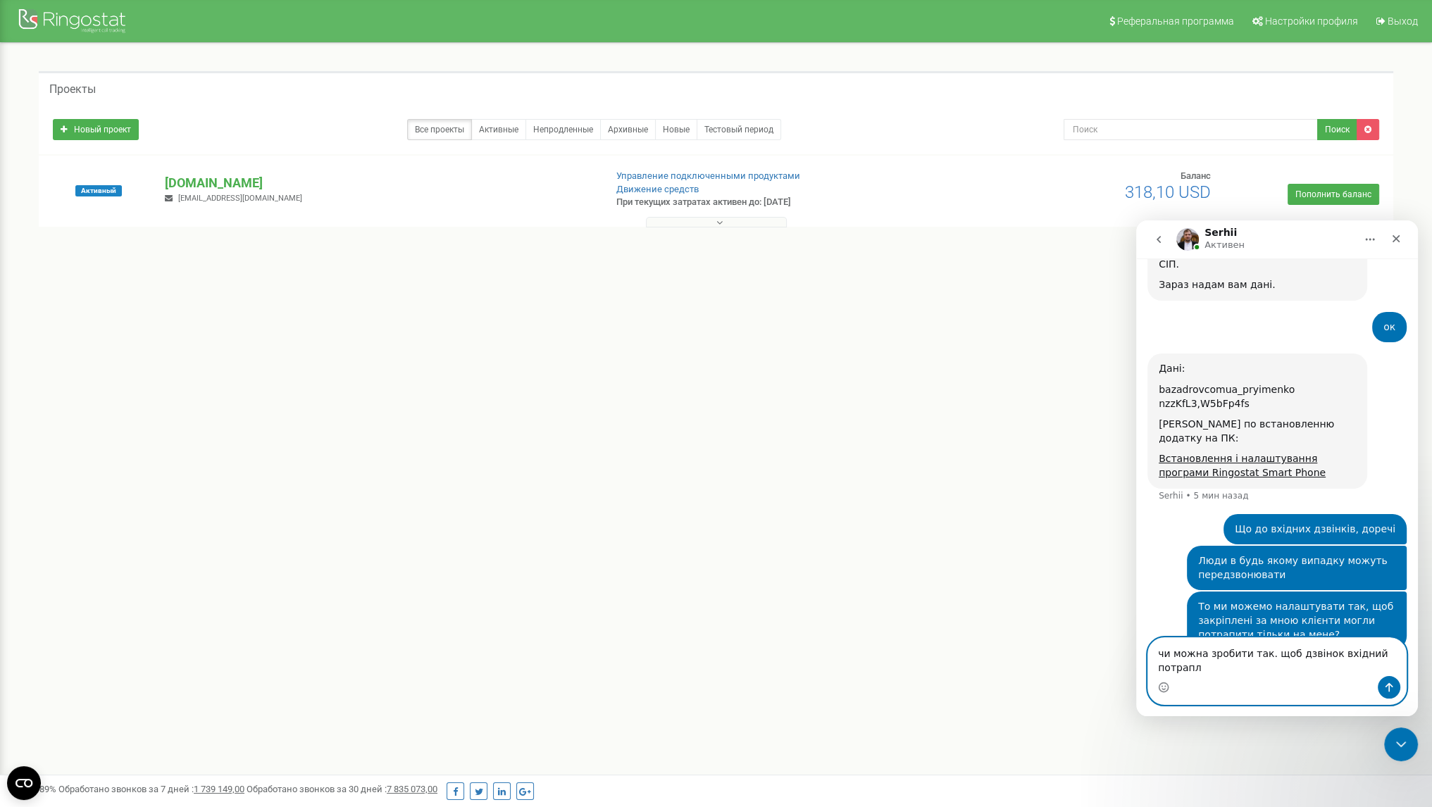
scroll to position [2134, 0]
type textarea "чи можна зробити так. щоб дзвінок вхідний потрапляв лише на мене і нікуди далі?"
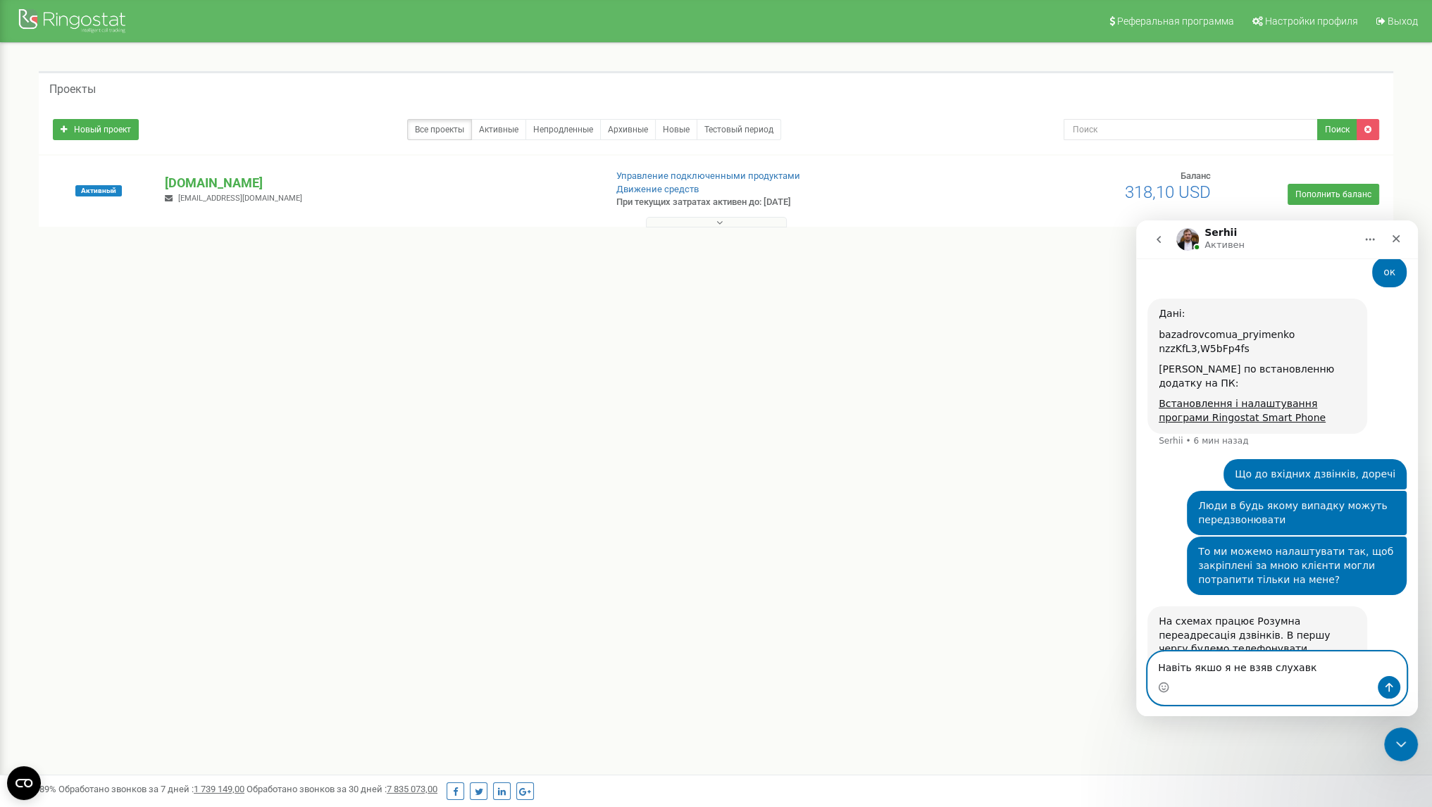
type textarea "Навіть якшо я не взяв слухавку"
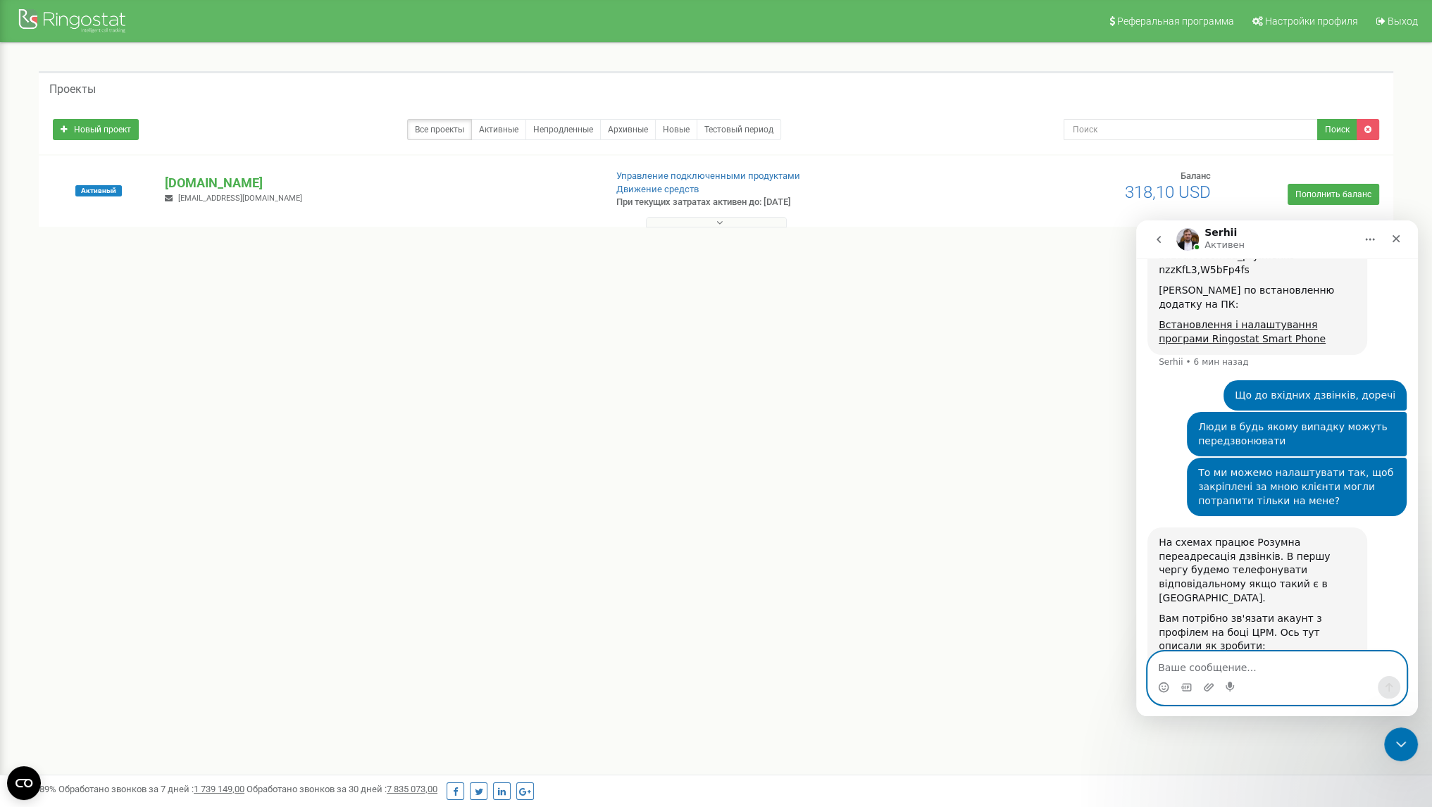
scroll to position [2277, 0]
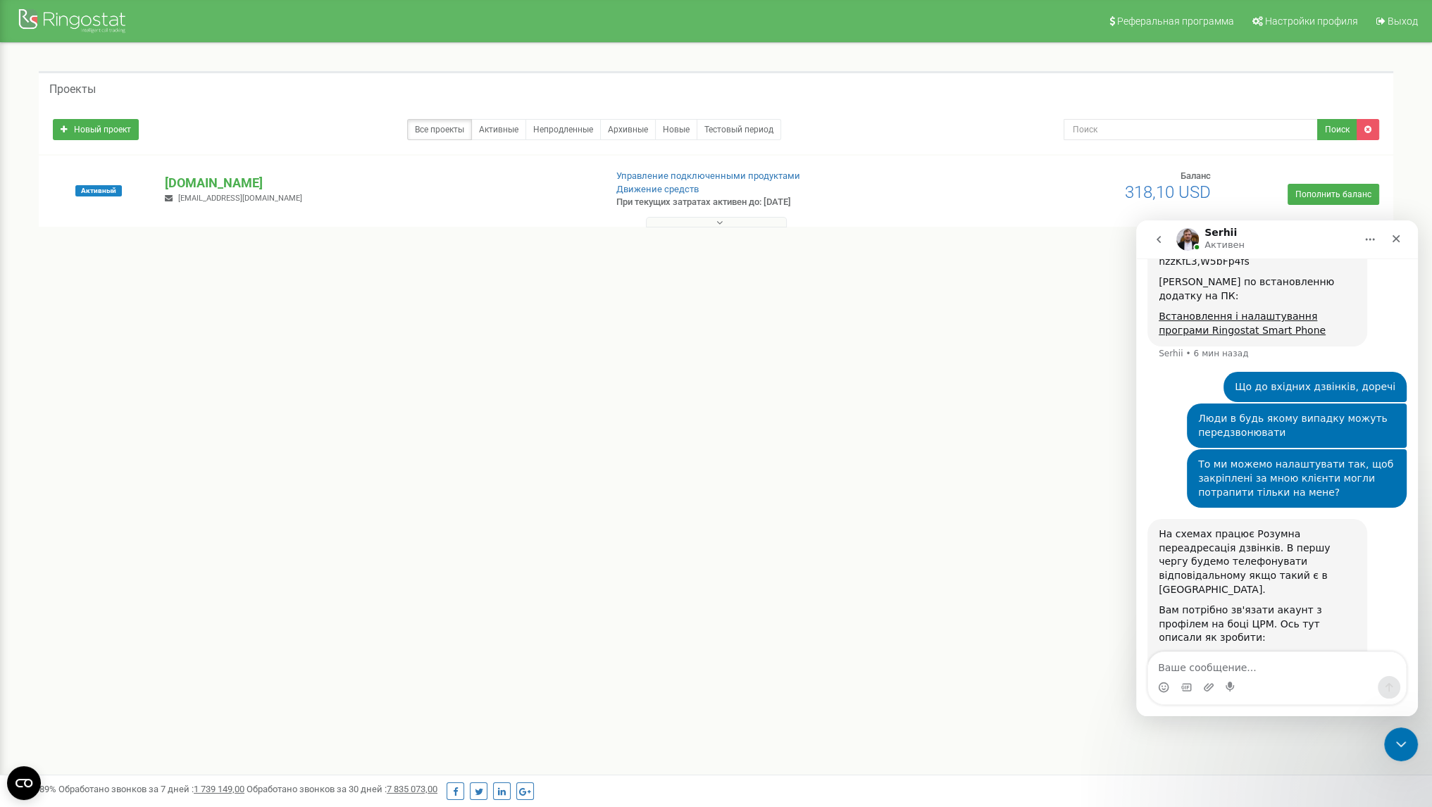
click at [1200, 653] on link "Прив'язка працівників" at bounding box center [1217, 658] width 116 height 11
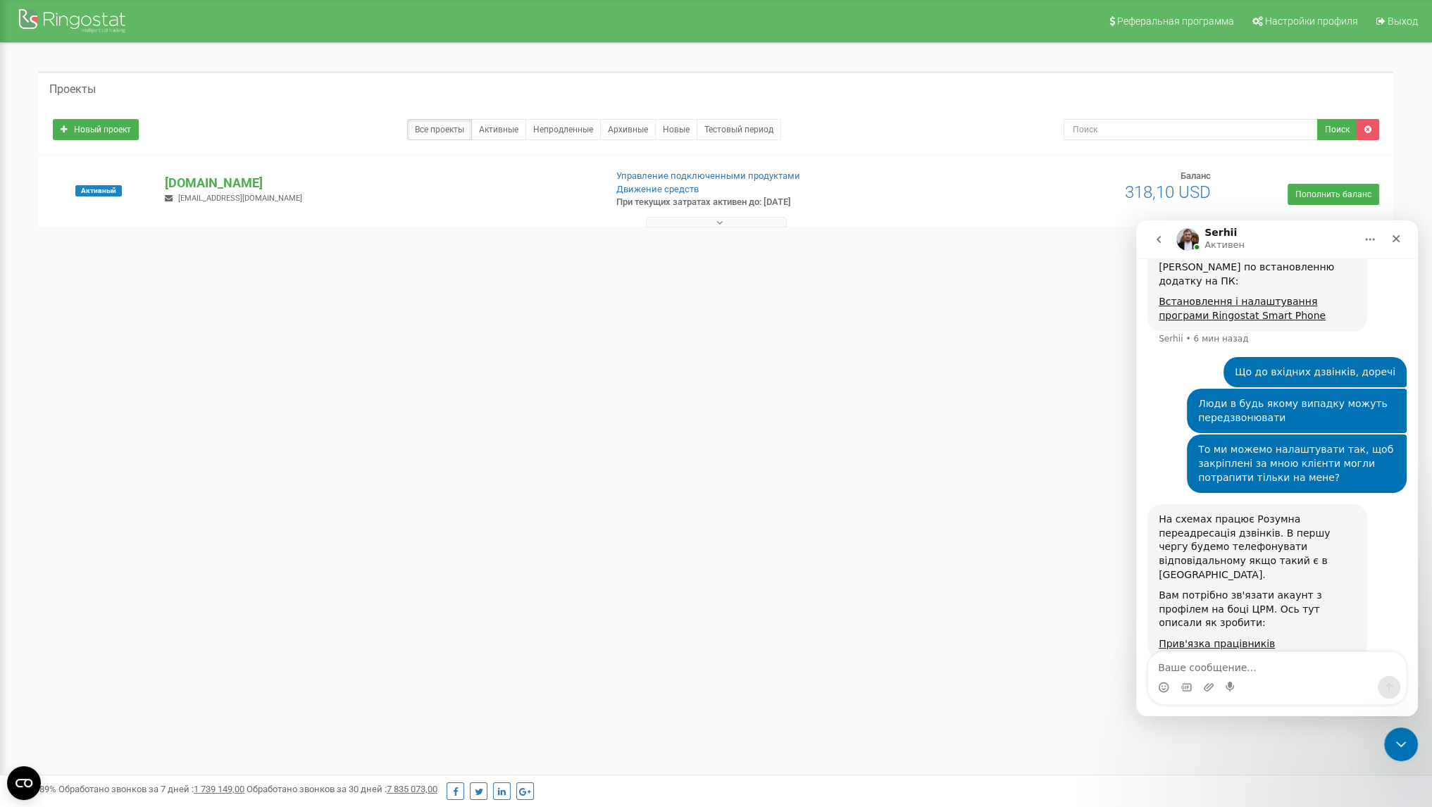
click at [1270, 681] on div "Мессенджер Intercom" at bounding box center [1277, 687] width 258 height 23
click at [1271, 674] on textarea "Ваше сообщение..." at bounding box center [1277, 664] width 258 height 24
type textarea "зрозумів"
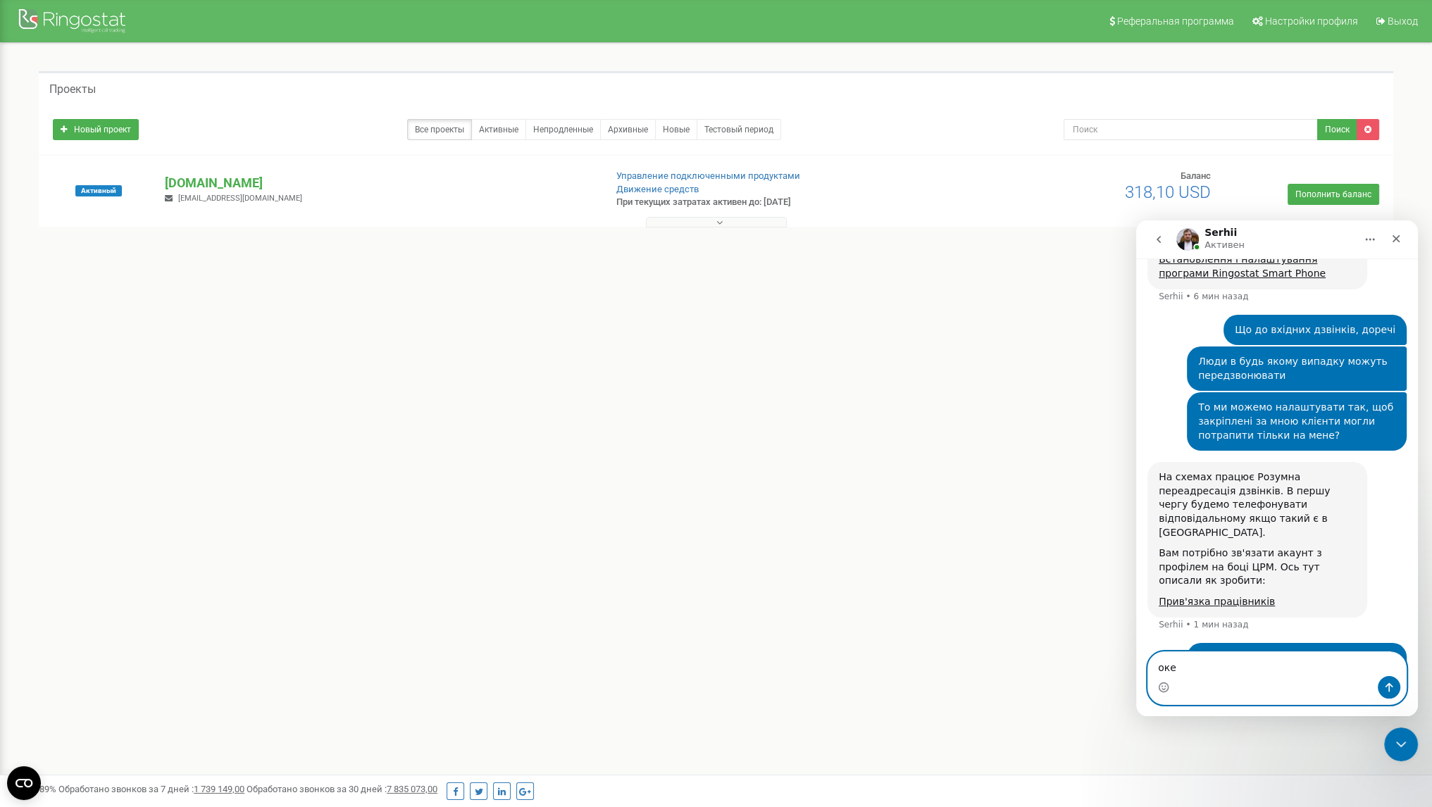
type textarea "окей"
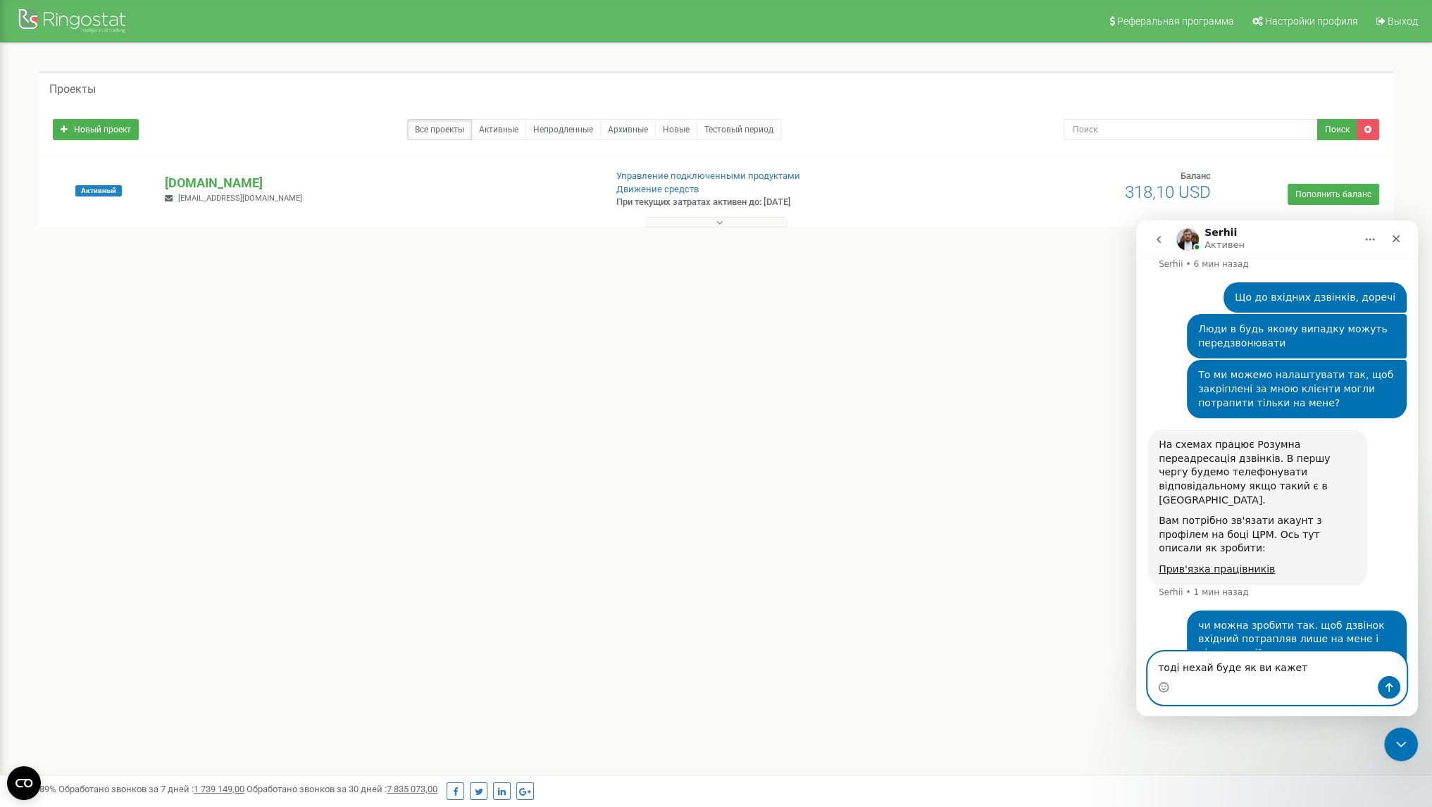
type textarea "тоді нехай буде як ви кажете"
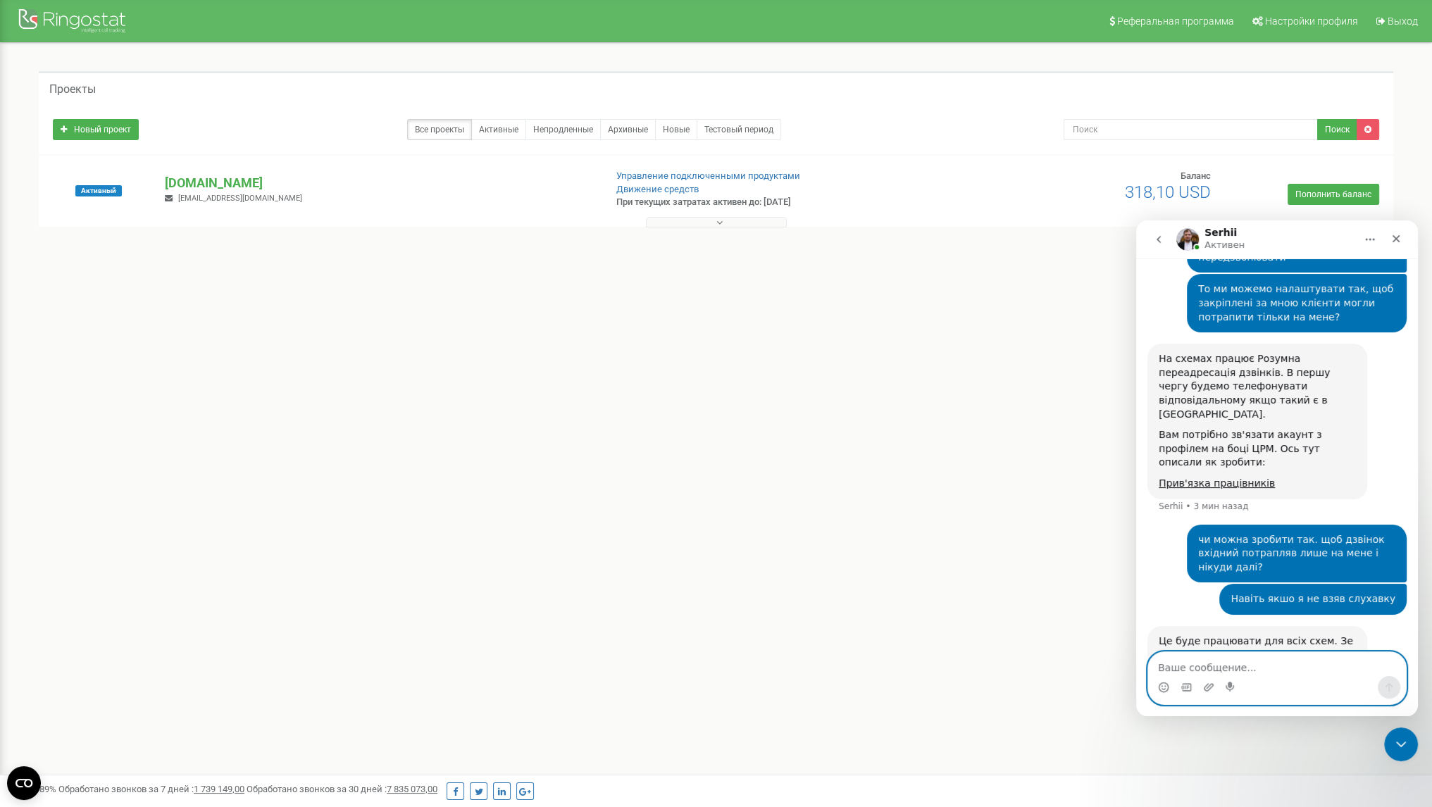
scroll to position [2454, 0]
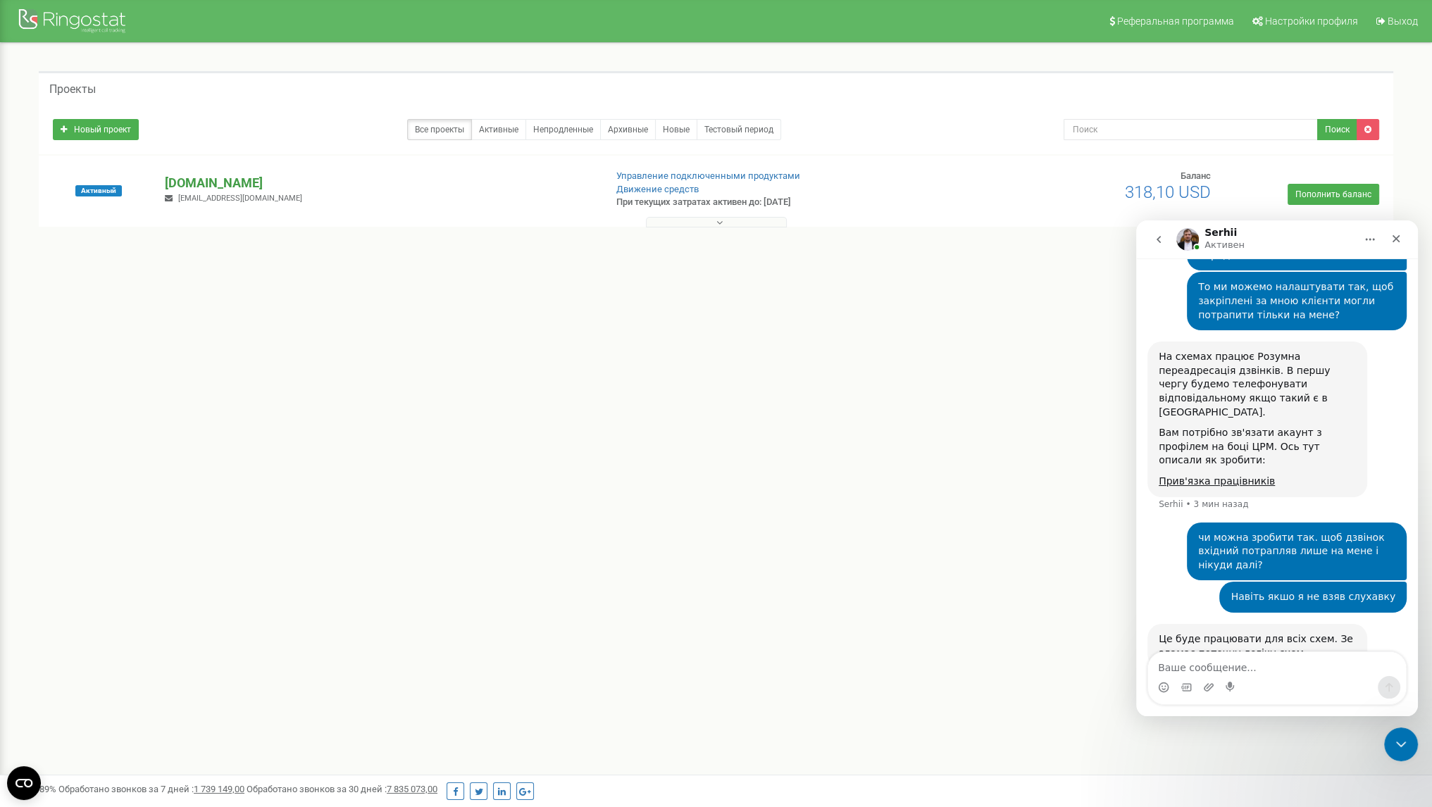
click at [204, 175] on p "[DOMAIN_NAME]" at bounding box center [379, 183] width 428 height 18
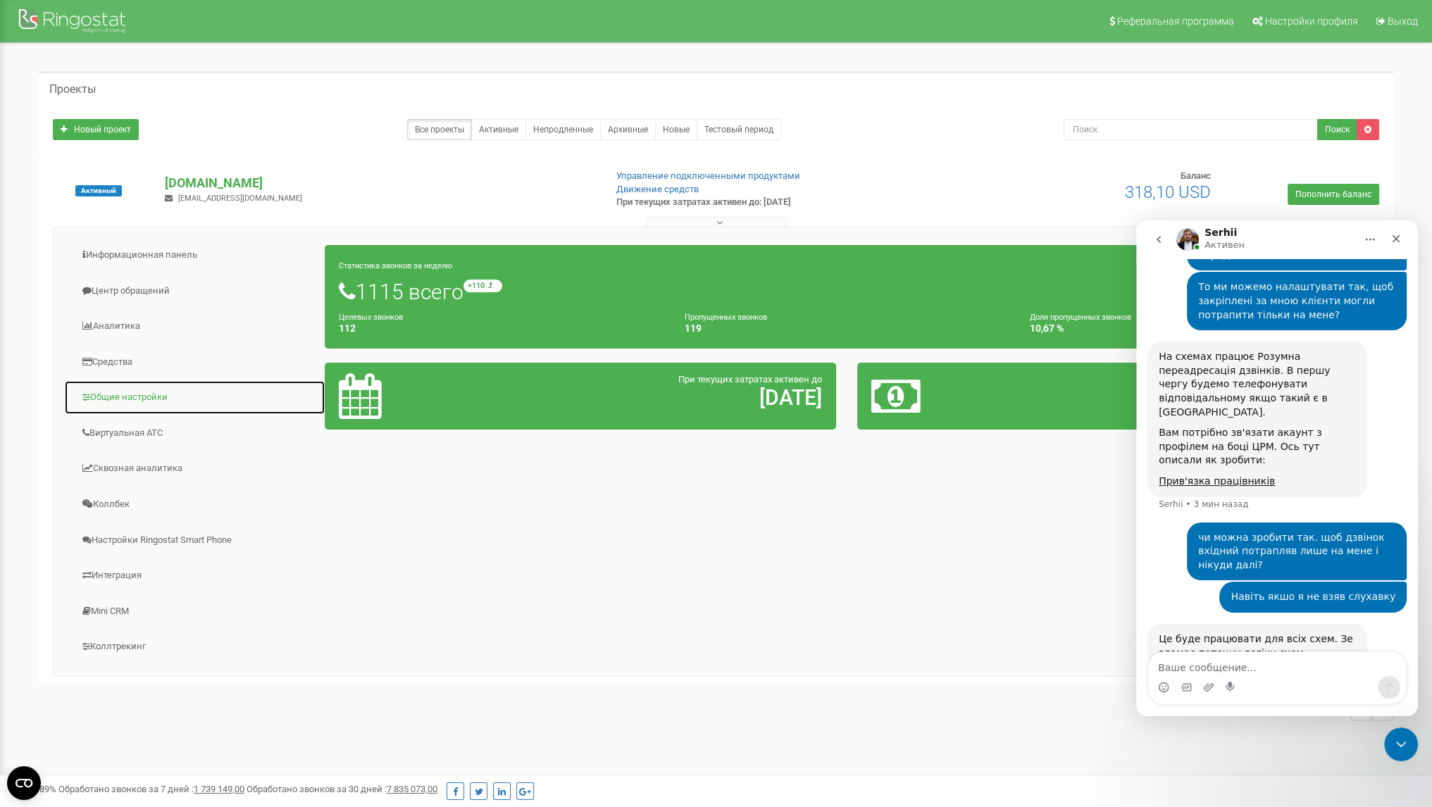
click at [133, 396] on link "Общие настройки" at bounding box center [194, 397] width 261 height 35
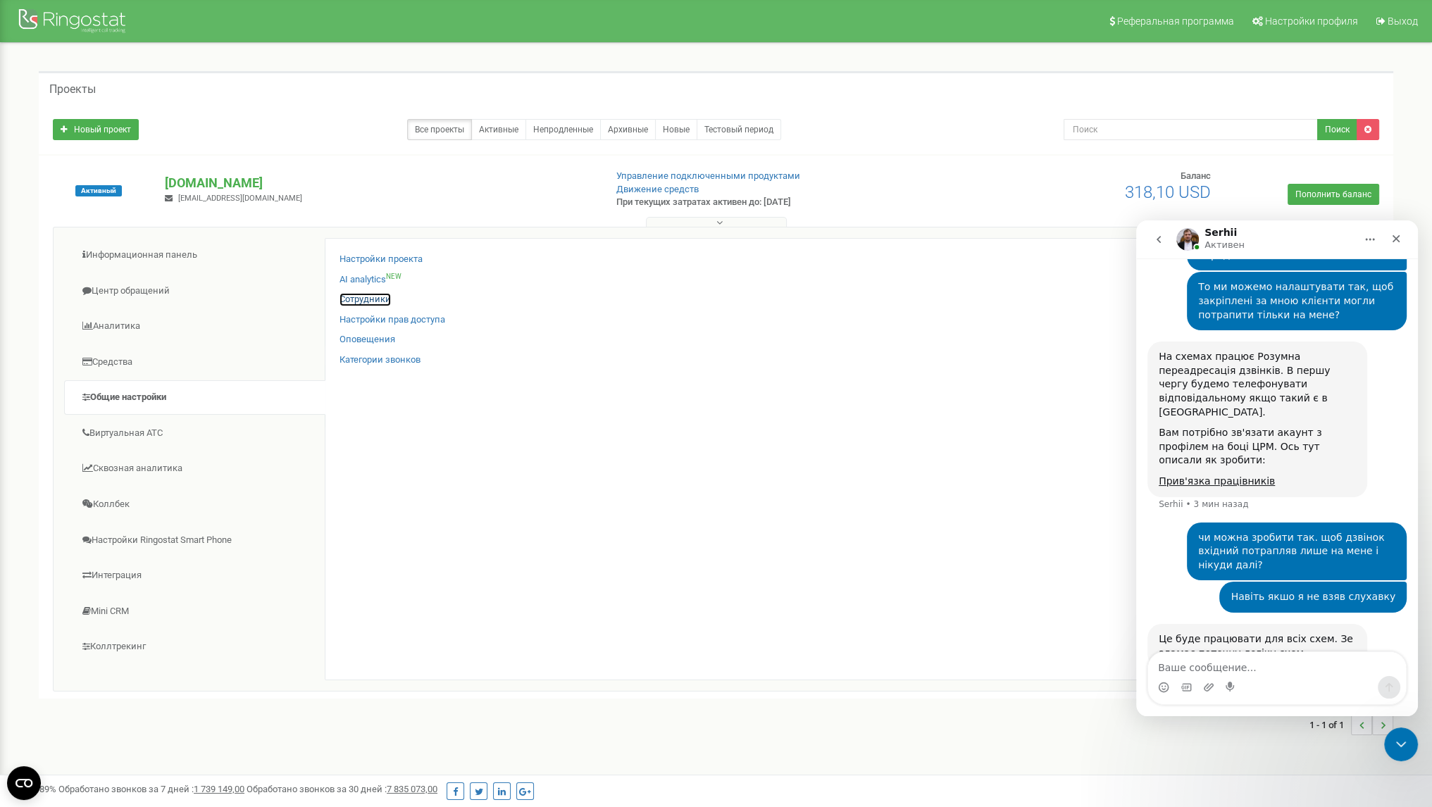
click at [358, 297] on link "Сотрудники" at bounding box center [365, 299] width 51 height 13
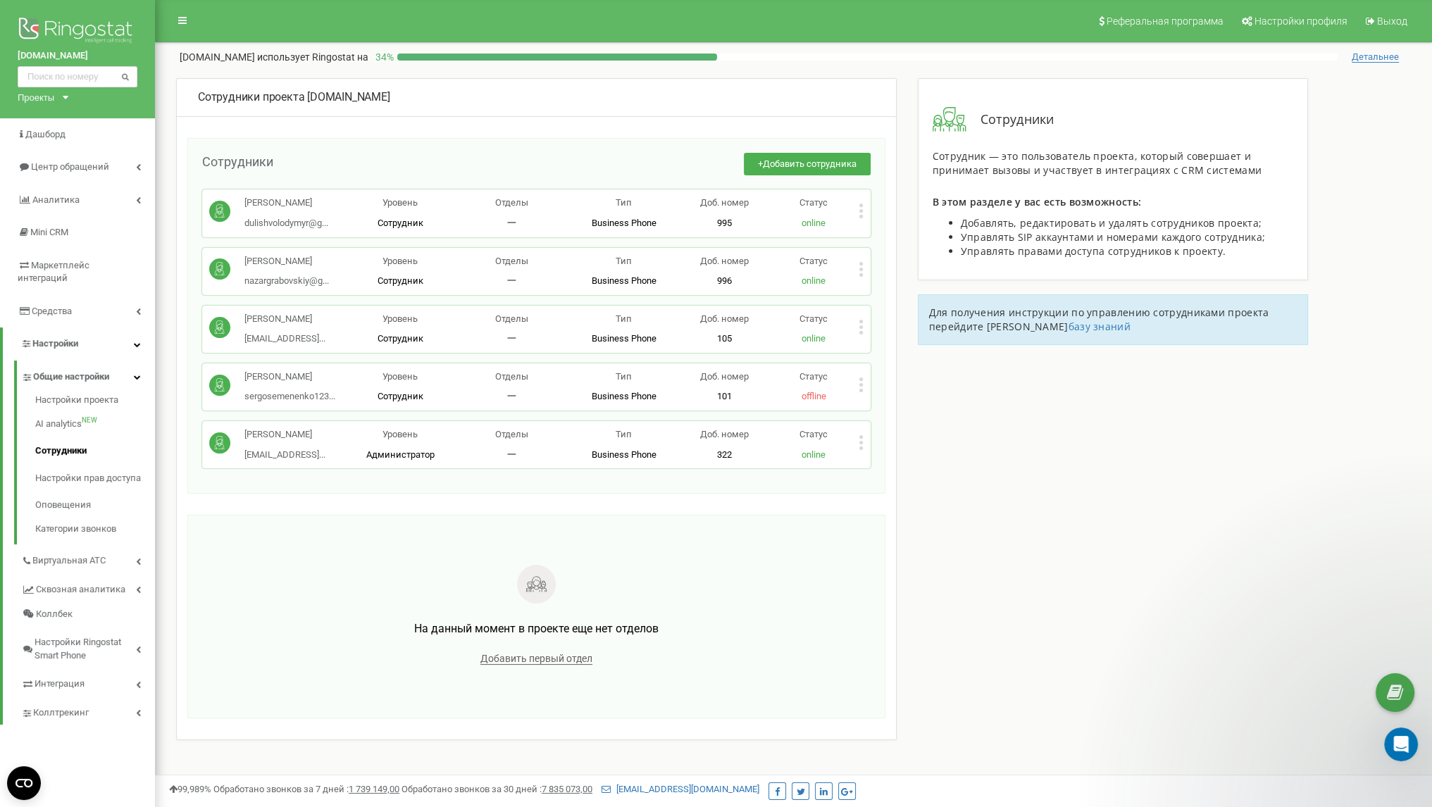
scroll to position [2425, 0]
click at [502, 450] on div "Прийменко Денис denpr1jma69@gmail... denpr1jma69@gmail.com Уровень Администрато…" at bounding box center [536, 444] width 668 height 47
click at [414, 440] on span "Уровень" at bounding box center [399, 434] width 35 height 11
click at [304, 442] on p "Прийменко Денис" at bounding box center [284, 434] width 81 height 13
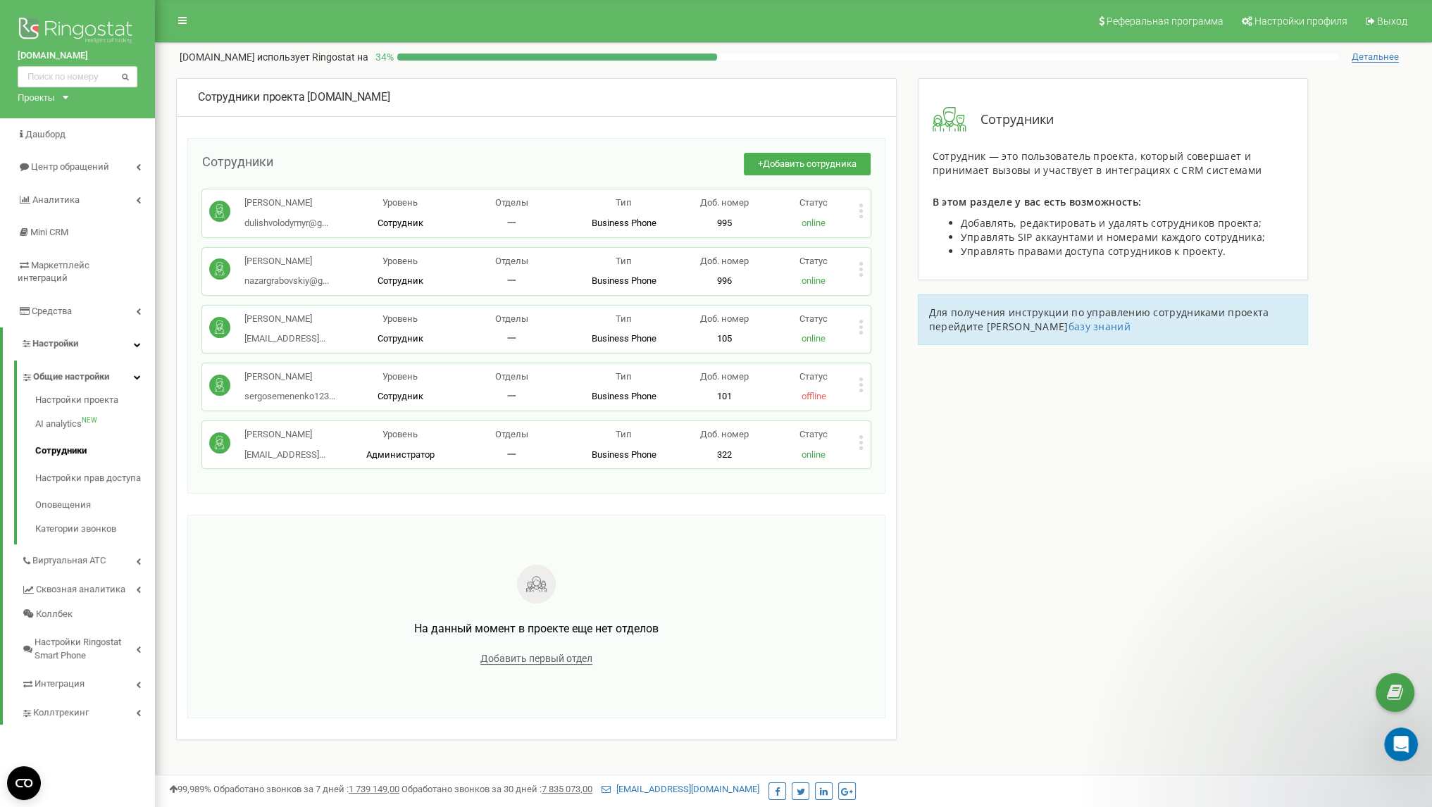
click at [304, 442] on p "Прийменко Денис" at bounding box center [284, 434] width 81 height 13
click at [276, 537] on div "Сотрудники проекта baza-drov.com.ua Сотрудники + Добавить сотрудника Дулиш Воло…" at bounding box center [536, 409] width 721 height 662
click at [714, 468] on div "Прийменко Денис denpr1jma69@gmail... denpr1jma69@gmail.com Уровень Администрато…" at bounding box center [536, 444] width 668 height 47
click at [552, 468] on div "Прийменко Денис denpr1jma69@gmail... denpr1jma69@gmail.com Уровень Администрато…" at bounding box center [536, 444] width 668 height 47
click at [852, 461] on div "Статус online" at bounding box center [813, 444] width 89 height 33
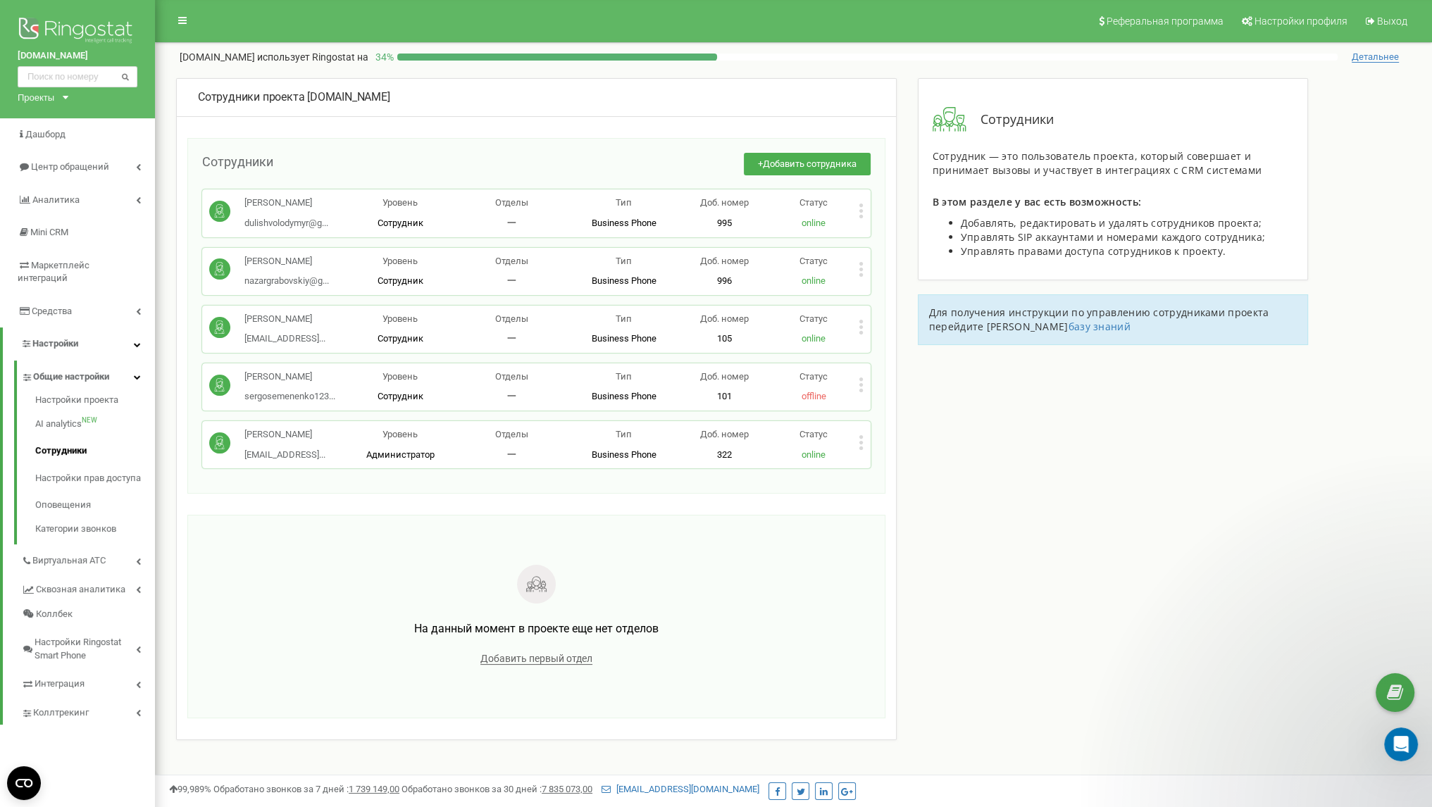
click at [861, 444] on icon at bounding box center [861, 443] width 4 height 4
click at [944, 513] on span "Копировать SIP" at bounding box center [915, 508] width 74 height 9
click at [1104, 428] on div "Сотрудники проекта baza-drov.com.ua Сотрудники + Добавить сотрудника Дулиш Воло…" at bounding box center [794, 455] width 1256 height 754
